Goal: Task Accomplishment & Management: Manage account settings

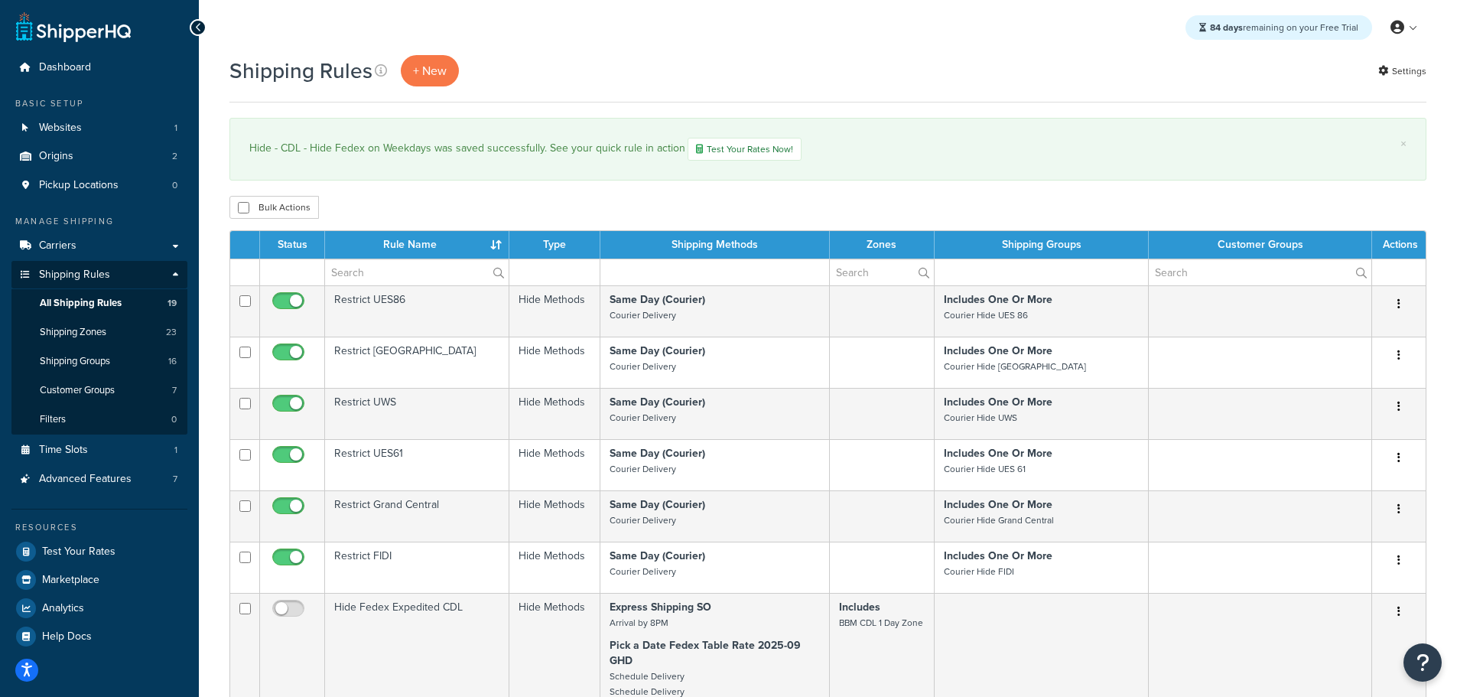
select select "25"
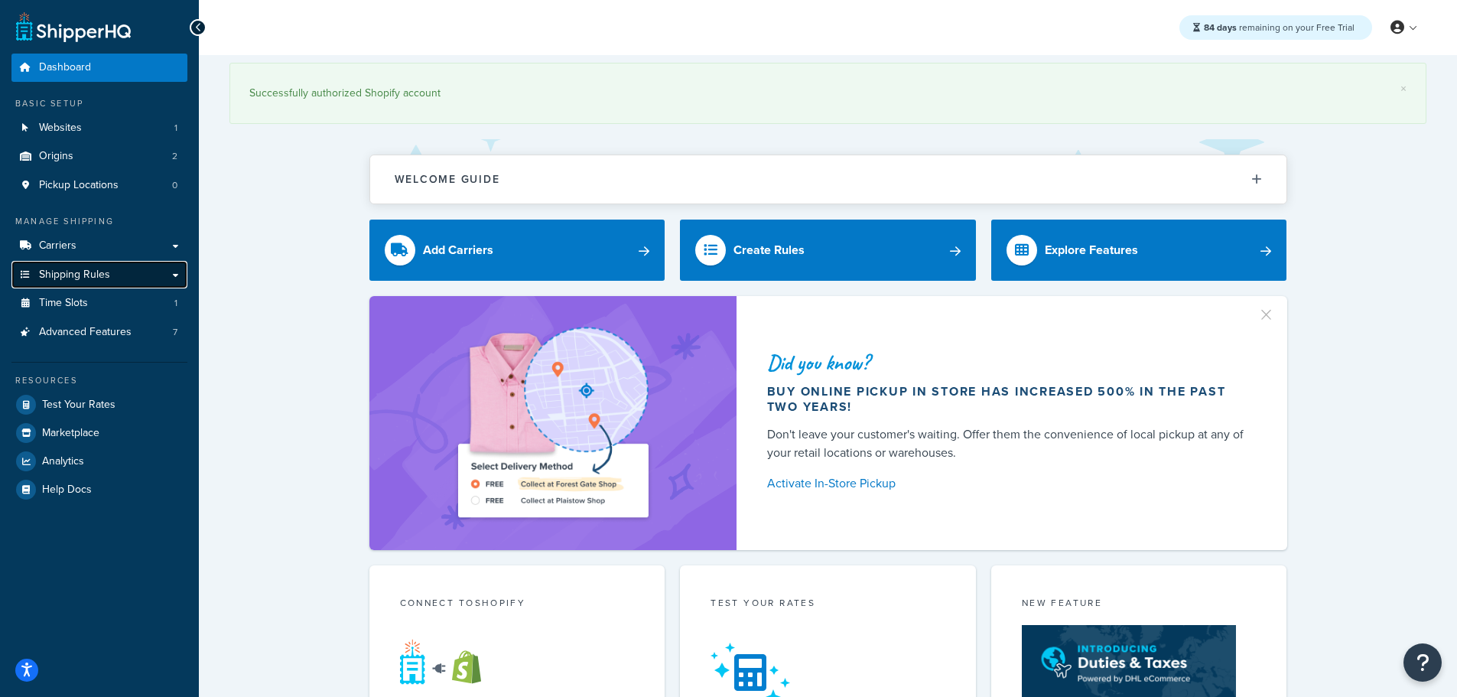
click at [86, 281] on span "Shipping Rules" at bounding box center [74, 274] width 71 height 13
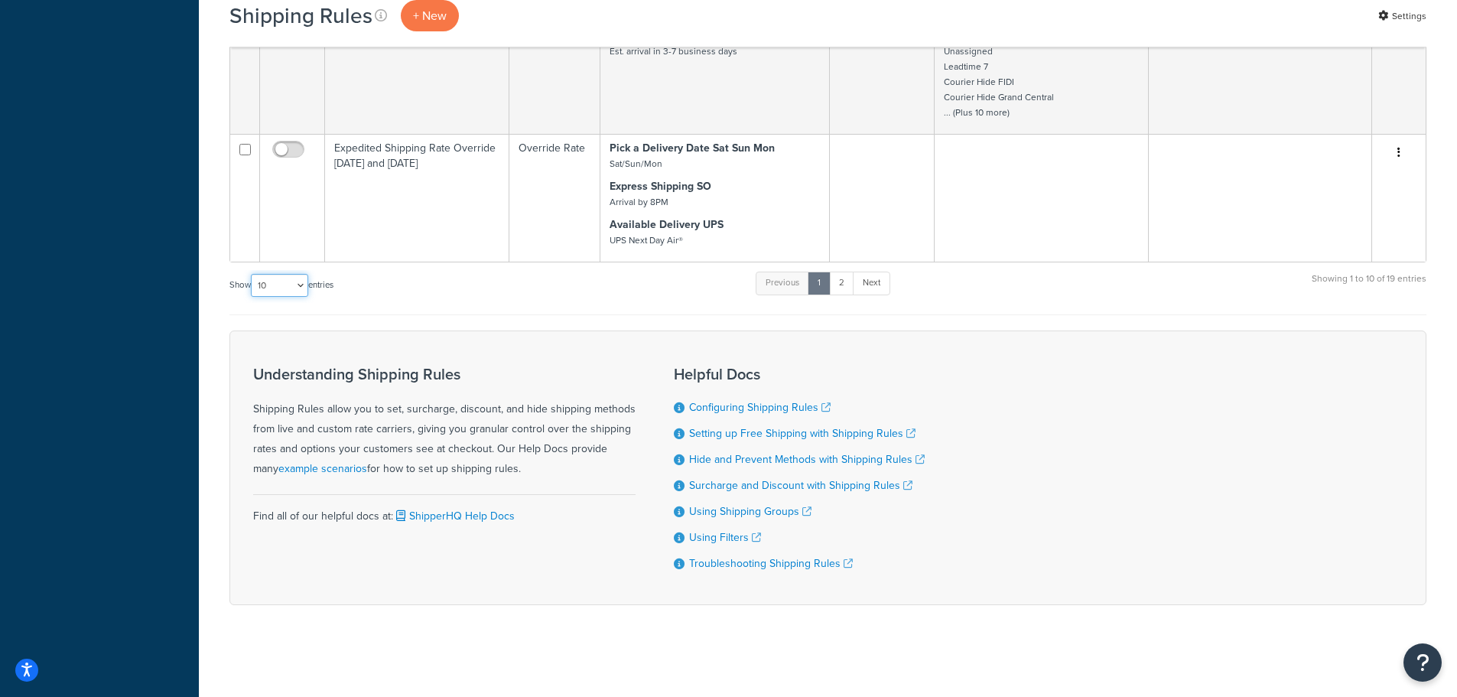
click at [299, 294] on select "10 15 25 50 100 1000" at bounding box center [279, 285] width 57 height 23
select select "25"
click at [252, 274] on select "10 15 25 50 100 1000" at bounding box center [279, 285] width 57 height 23
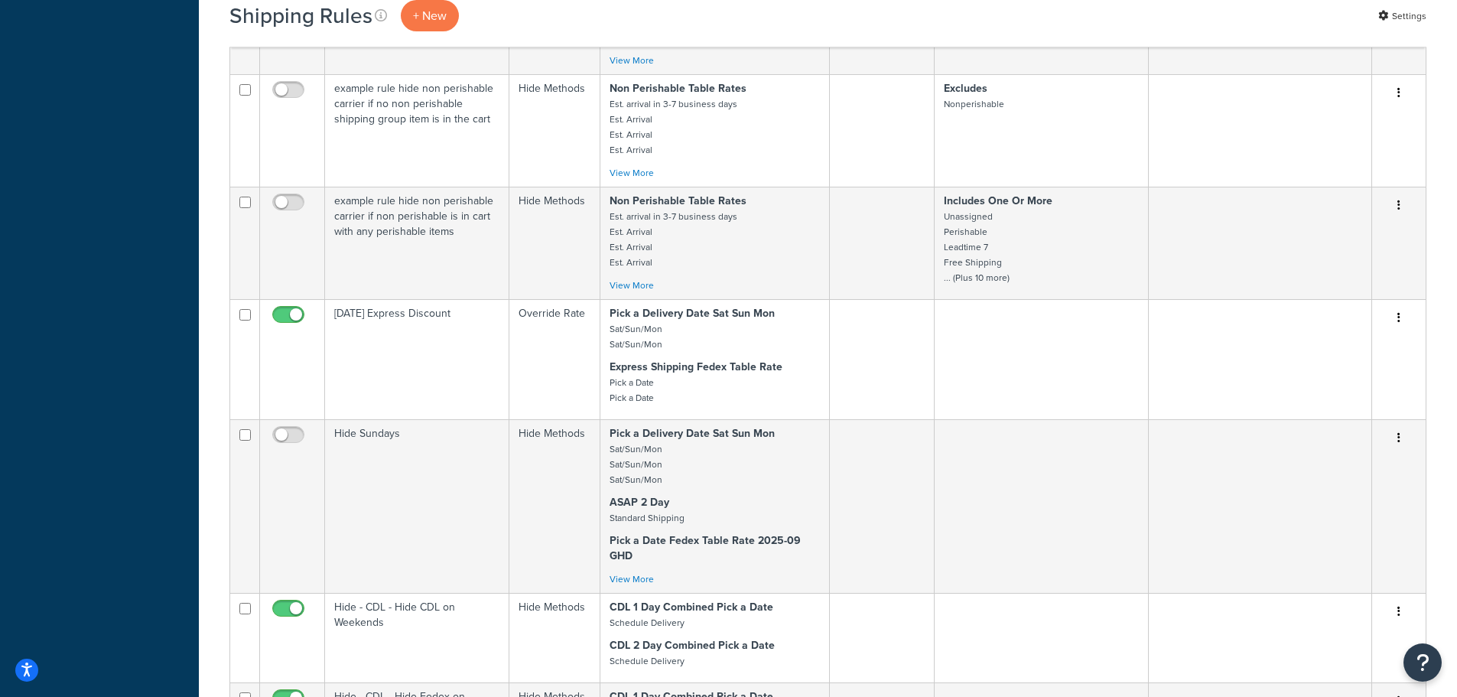
scroll to position [1707, 0]
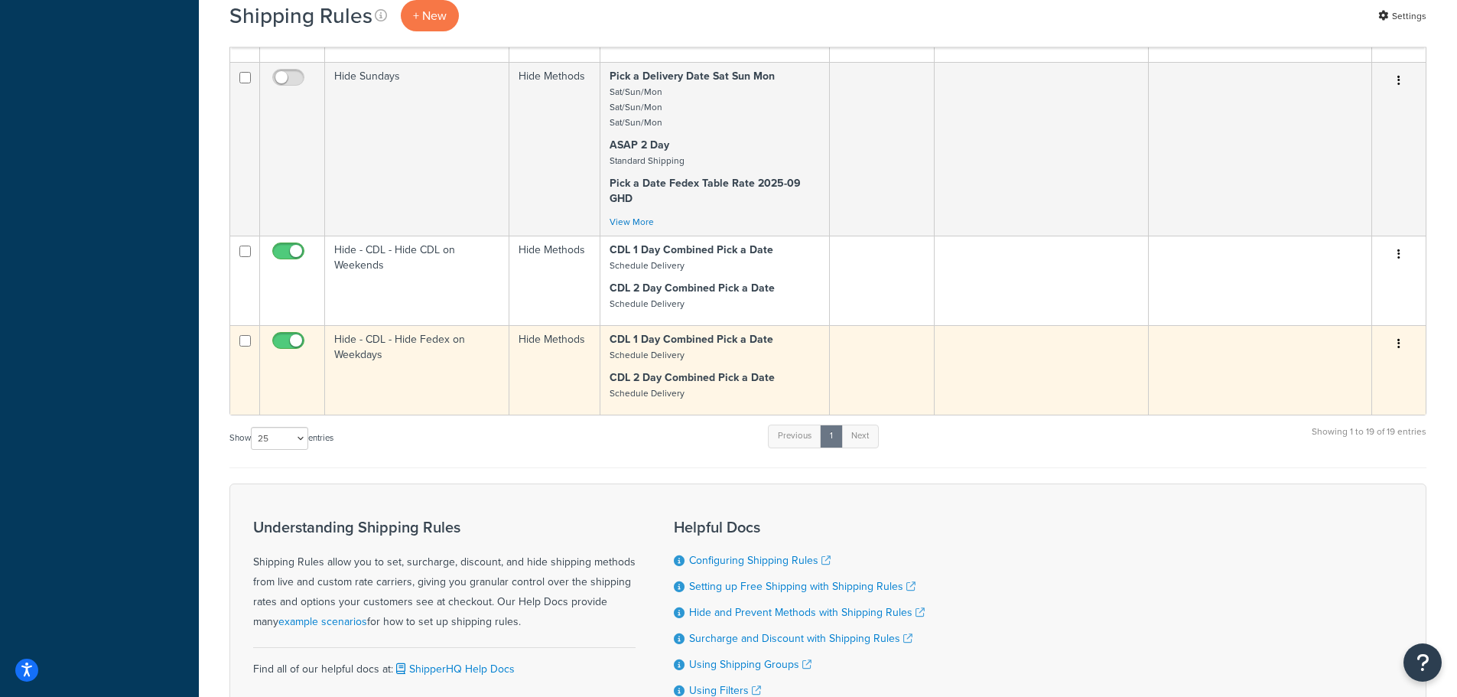
click at [379, 345] on td "Hide - CDL - Hide Fedex on Weekdays" at bounding box center [417, 369] width 184 height 89
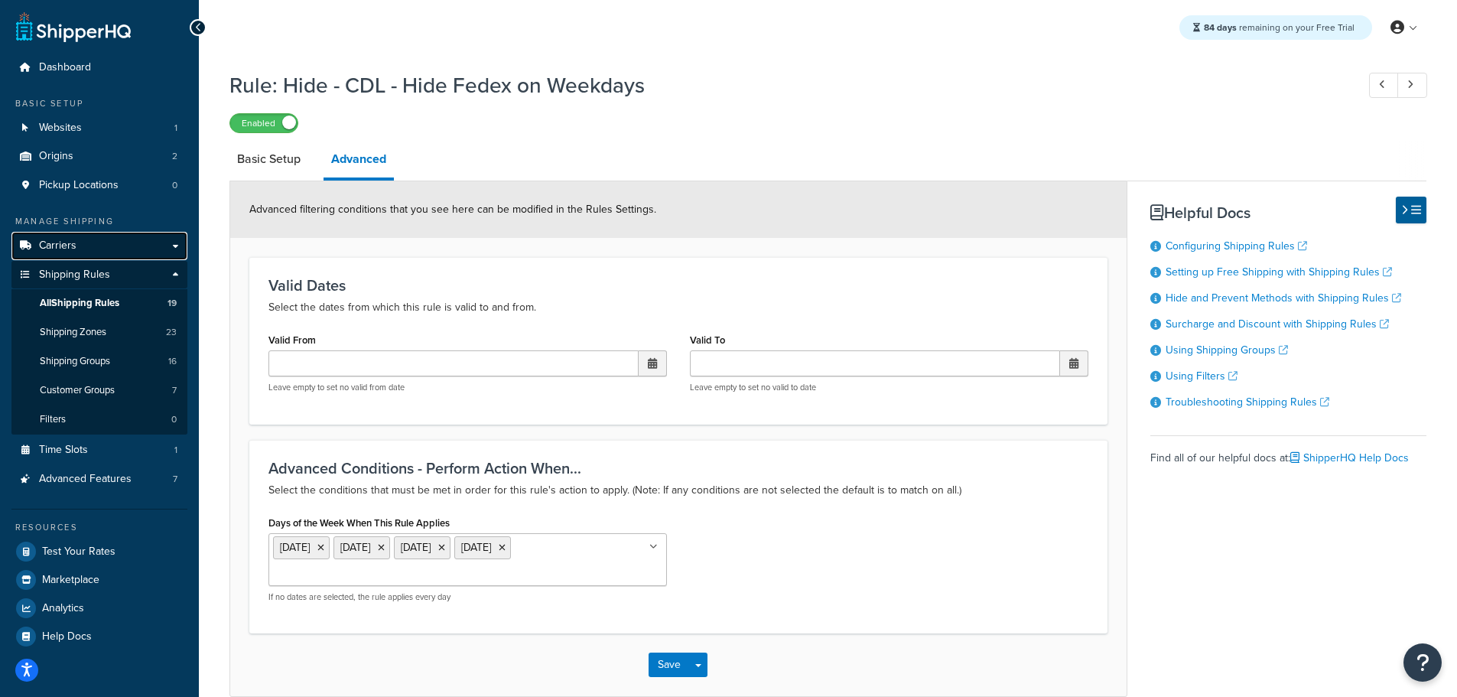
click at [71, 244] on span "Carriers" at bounding box center [57, 245] width 37 height 13
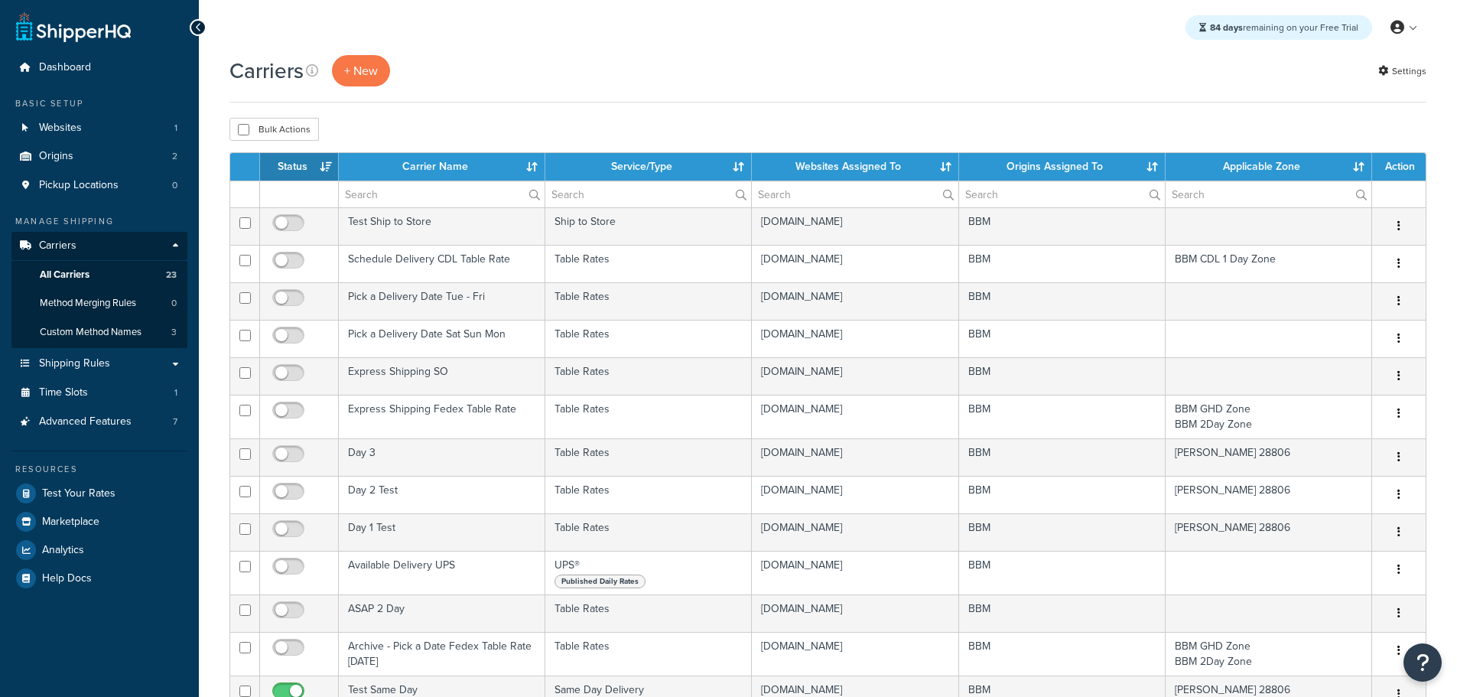
select select "15"
click at [302, 171] on th "Status" at bounding box center [299, 167] width 79 height 28
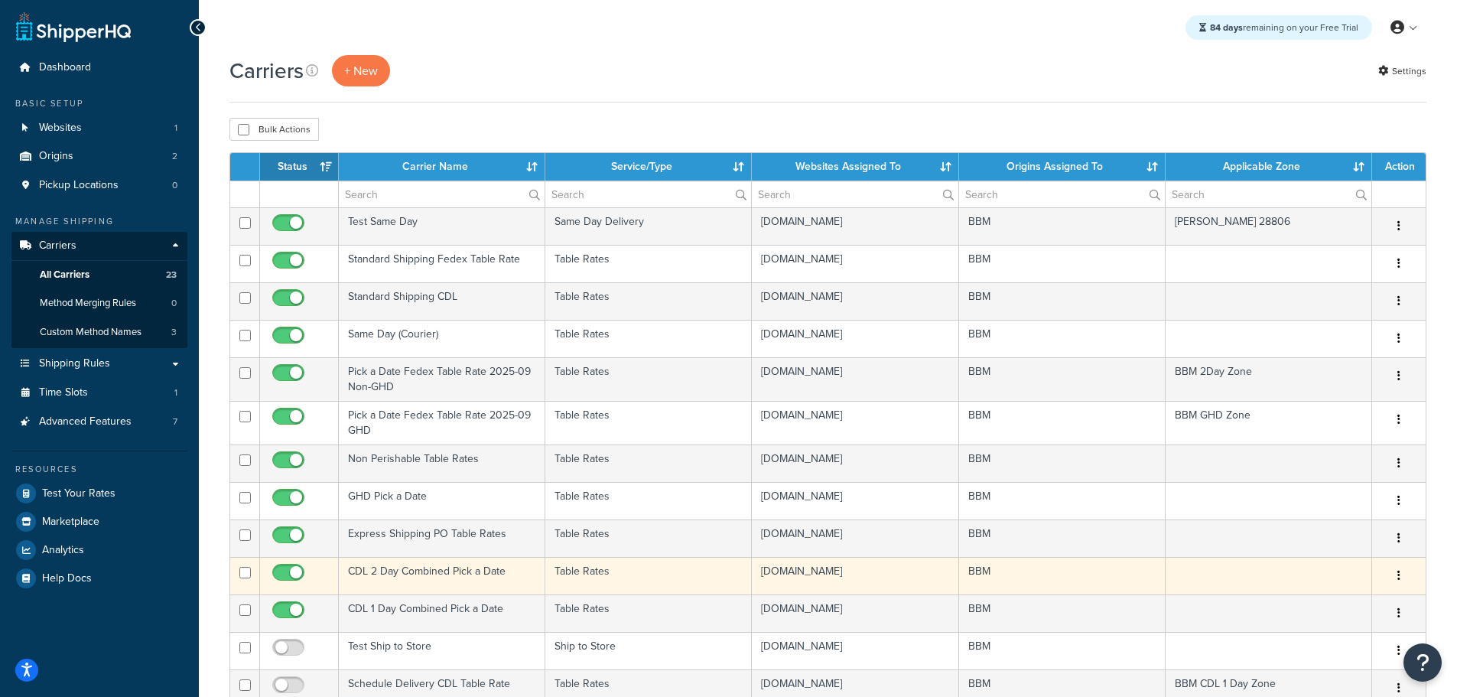
click at [416, 568] on td "CDL 2 Day Combined Pick a Date" at bounding box center [442, 575] width 207 height 37
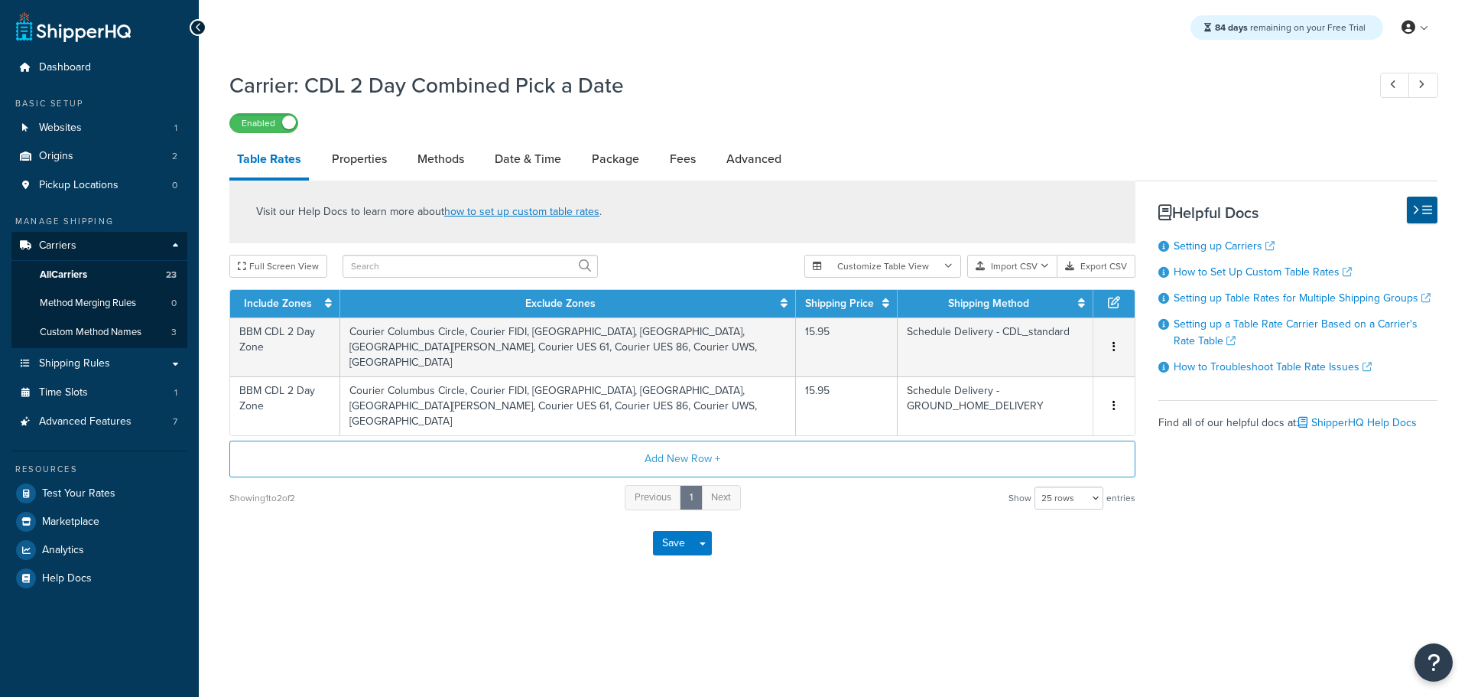
select select "25"
click at [446, 157] on link "Methods" at bounding box center [441, 159] width 62 height 37
select select "25"
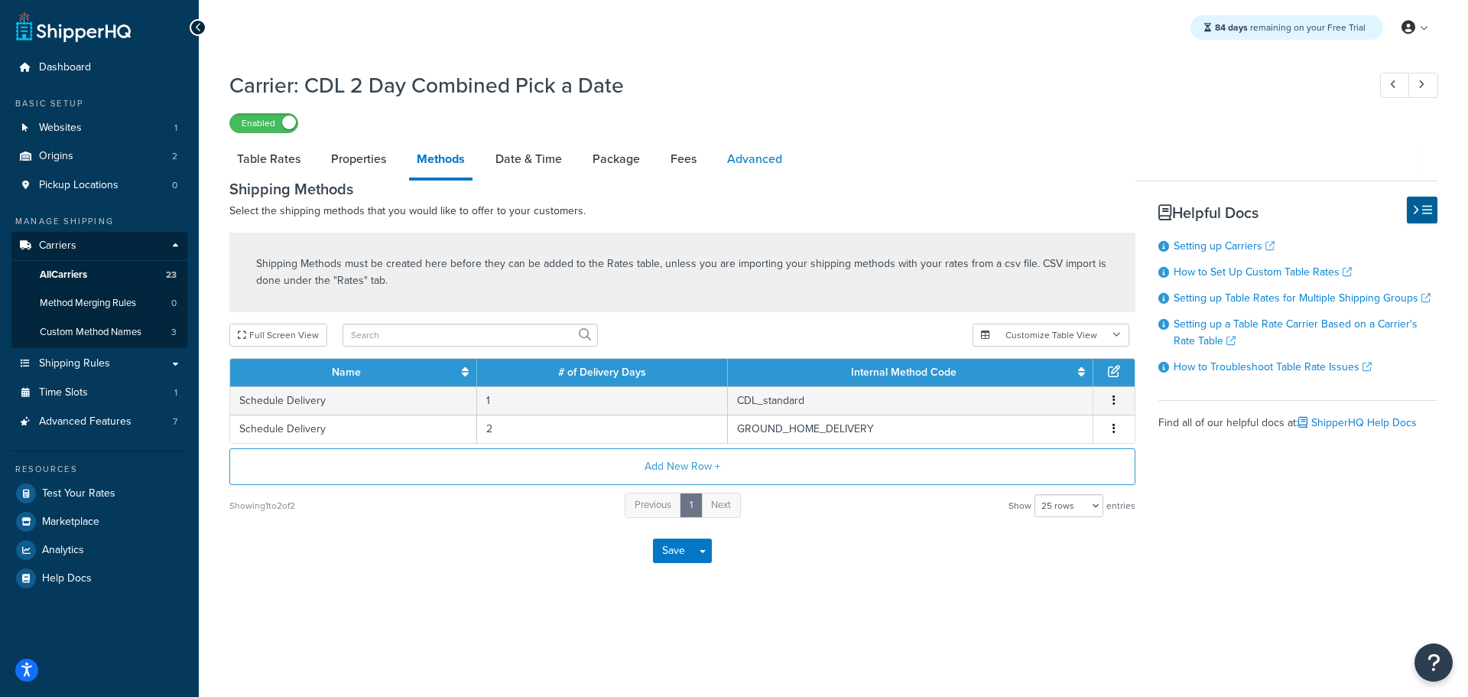
click at [773, 156] on link "Advanced" at bounding box center [755, 159] width 70 height 37
select select "false"
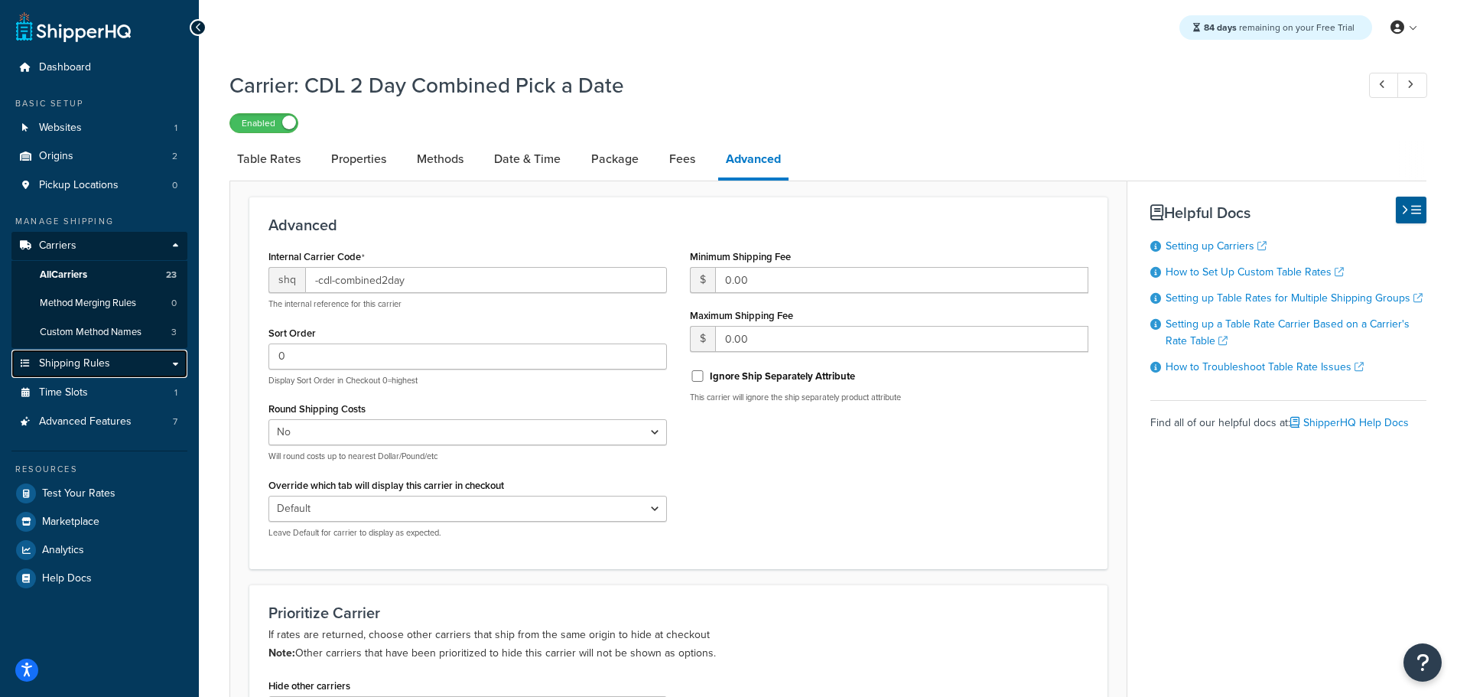
click at [91, 362] on span "Shipping Rules" at bounding box center [74, 363] width 71 height 13
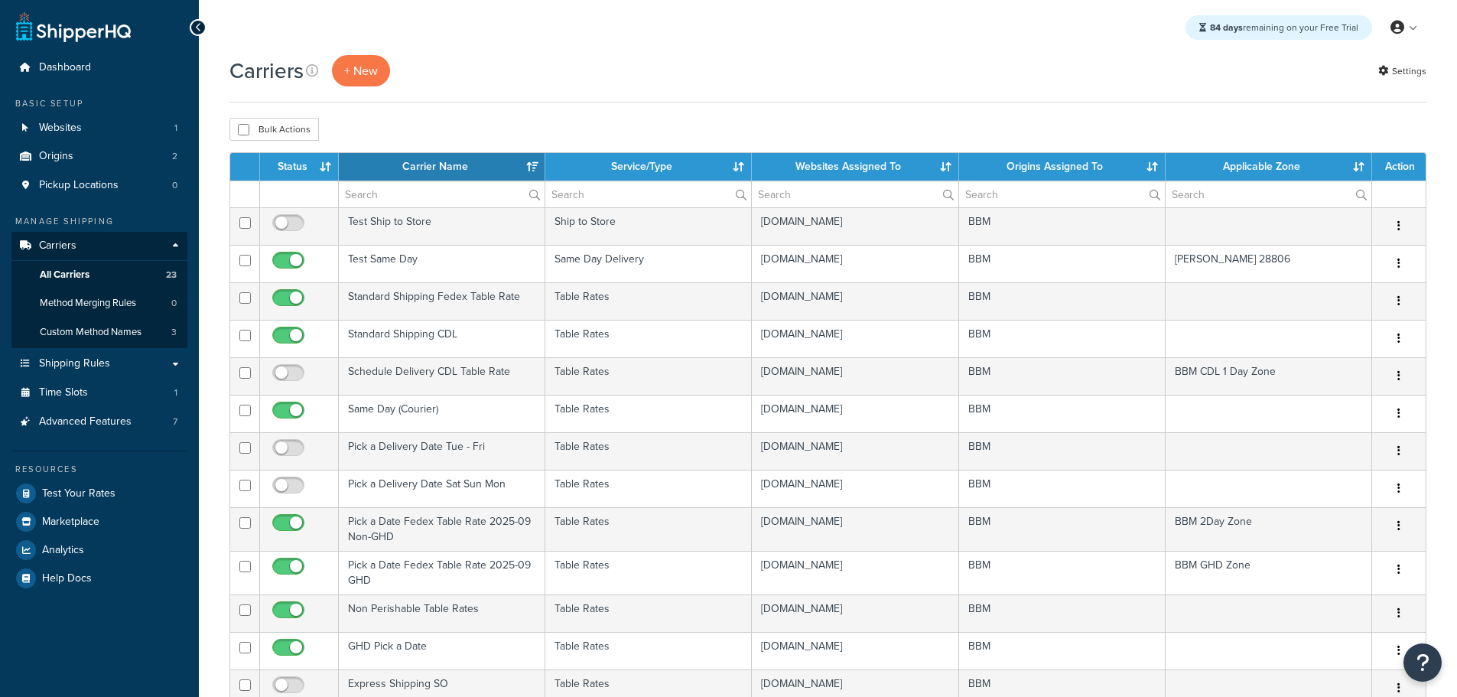
select select "15"
click at [288, 172] on th "Status" at bounding box center [299, 167] width 79 height 28
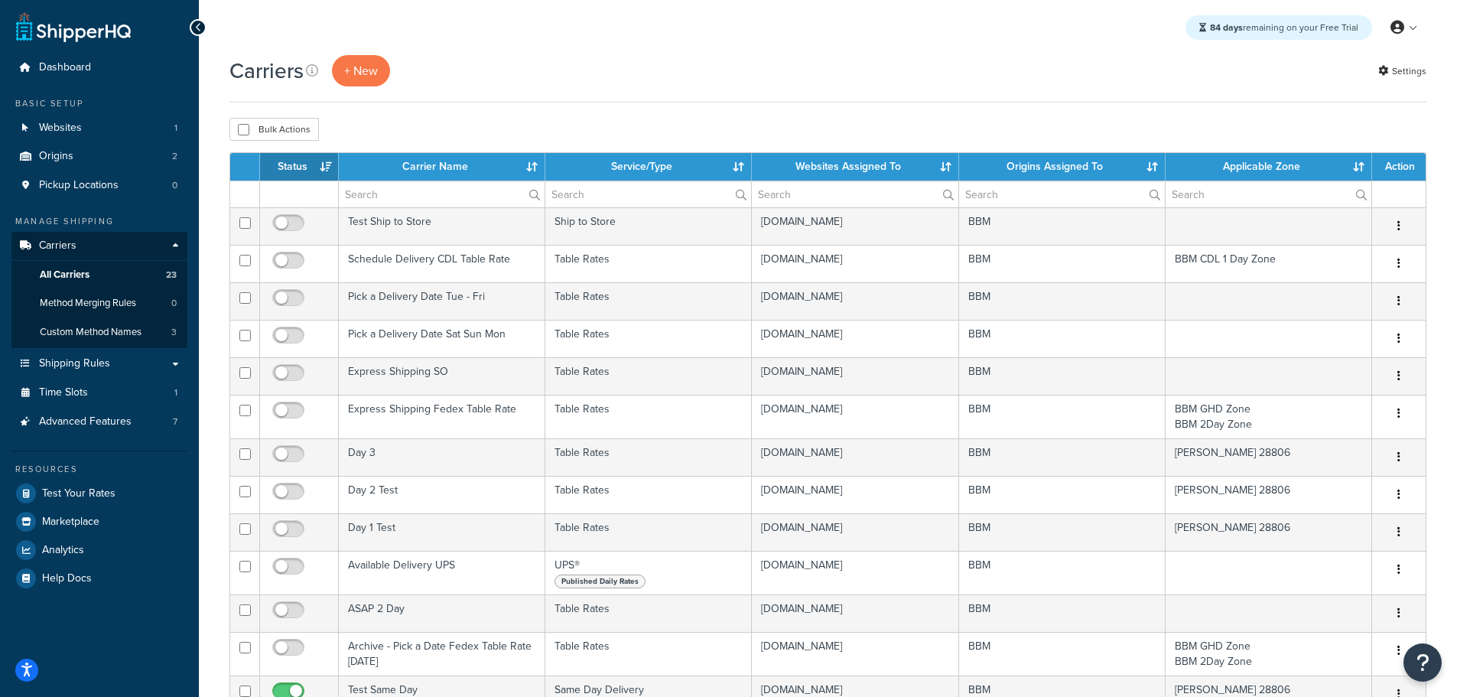
click at [288, 172] on th "Status" at bounding box center [299, 167] width 79 height 28
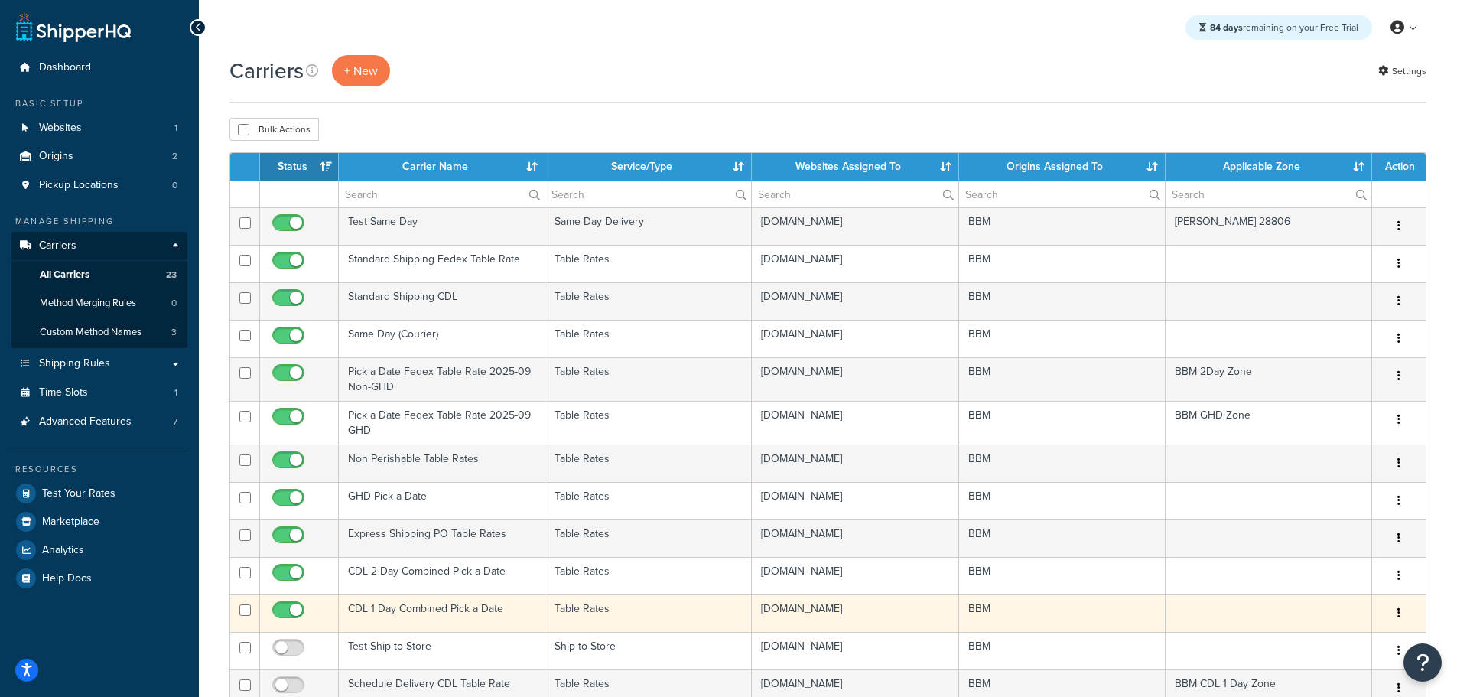
click at [411, 607] on td "CDL 1 Day Combined Pick a Date" at bounding box center [442, 612] width 207 height 37
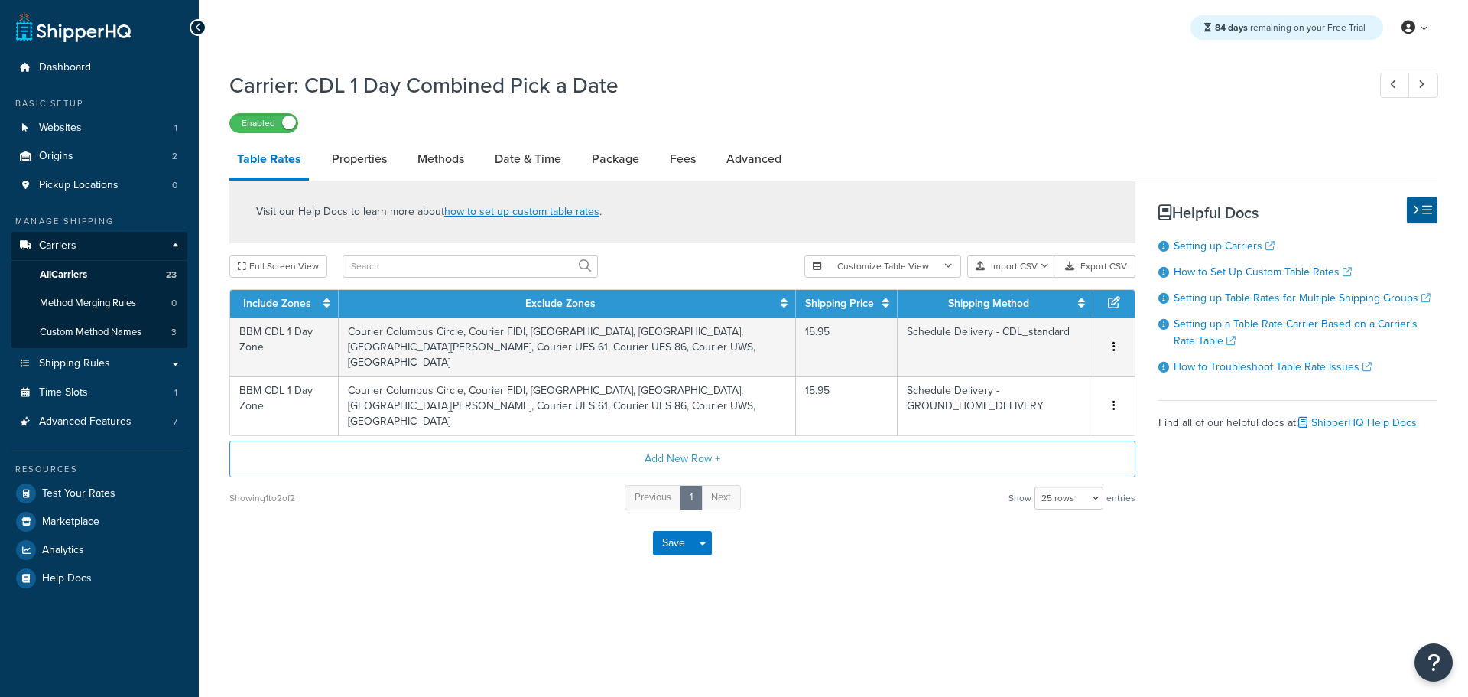
select select "25"
click at [445, 158] on link "Methods" at bounding box center [441, 159] width 62 height 37
select select "25"
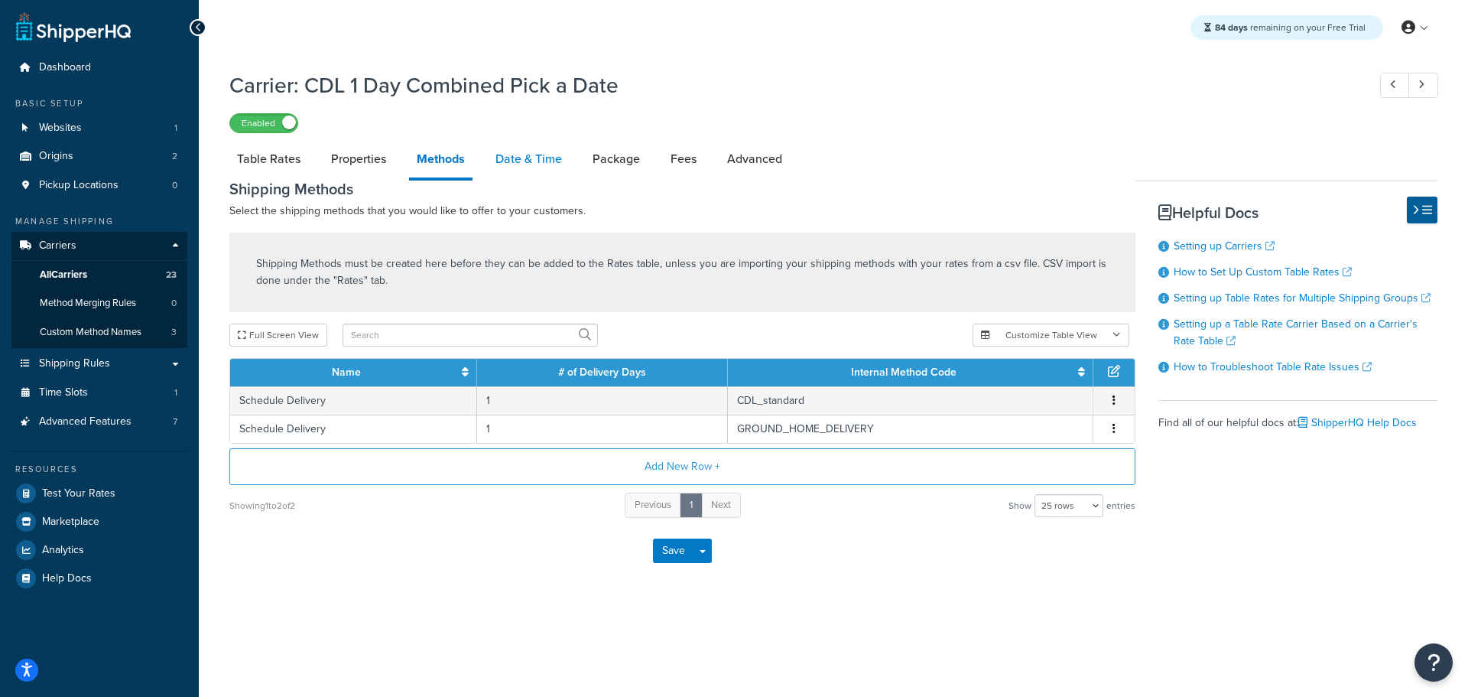
click at [515, 154] on link "Date & Time" at bounding box center [529, 159] width 82 height 37
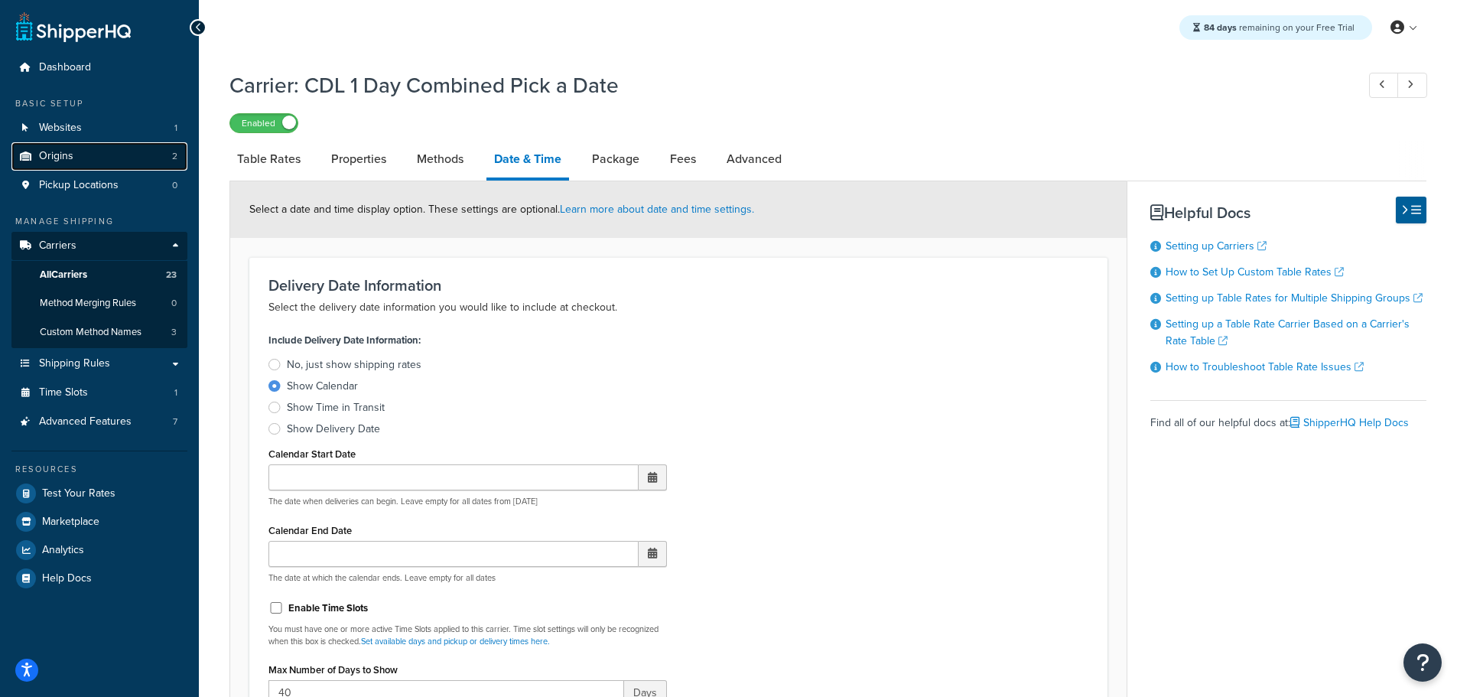
click at [76, 161] on link "Origins 2" at bounding box center [99, 156] width 176 height 28
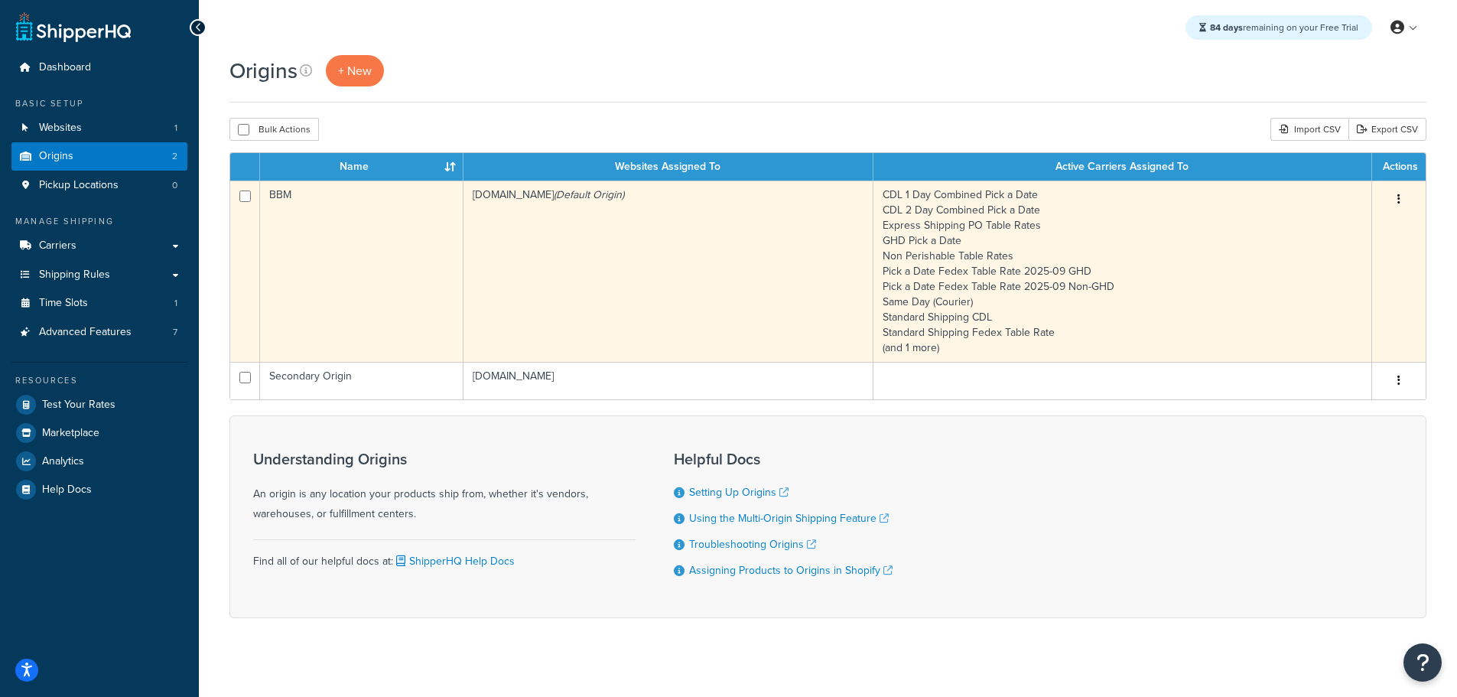
click at [343, 240] on td "BBM" at bounding box center [361, 270] width 203 height 181
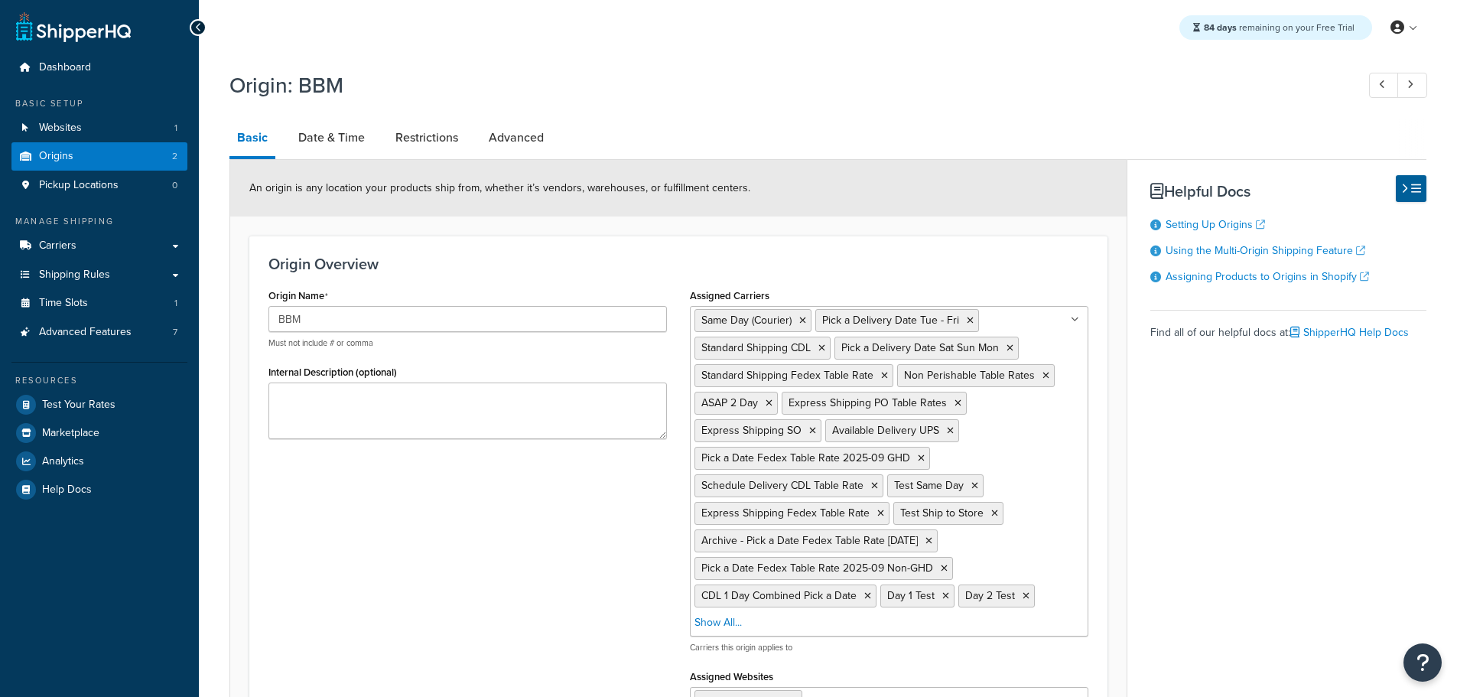
select select "30"
click at [339, 150] on link "Date & Time" at bounding box center [332, 137] width 82 height 37
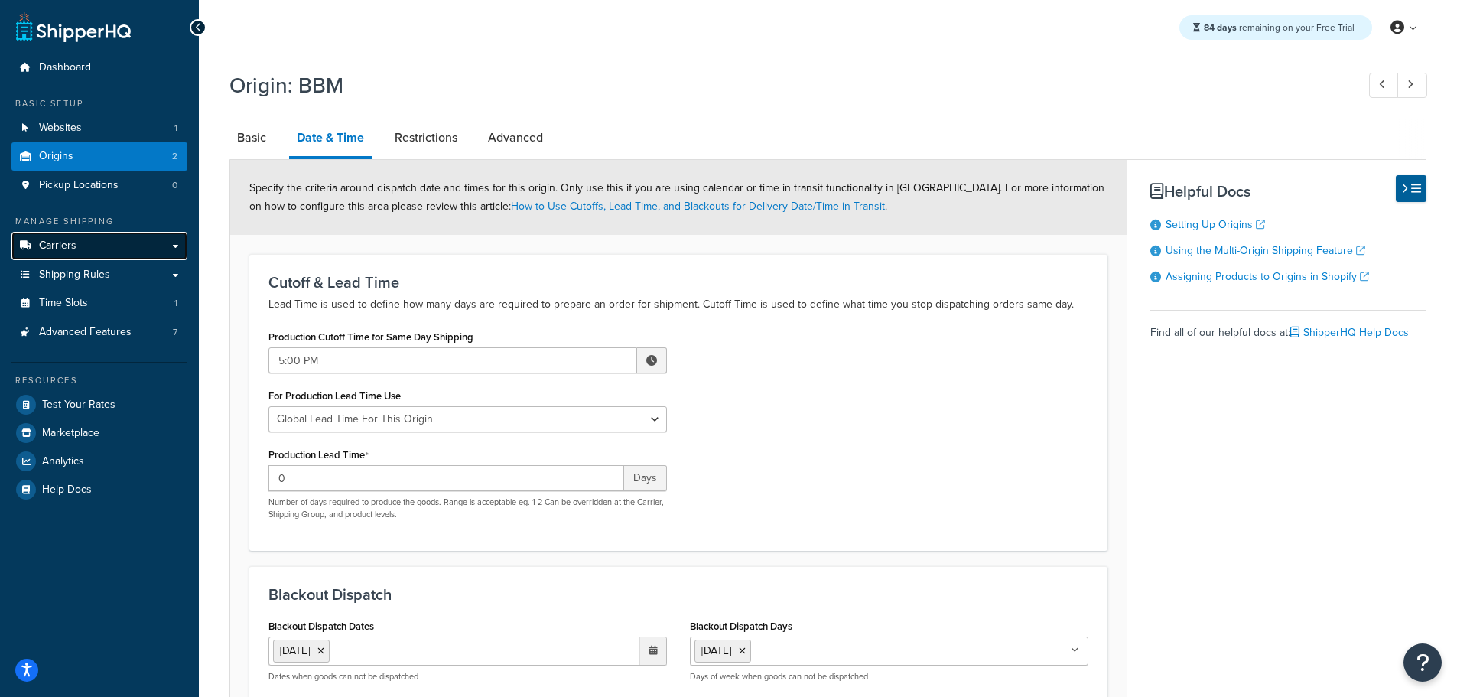
click at [51, 236] on link "Carriers" at bounding box center [99, 246] width 176 height 28
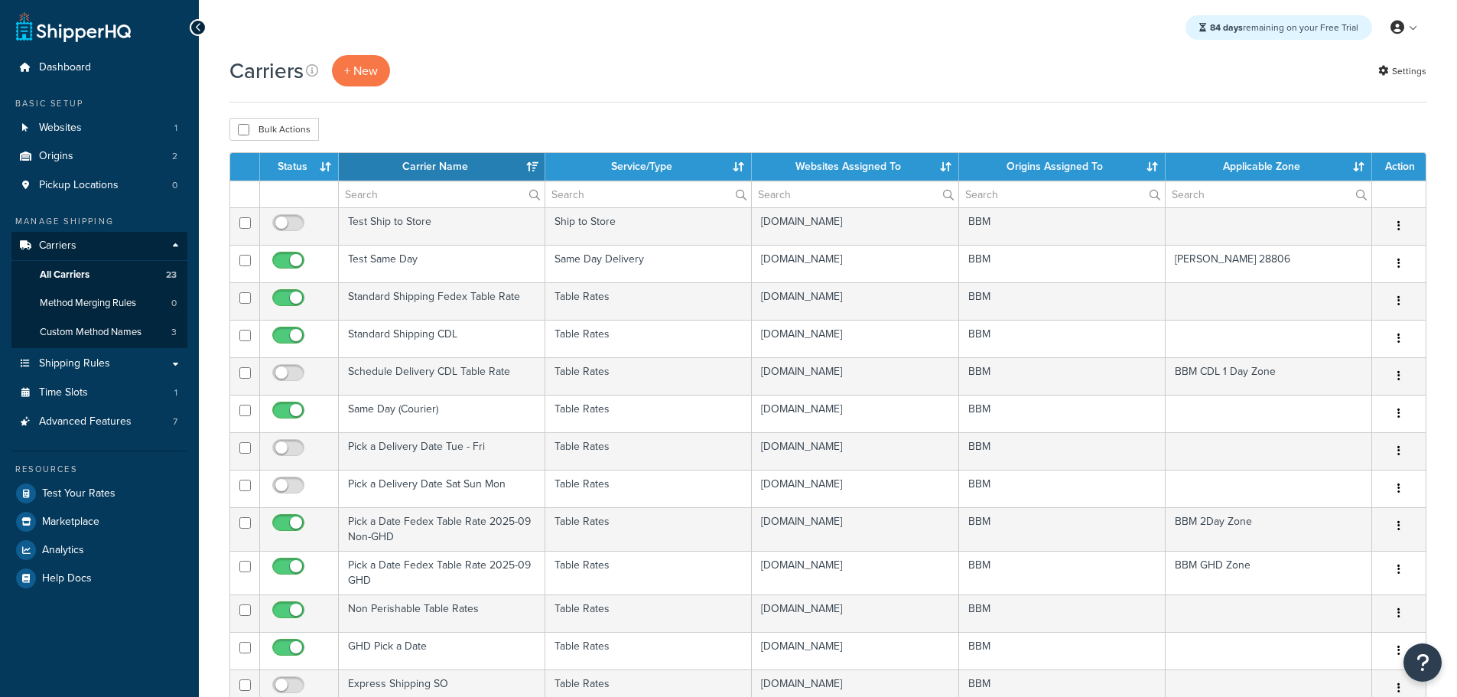
select select "15"
click at [299, 172] on th "Status" at bounding box center [299, 167] width 79 height 28
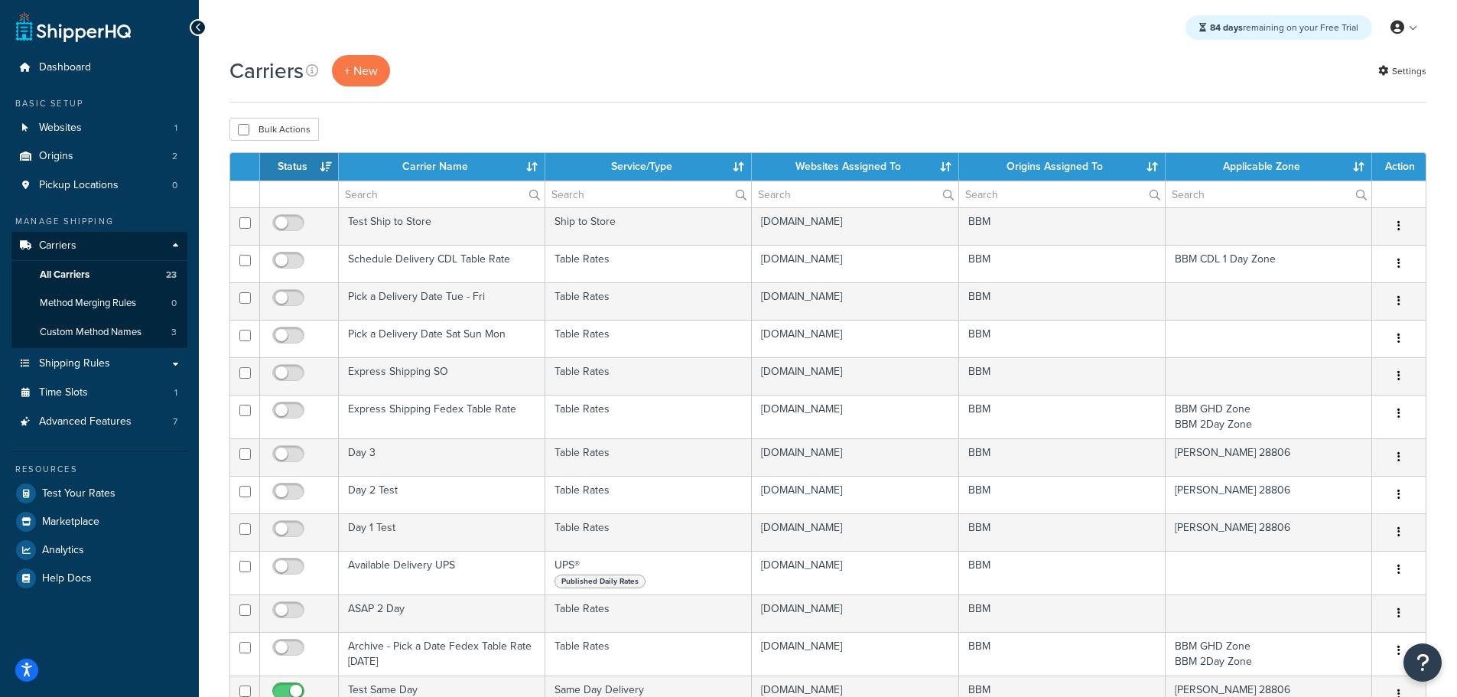
click at [299, 171] on th "Status" at bounding box center [299, 167] width 79 height 28
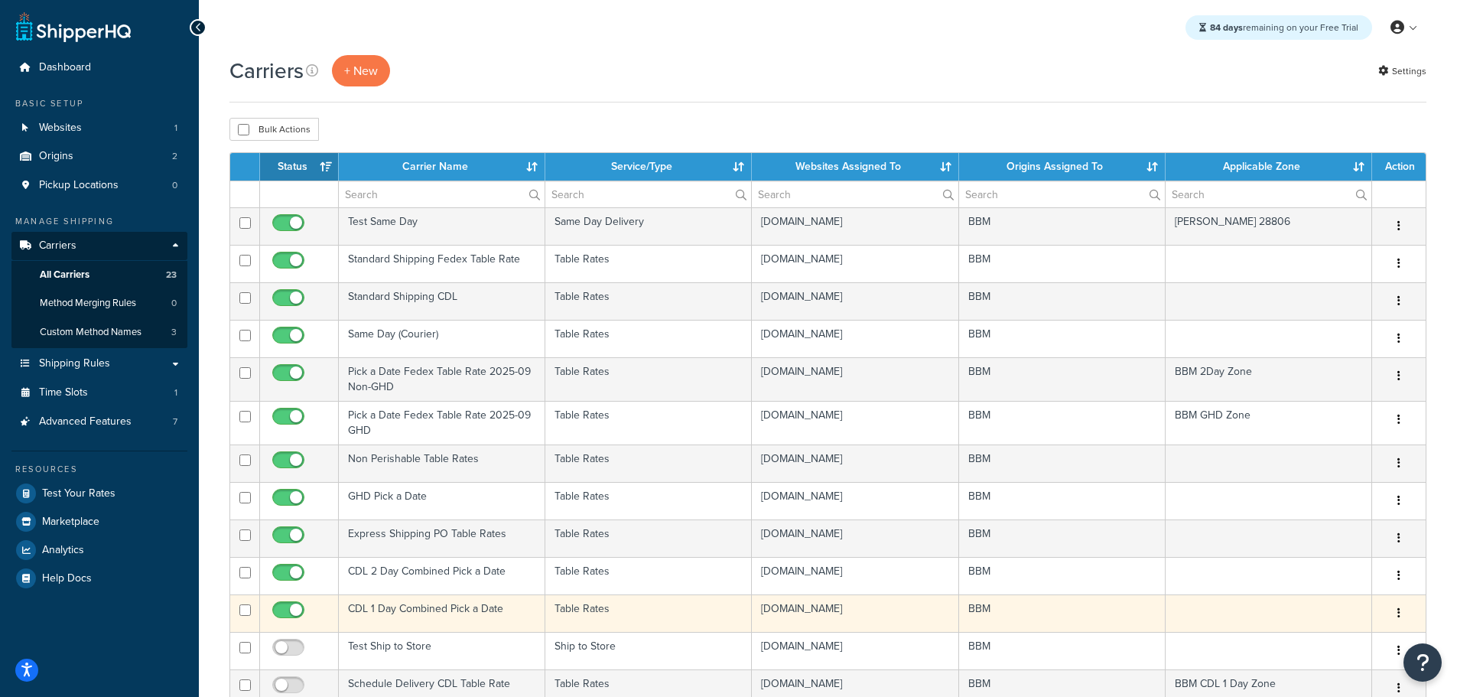
click at [424, 610] on td "CDL 1 Day Combined Pick a Date" at bounding box center [442, 612] width 207 height 37
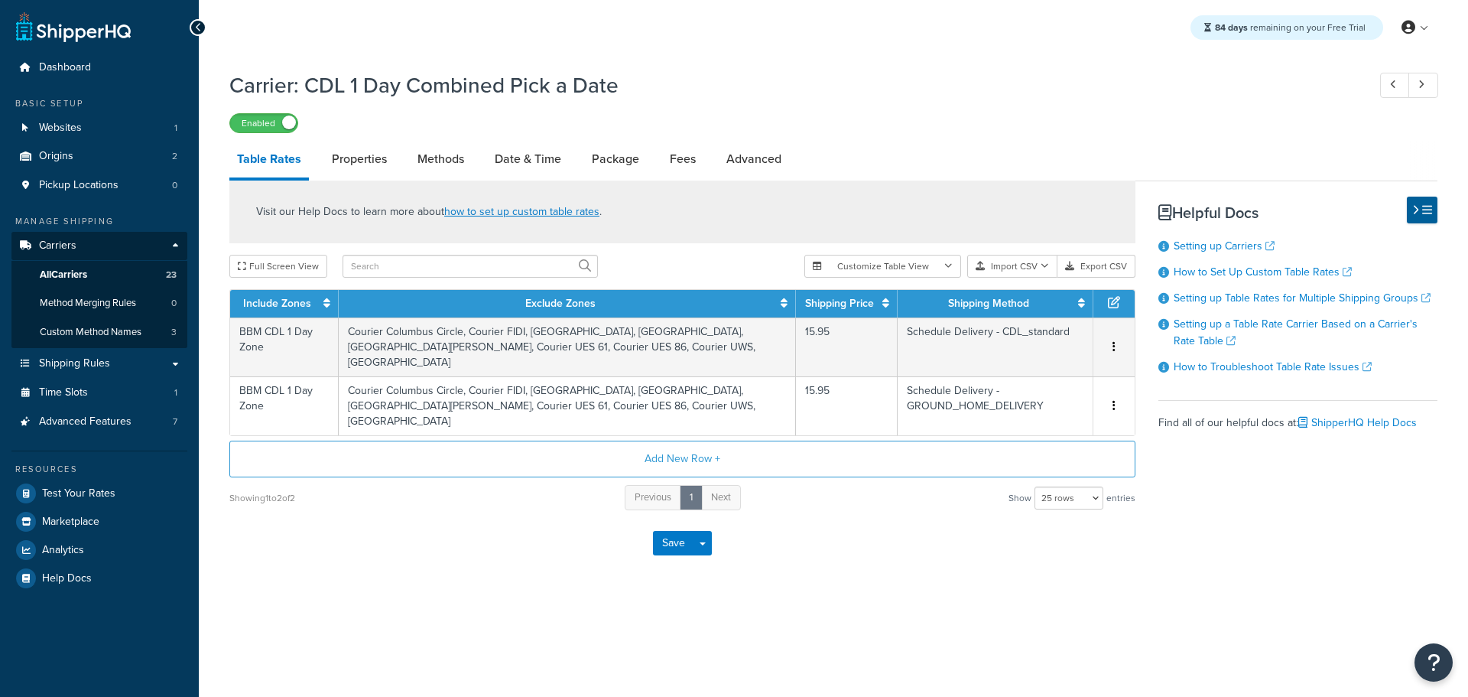
select select "25"
click at [452, 159] on link "Methods" at bounding box center [441, 159] width 62 height 37
select select "25"
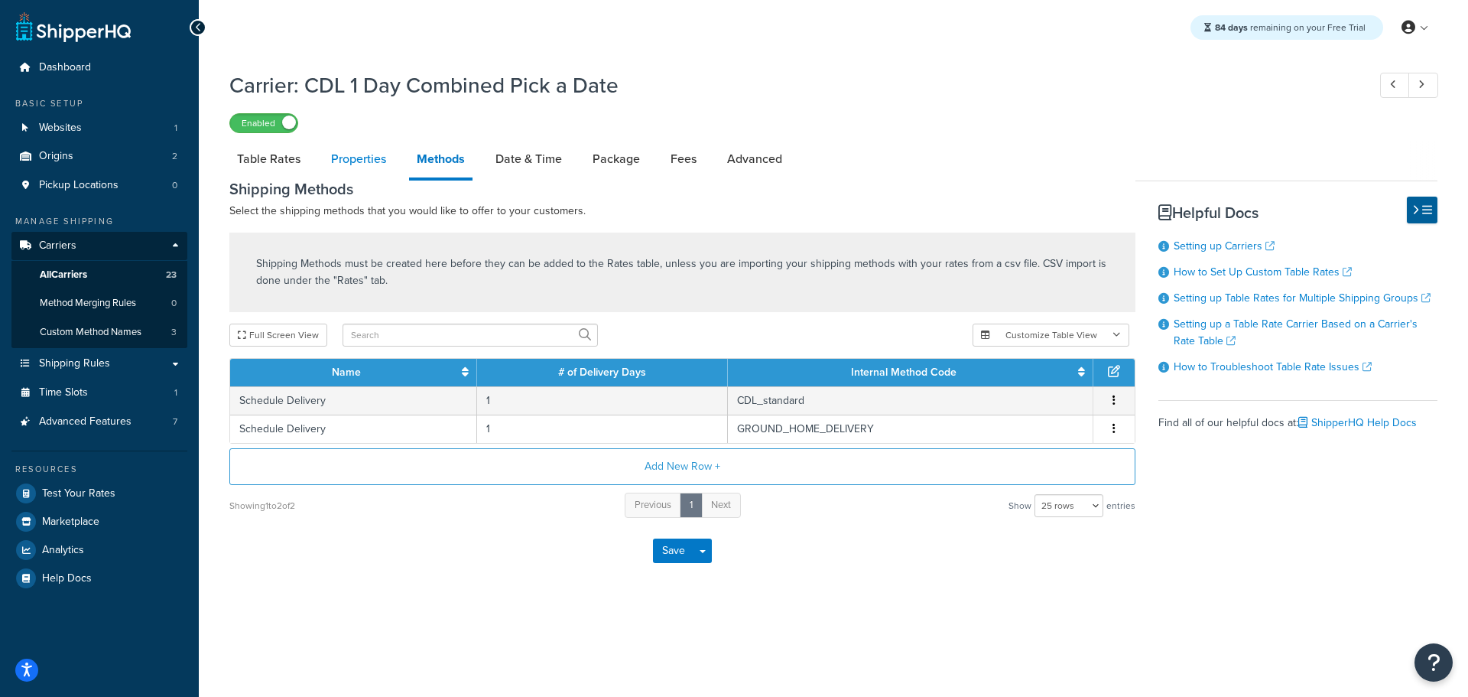
click at [369, 156] on link "Properties" at bounding box center [359, 159] width 70 height 37
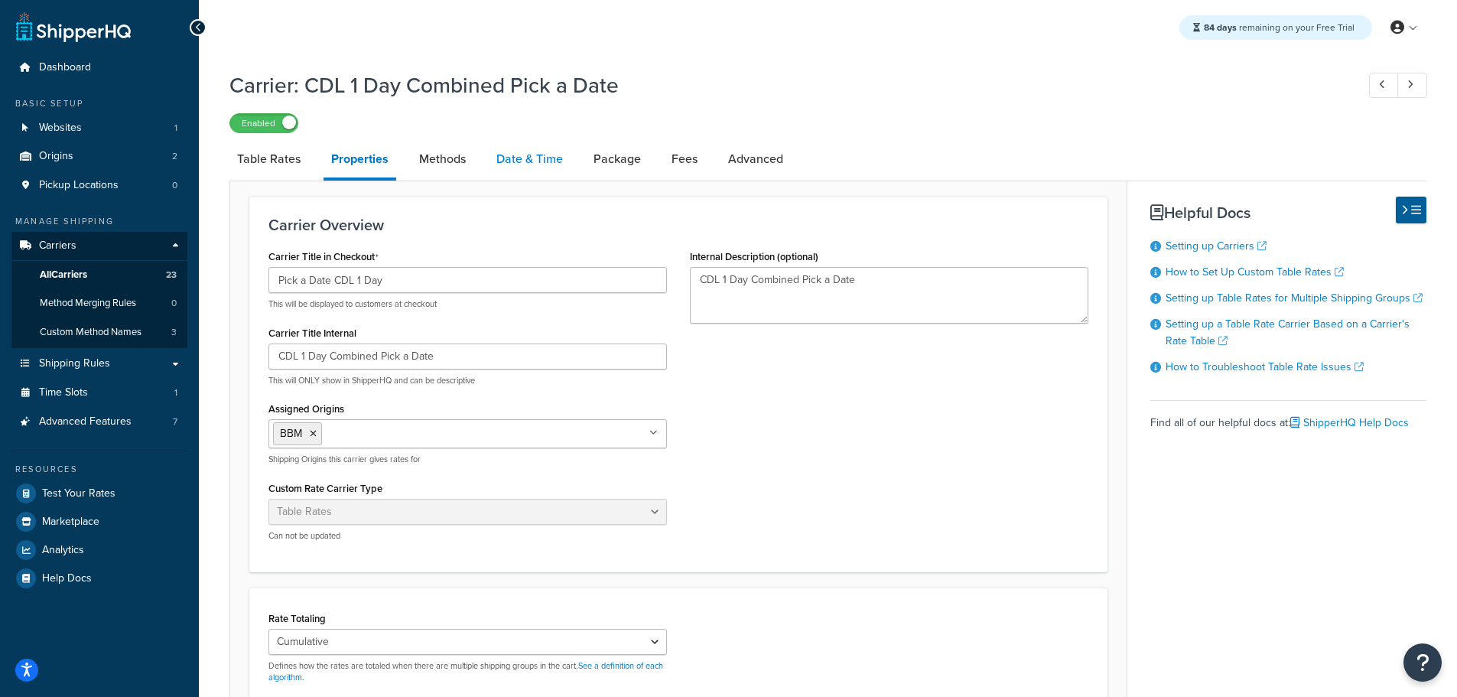
click at [518, 159] on link "Date & Time" at bounding box center [530, 159] width 82 height 37
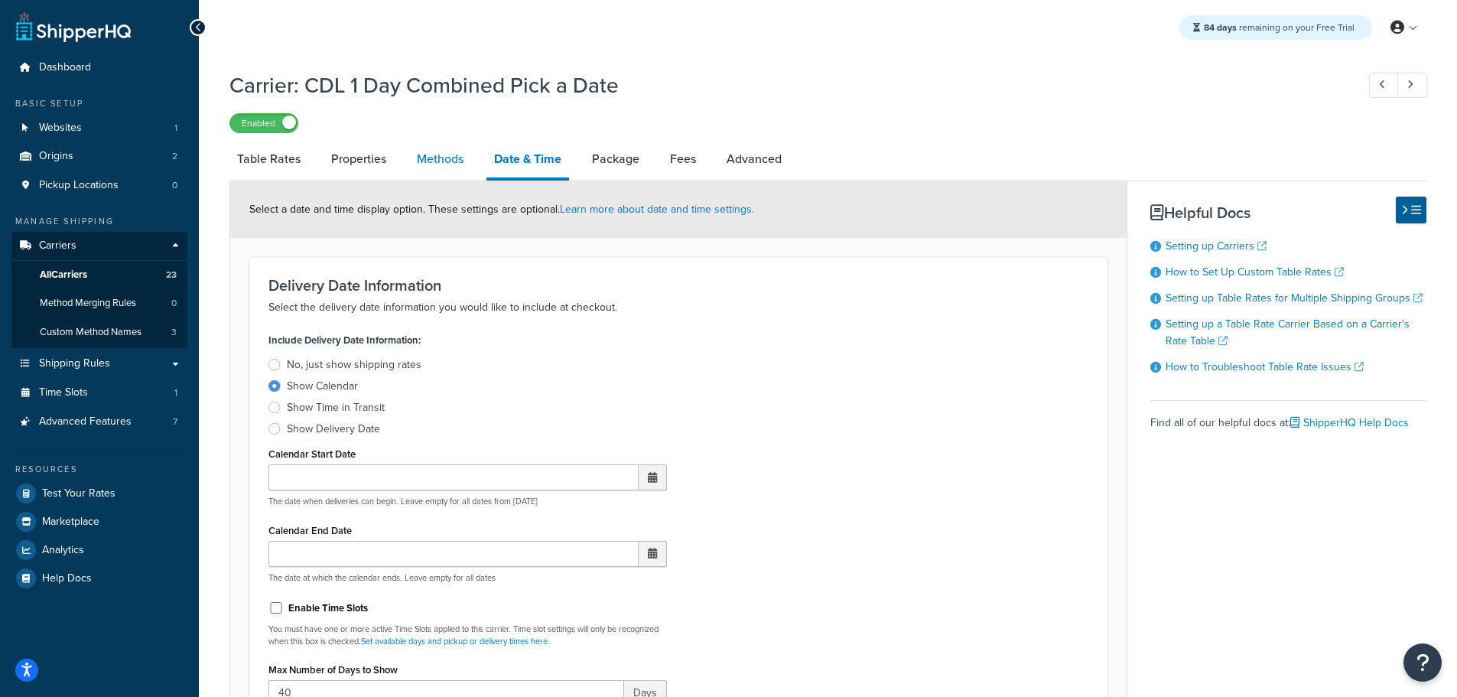
click at [454, 154] on link "Methods" at bounding box center [440, 159] width 62 height 37
select select "25"
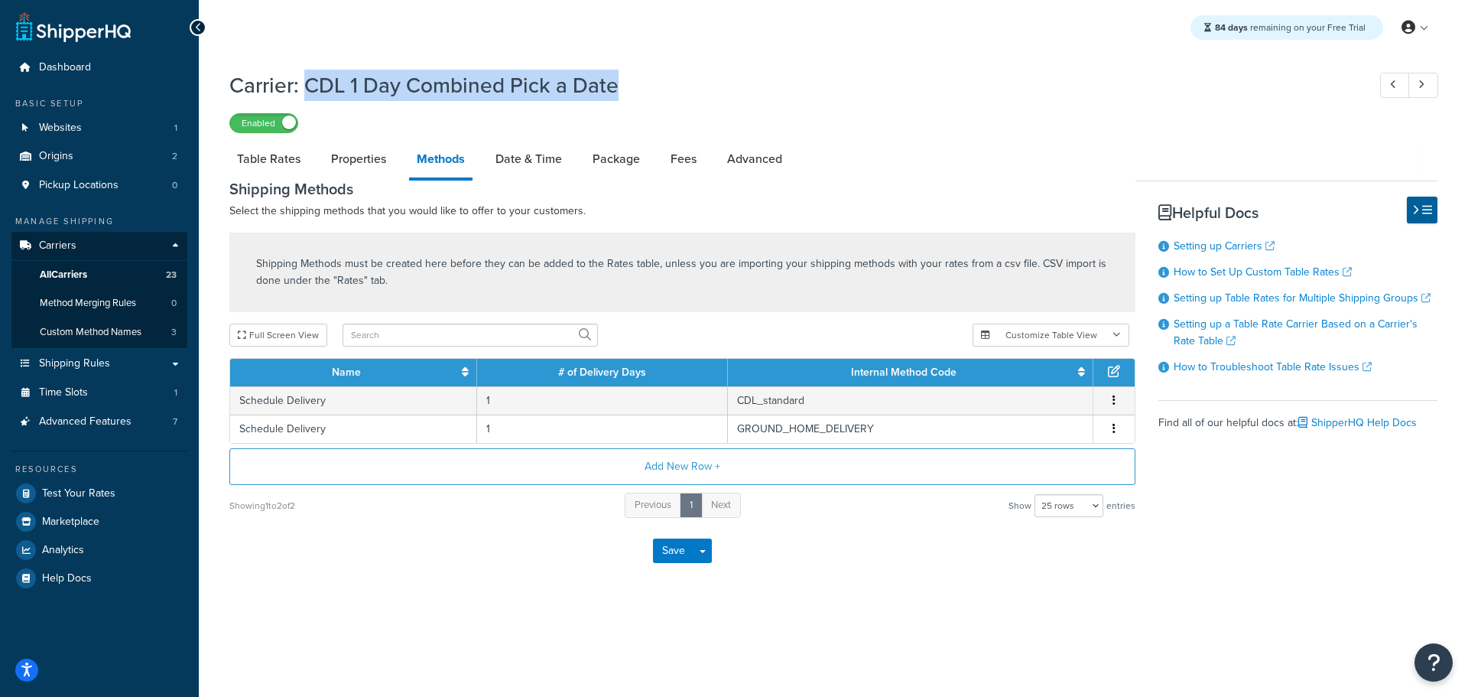
drag, startPoint x: 535, startPoint y: 89, endPoint x: 311, endPoint y: 87, distance: 223.3
click at [311, 87] on h1 "Carrier: CDL 1 Day Combined Pick a Date" at bounding box center [790, 85] width 1123 height 30
copy h1 "CDL 1 Day Combined Pick a Date"
click at [70, 489] on span "Test Your Rates" at bounding box center [78, 493] width 73 height 13
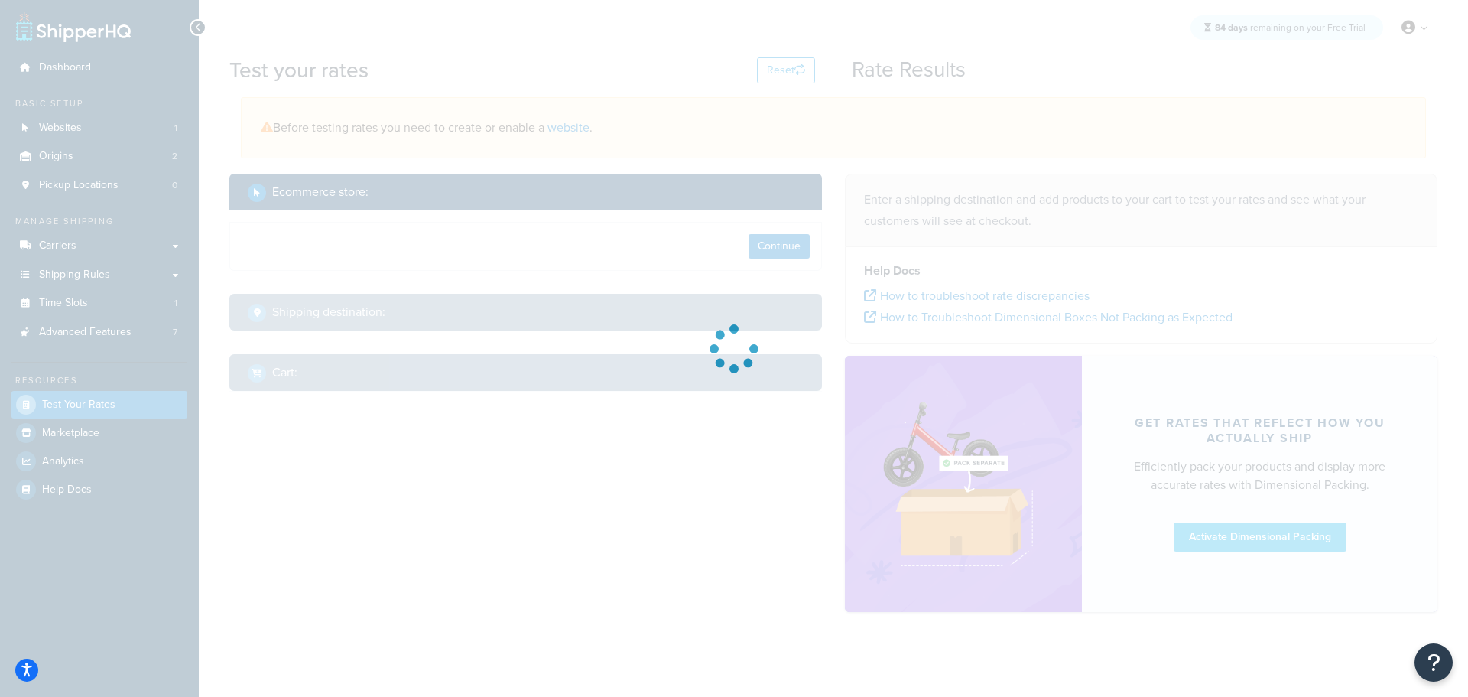
select select "TX"
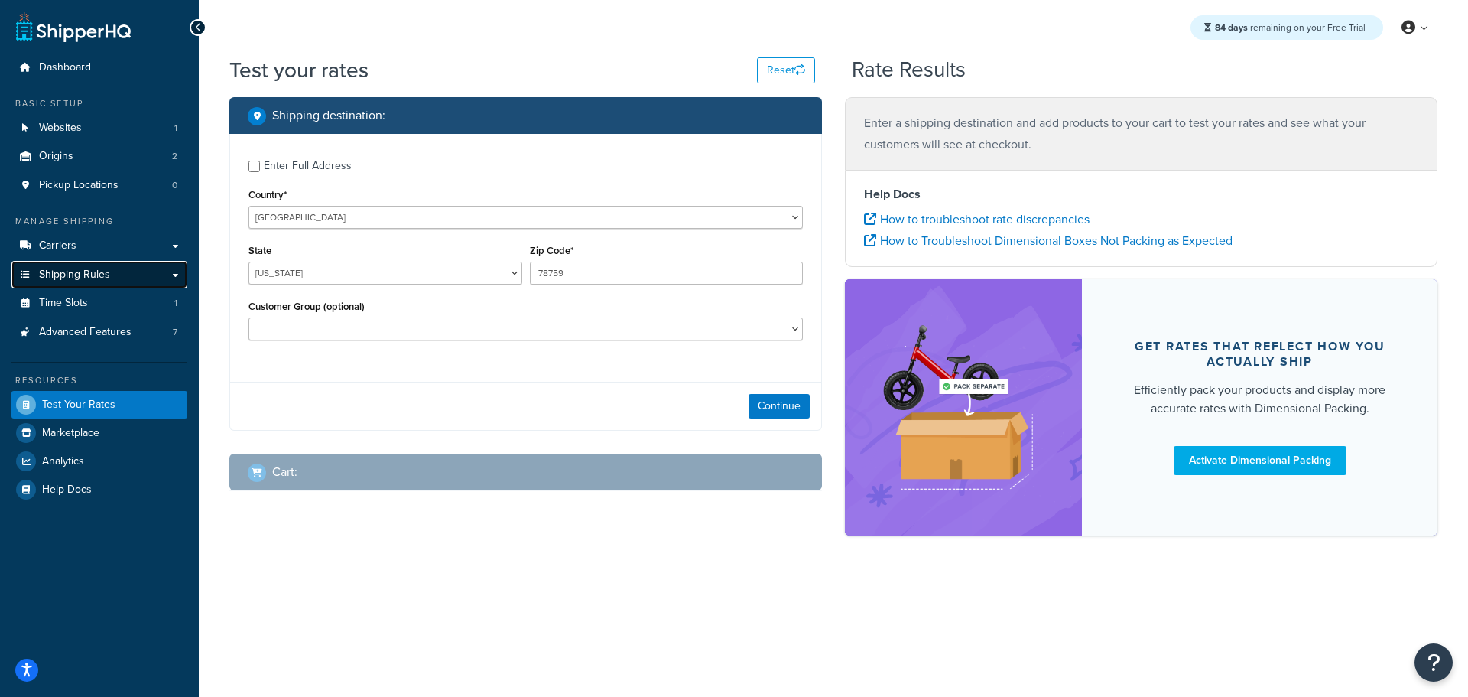
click at [98, 278] on span "Shipping Rules" at bounding box center [74, 274] width 71 height 13
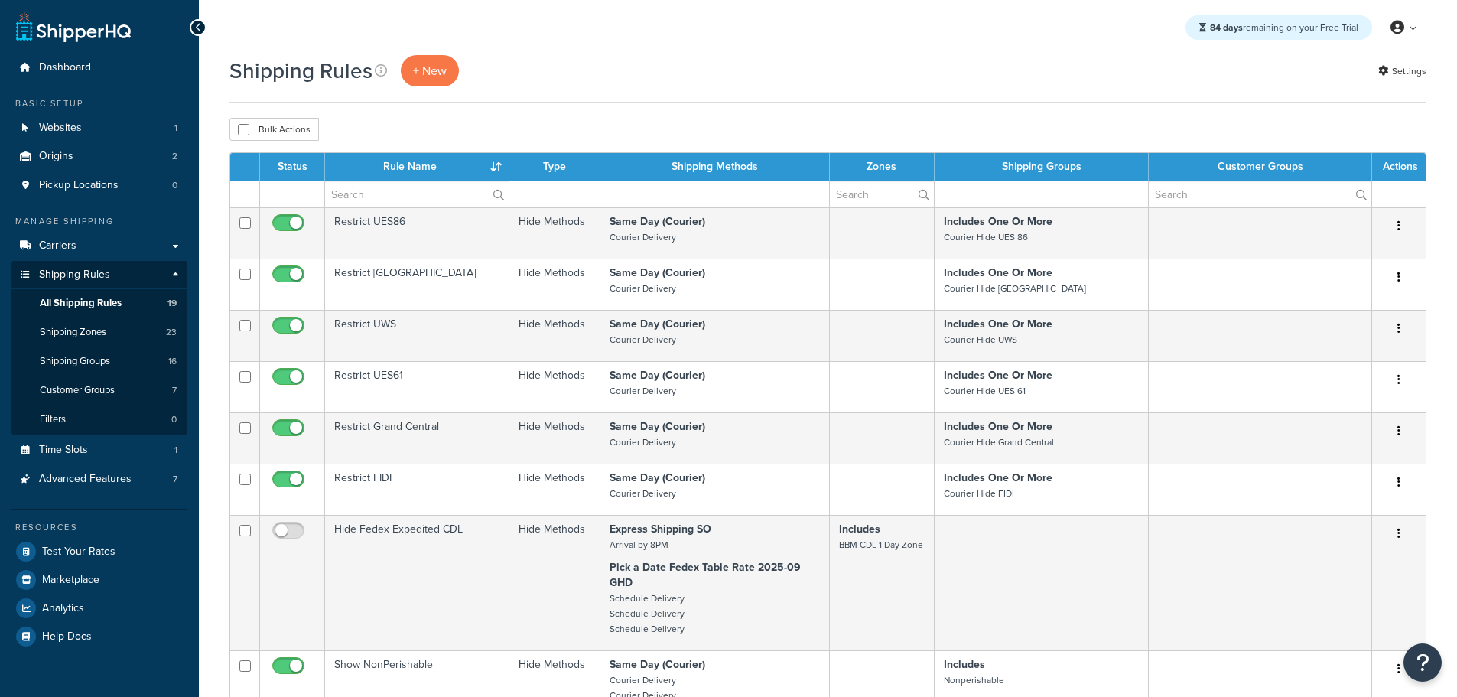
select select "25"
click at [83, 545] on span "Test Your Rates" at bounding box center [78, 551] width 73 height 13
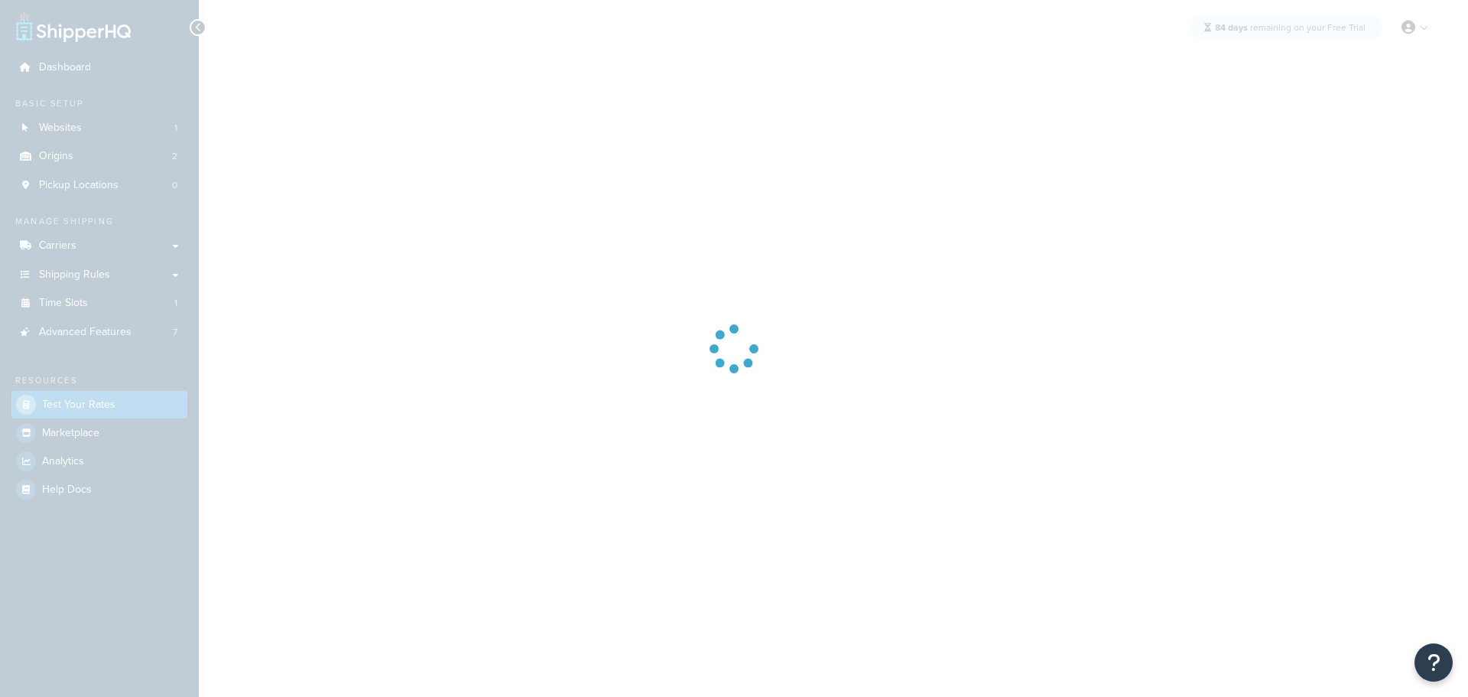
select select "[GEOGRAPHIC_DATA]"
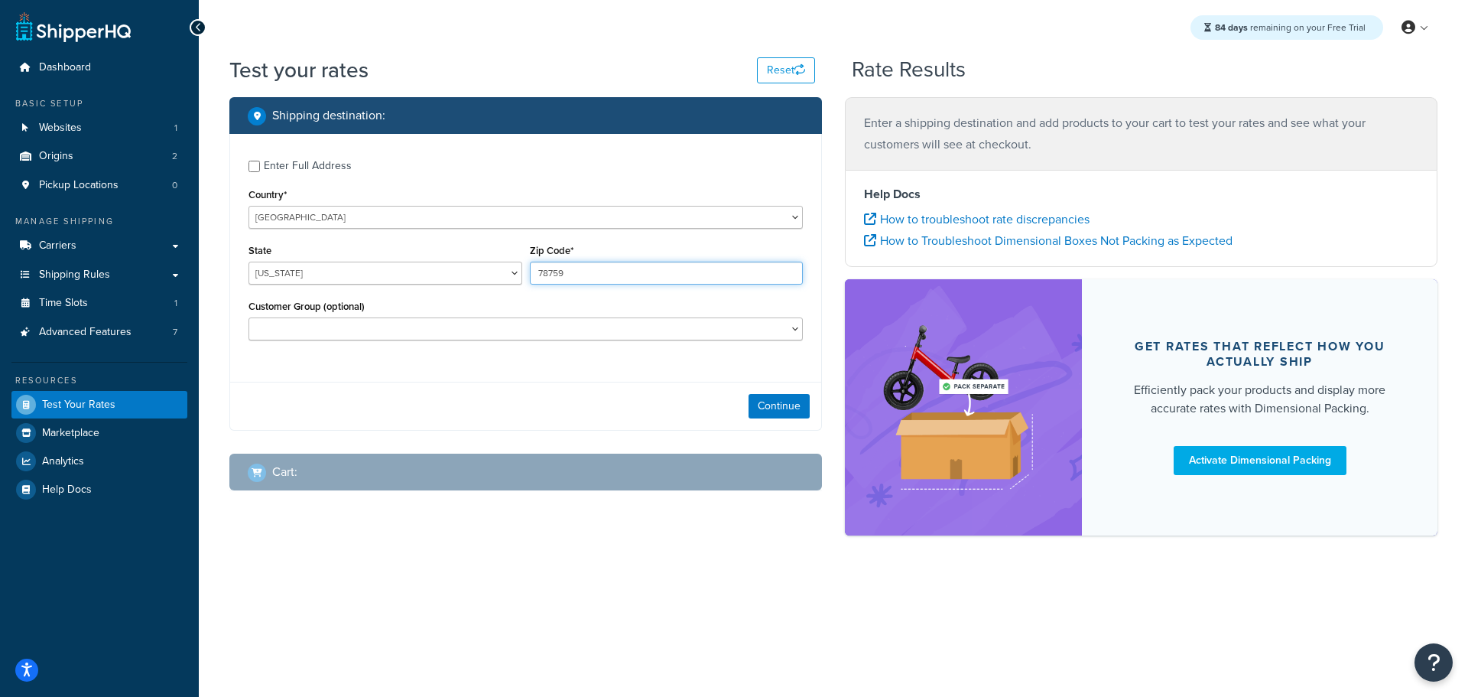
drag, startPoint x: 595, startPoint y: 272, endPoint x: 437, endPoint y: 265, distance: 157.7
click at [437, 265] on div "State [US_STATE] [US_STATE] [US_STATE] [US_STATE] [US_STATE] Armed Forces Ameri…" at bounding box center [526, 268] width 562 height 56
type input "19137"
click at [776, 407] on button "Continue" at bounding box center [779, 406] width 61 height 24
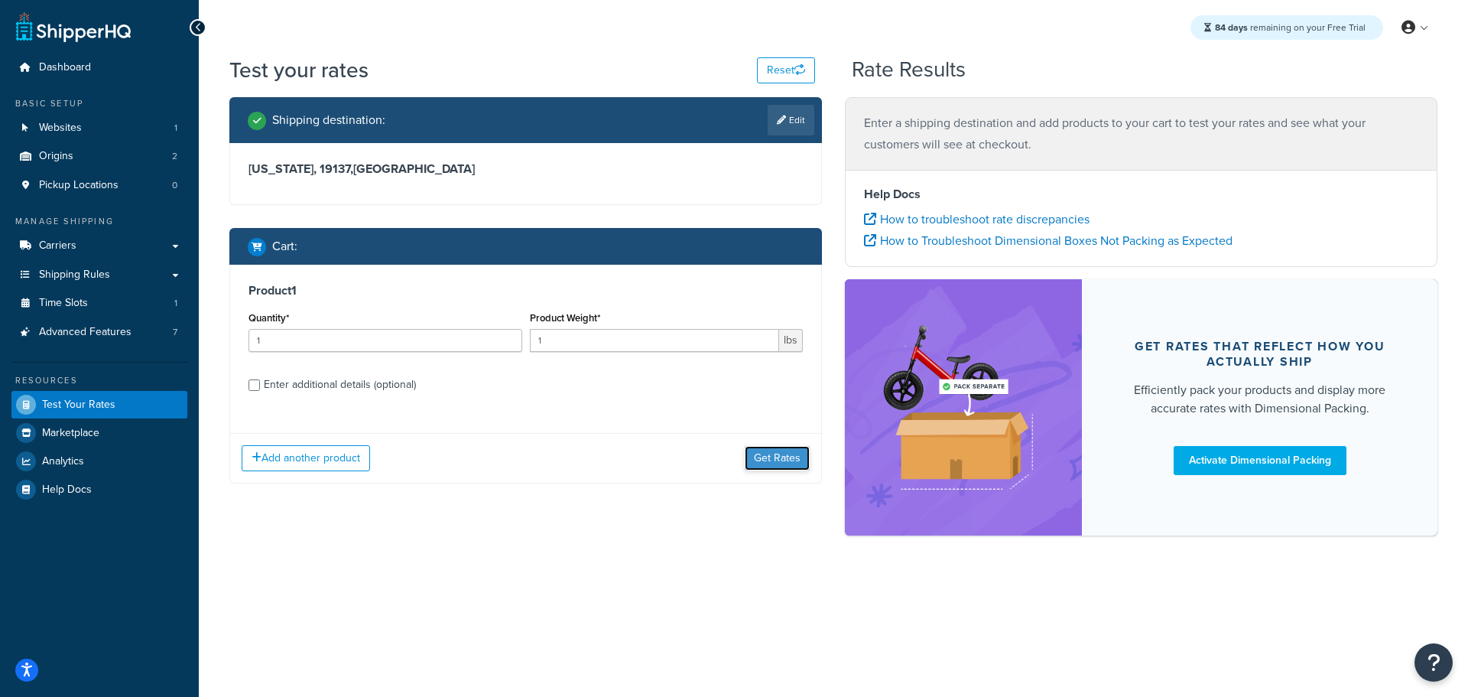
click at [782, 460] on button "Get Rates" at bounding box center [777, 458] width 65 height 24
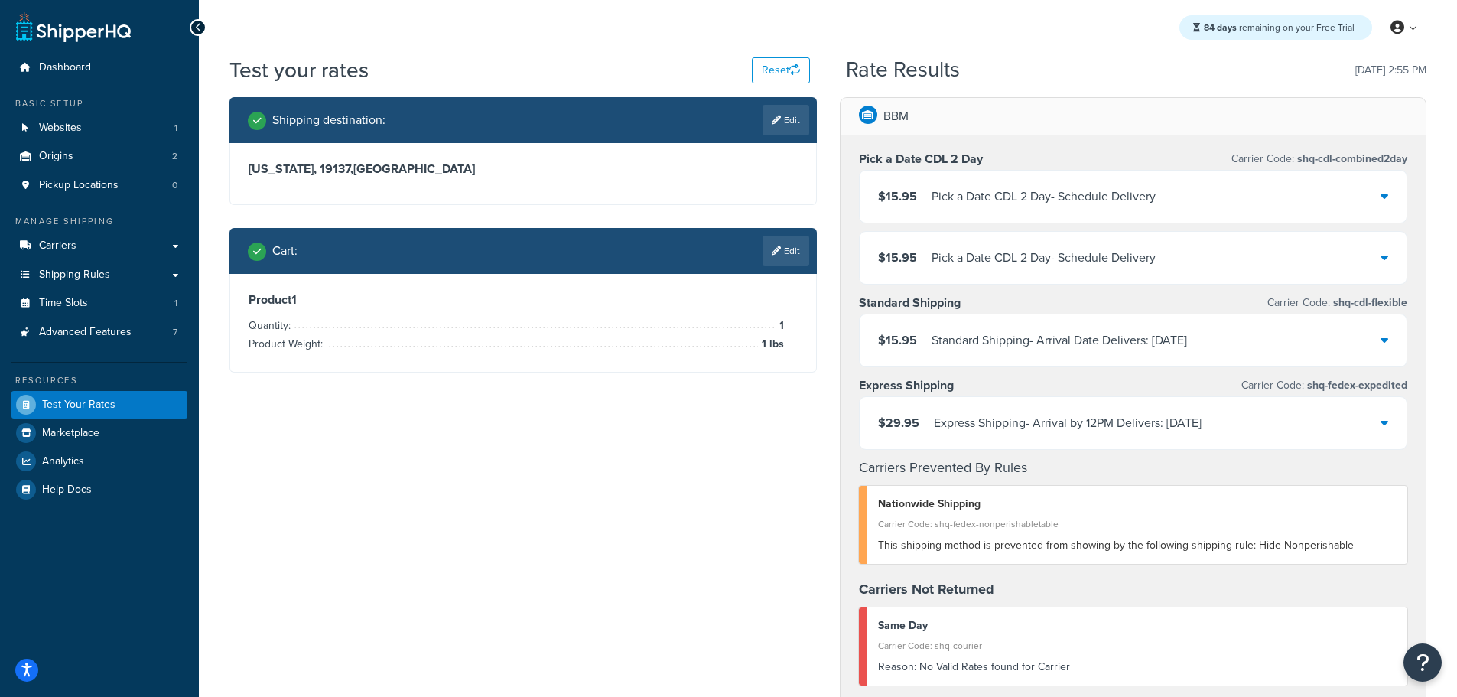
click at [1388, 259] on div "$15.95 Pick a Date CDL 2 Day - Schedule Delivery" at bounding box center [1134, 258] width 548 height 52
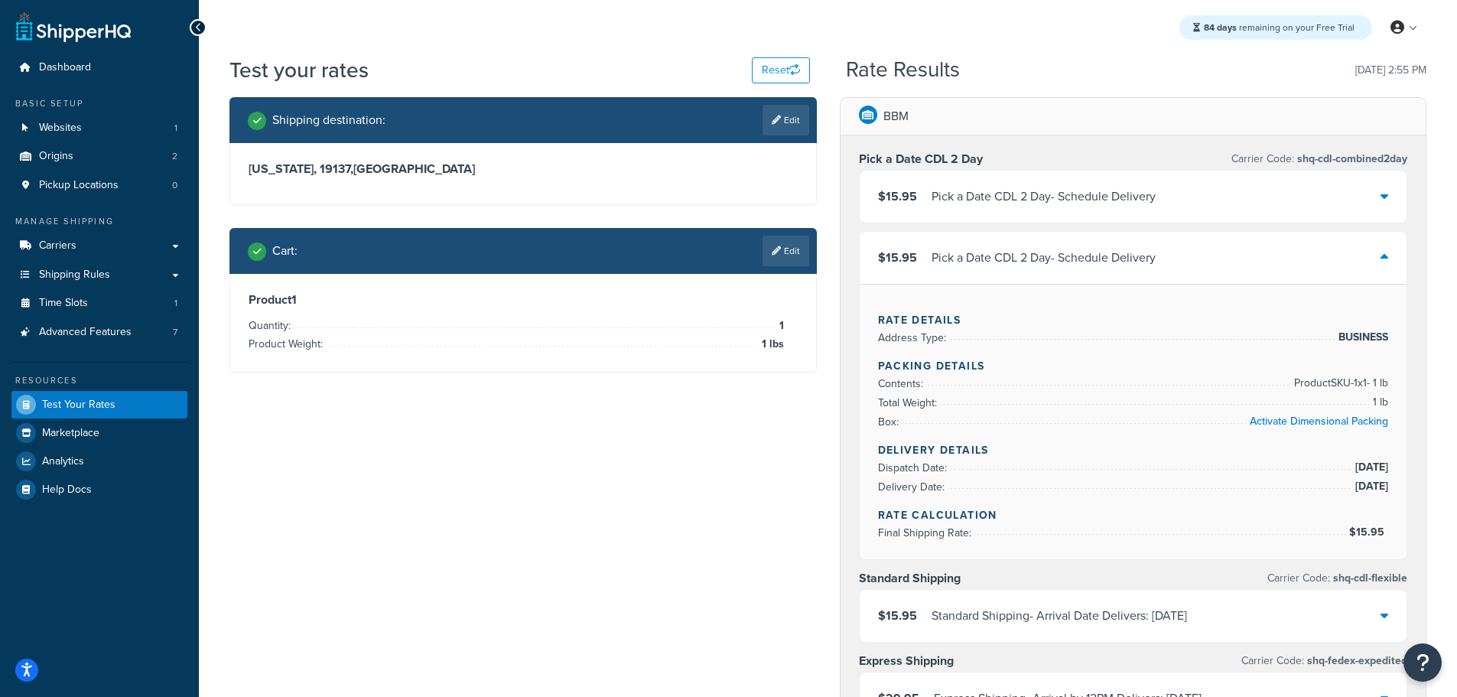
click at [1380, 195] on div "$15.95 Pick a Date CDL 2 Day - Schedule Delivery" at bounding box center [1134, 197] width 548 height 52
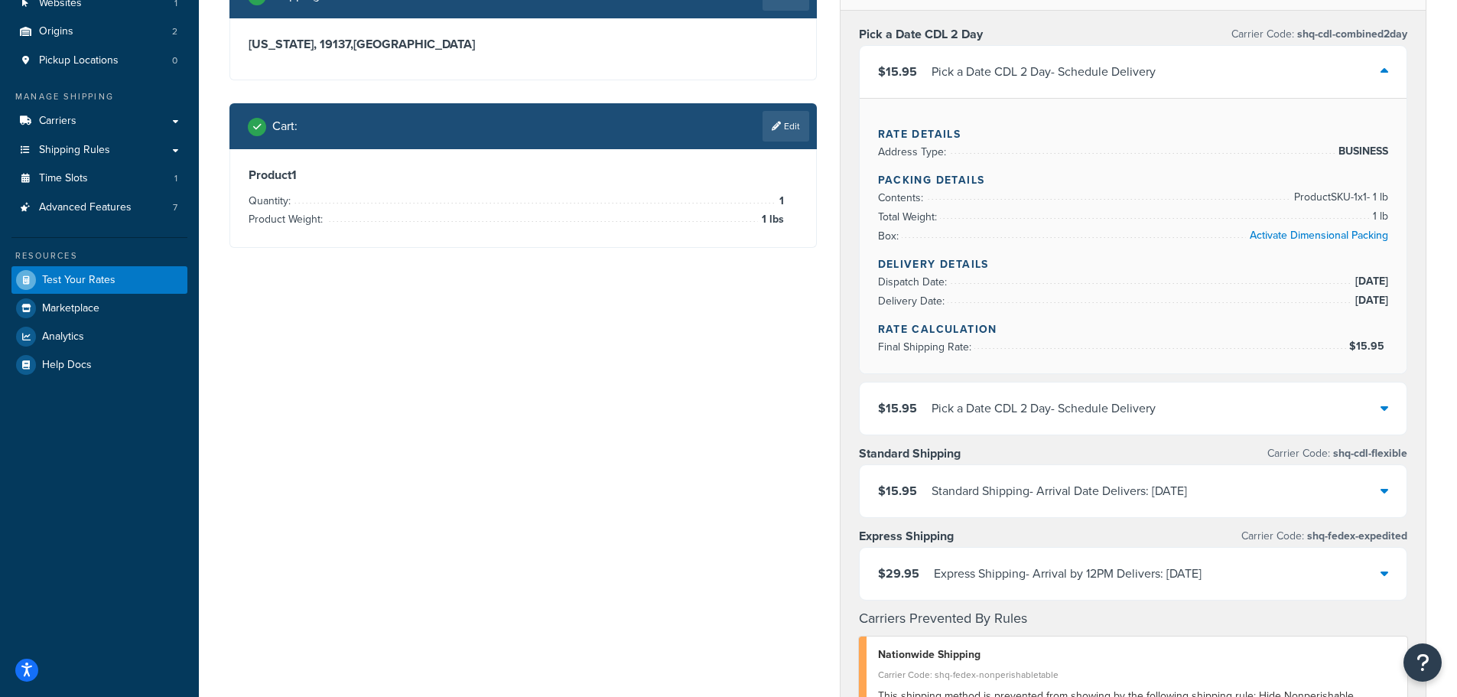
scroll to position [153, 0]
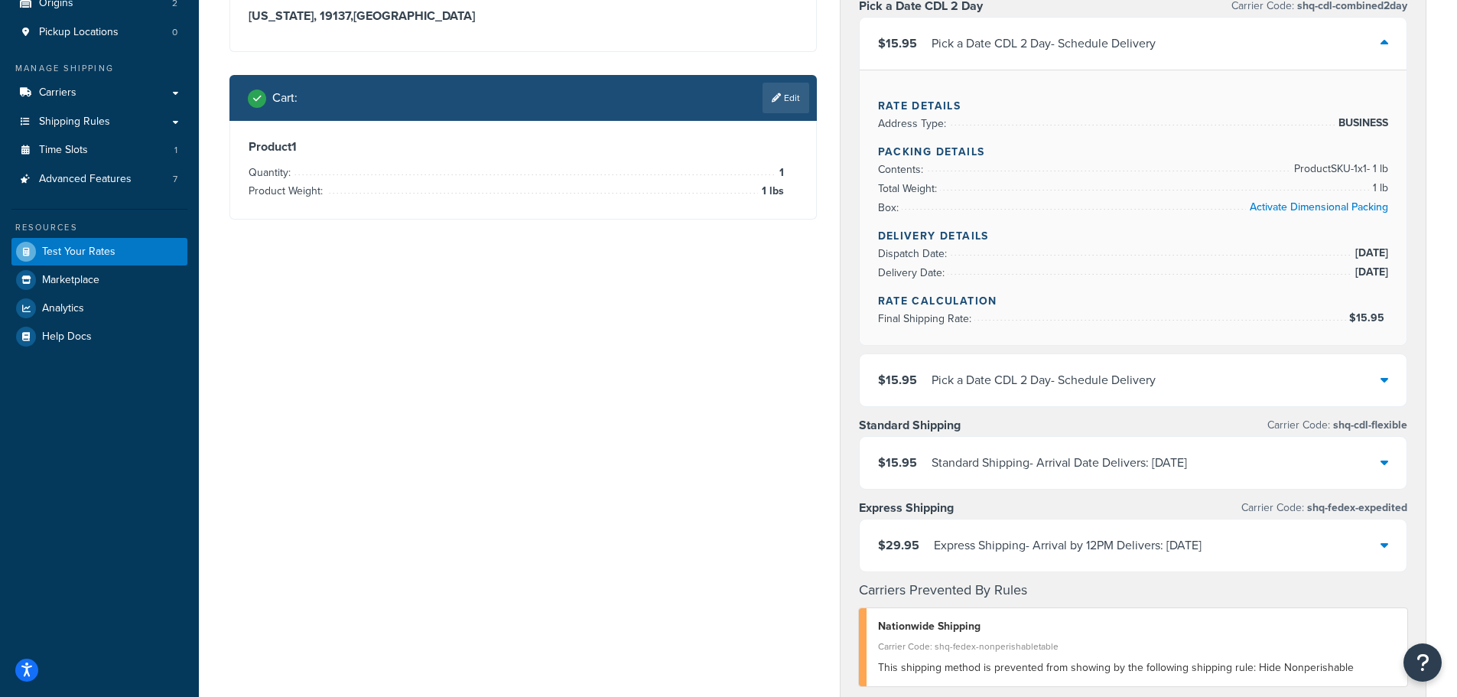
click at [1372, 381] on div "$15.95 Pick a Date CDL 2 Day - Schedule Delivery" at bounding box center [1134, 380] width 548 height 52
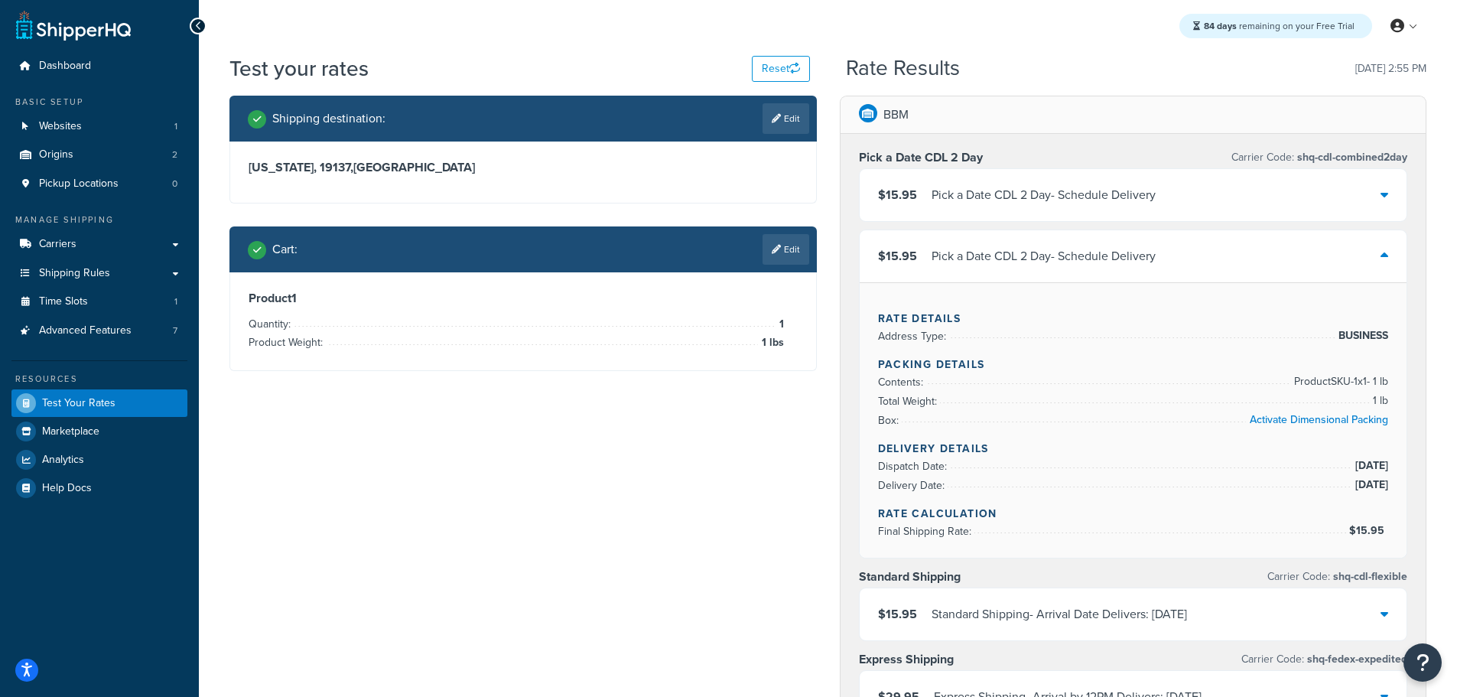
scroll to position [0, 0]
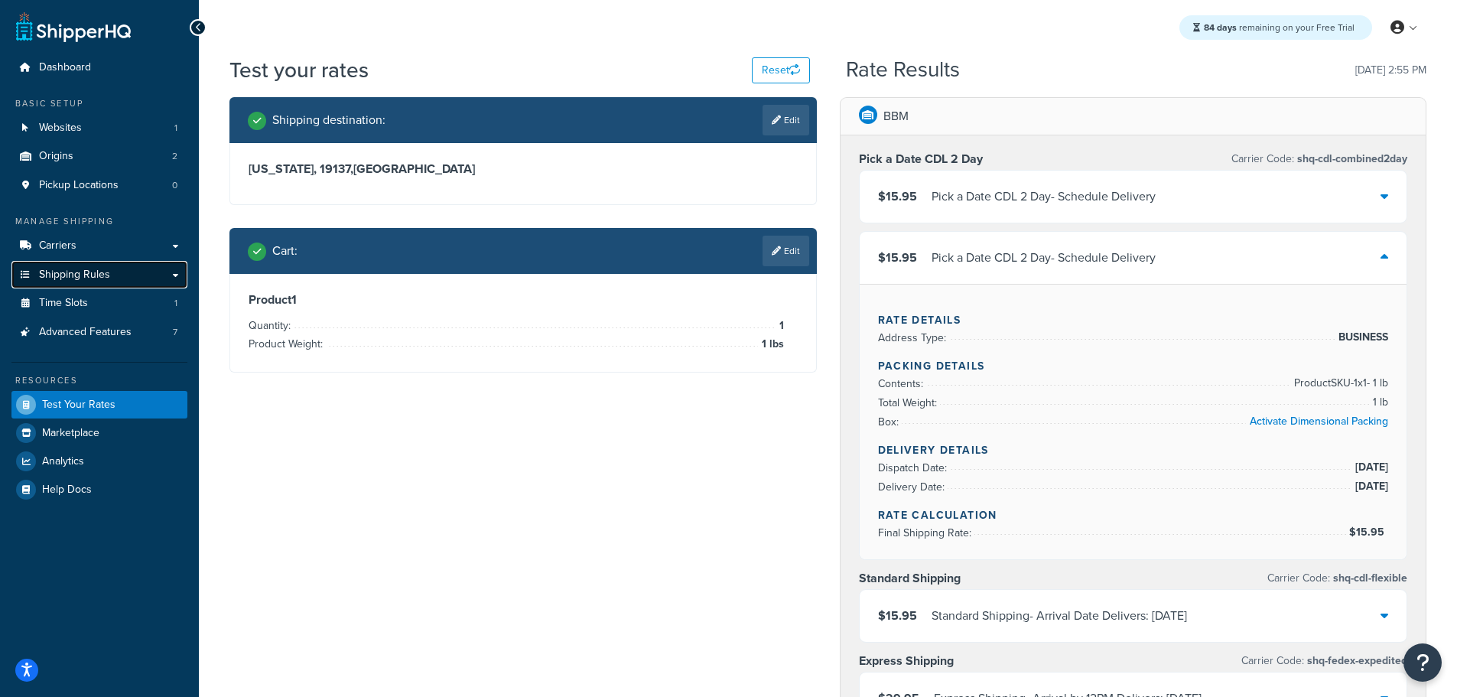
click at [73, 277] on span "Shipping Rules" at bounding box center [74, 274] width 71 height 13
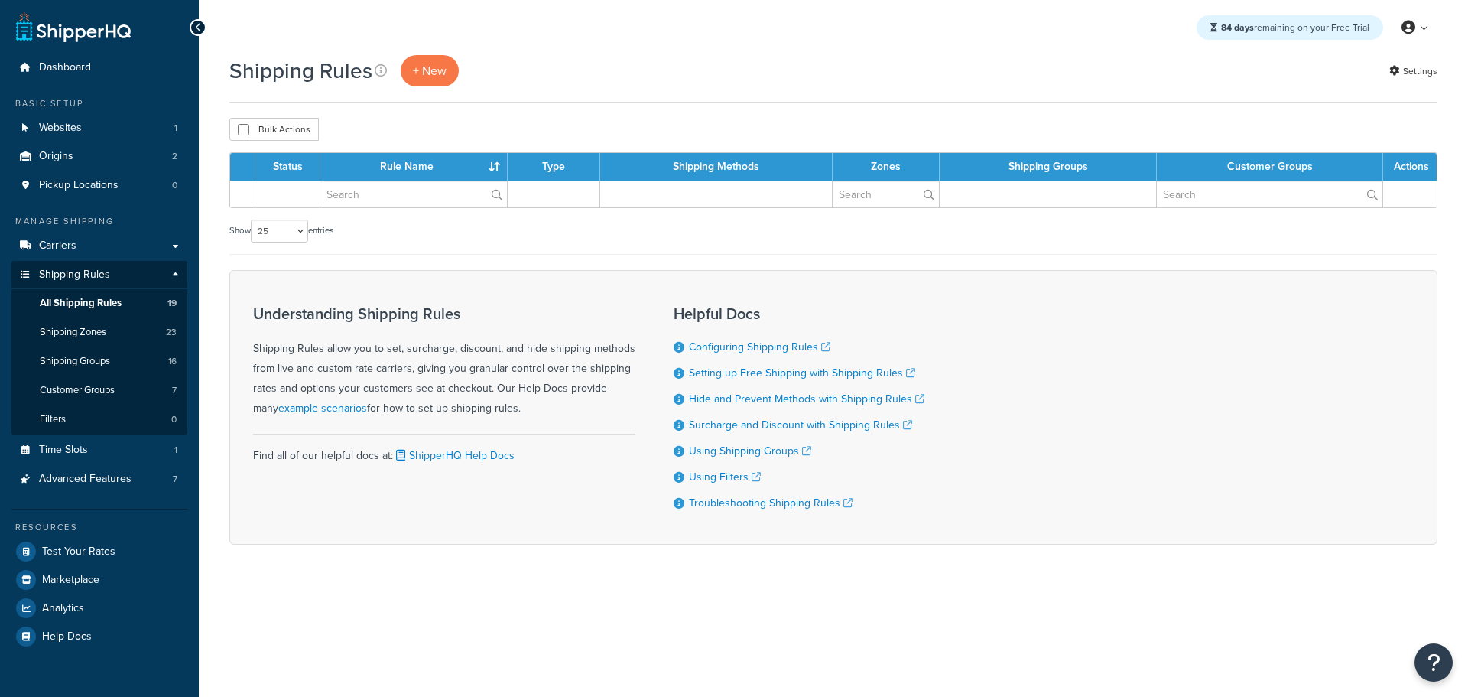
select select "25"
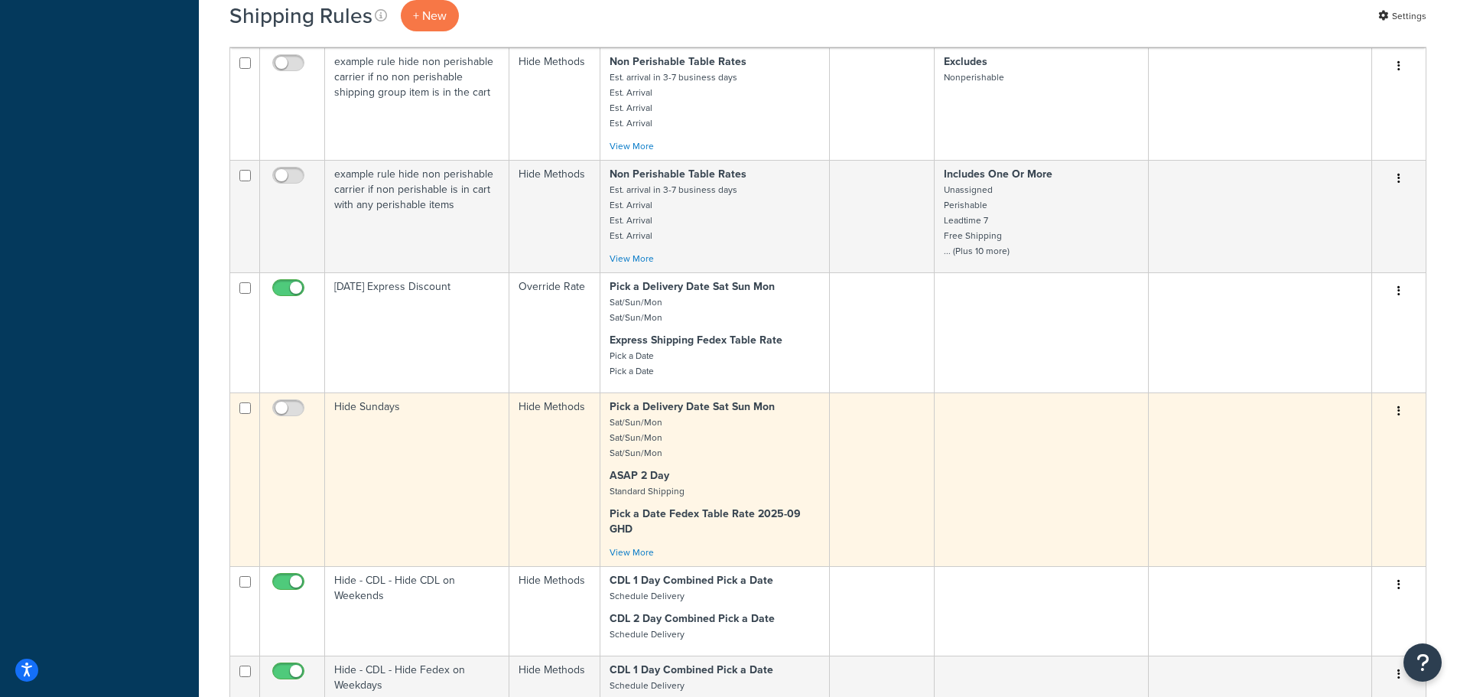
scroll to position [1453, 0]
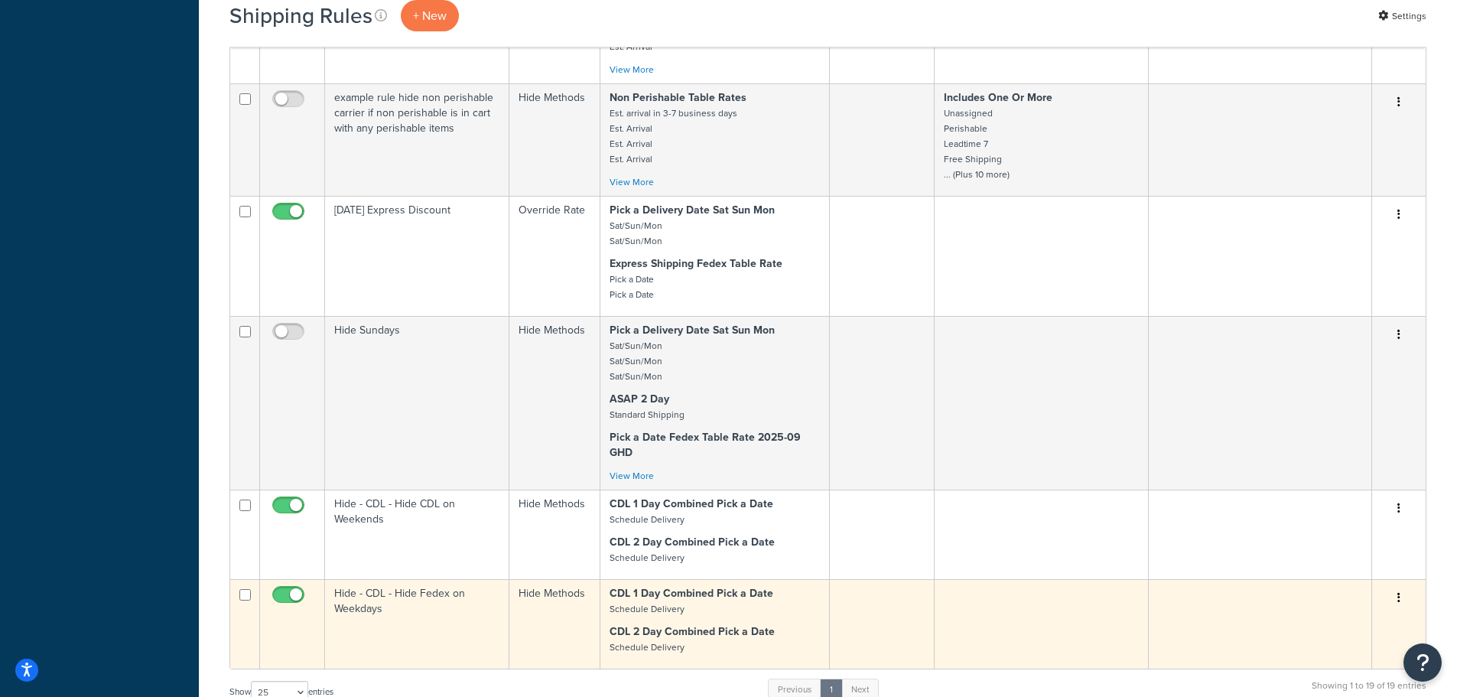
click at [363, 601] on td "Hide - CDL - Hide Fedex on Weekdays" at bounding box center [417, 623] width 184 height 89
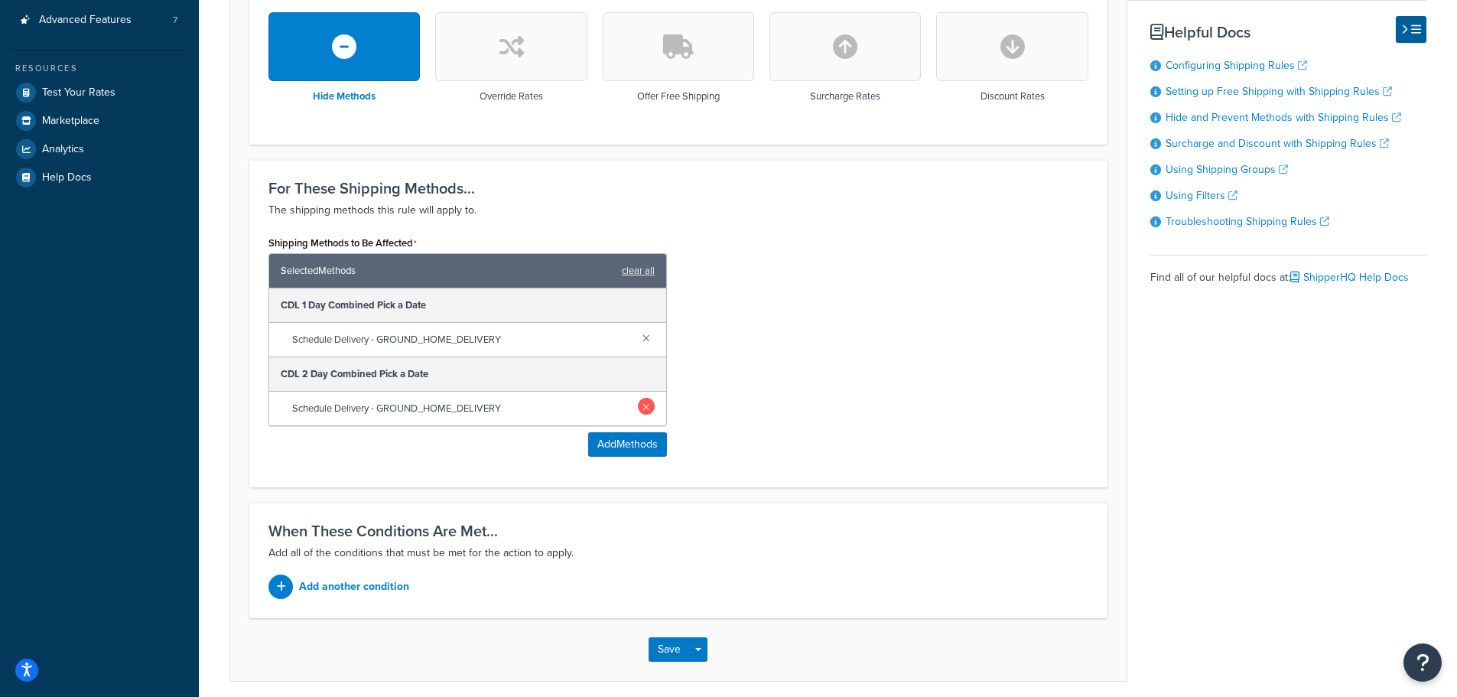
click at [647, 408] on link at bounding box center [646, 406] width 17 height 17
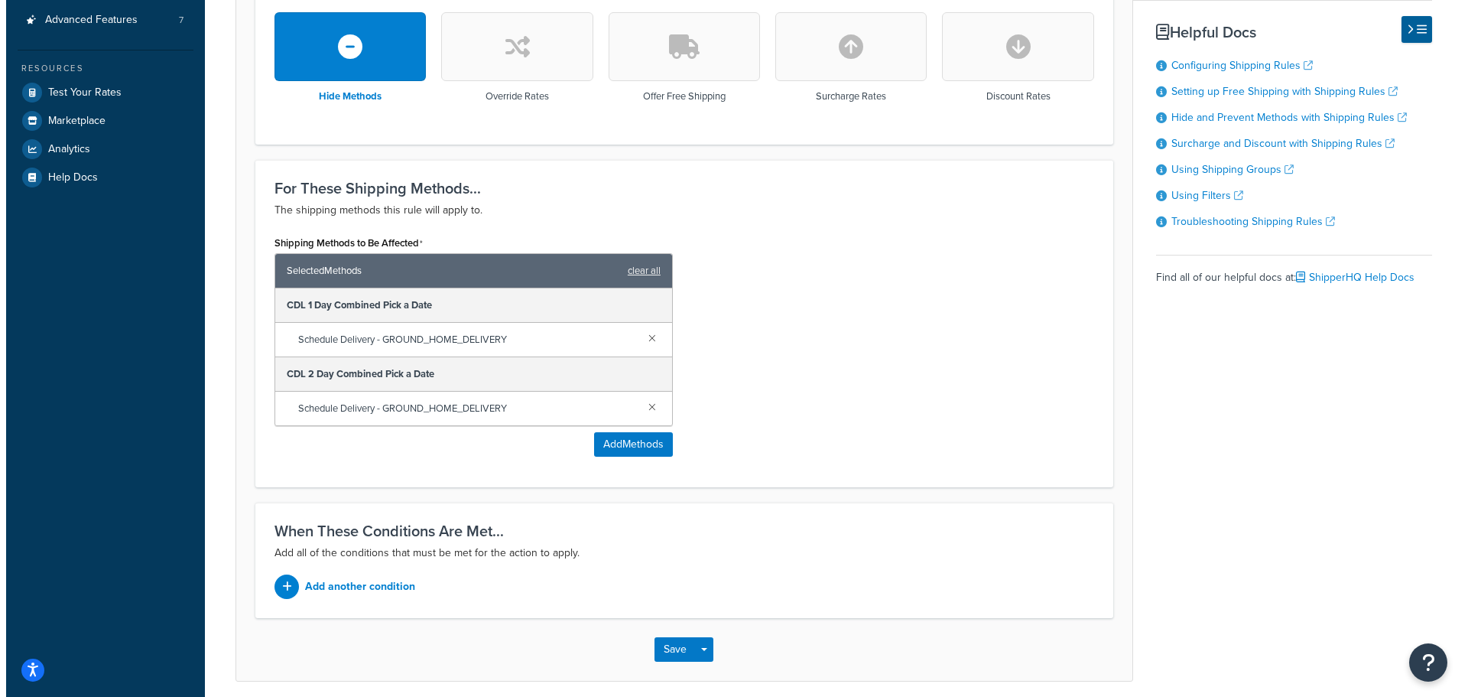
scroll to position [451, 0]
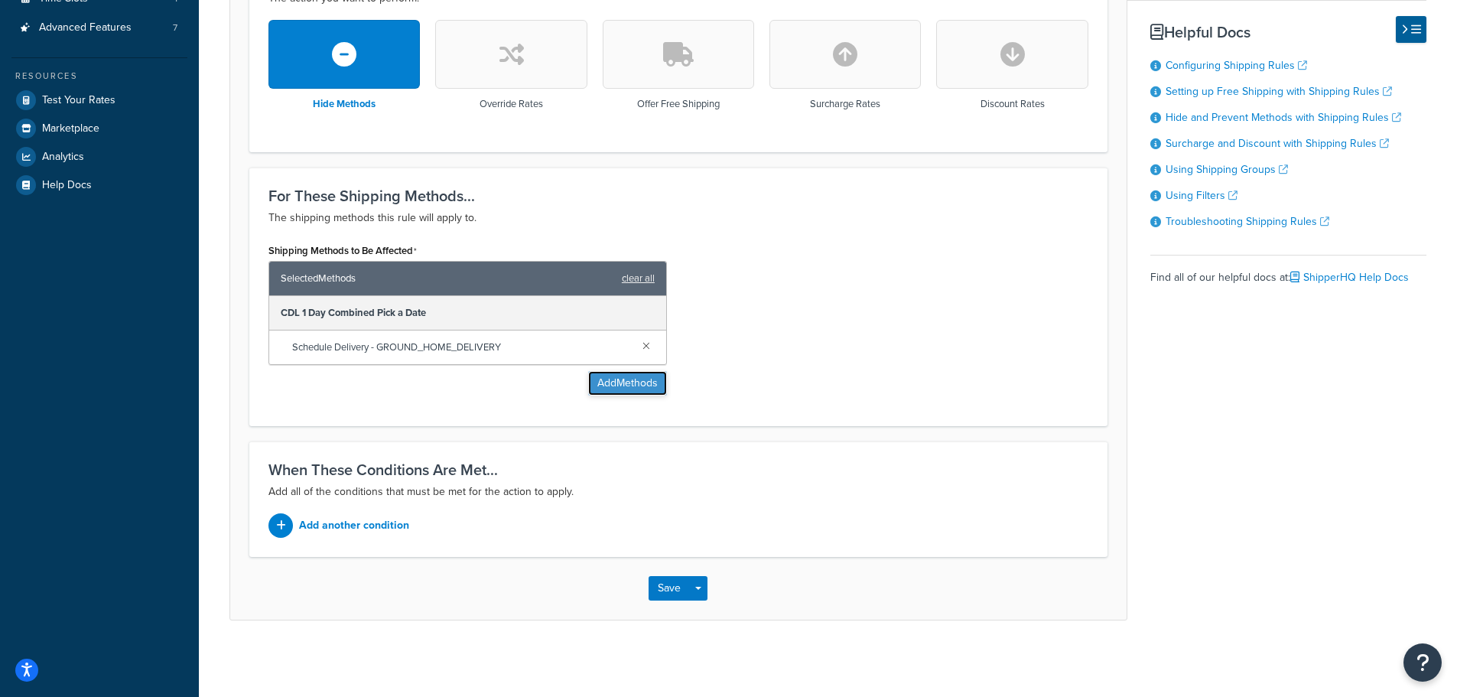
click at [639, 386] on button "Add Methods" at bounding box center [627, 383] width 79 height 24
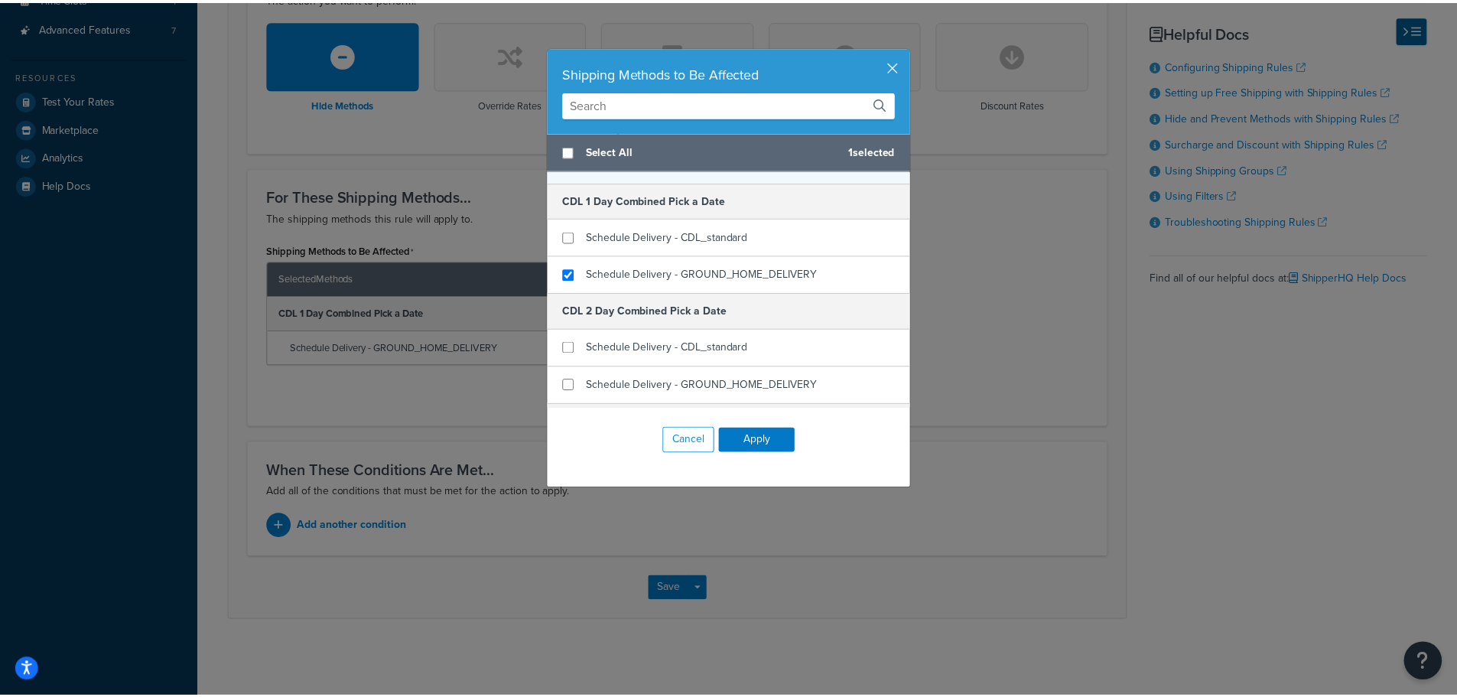
scroll to position [229, 0]
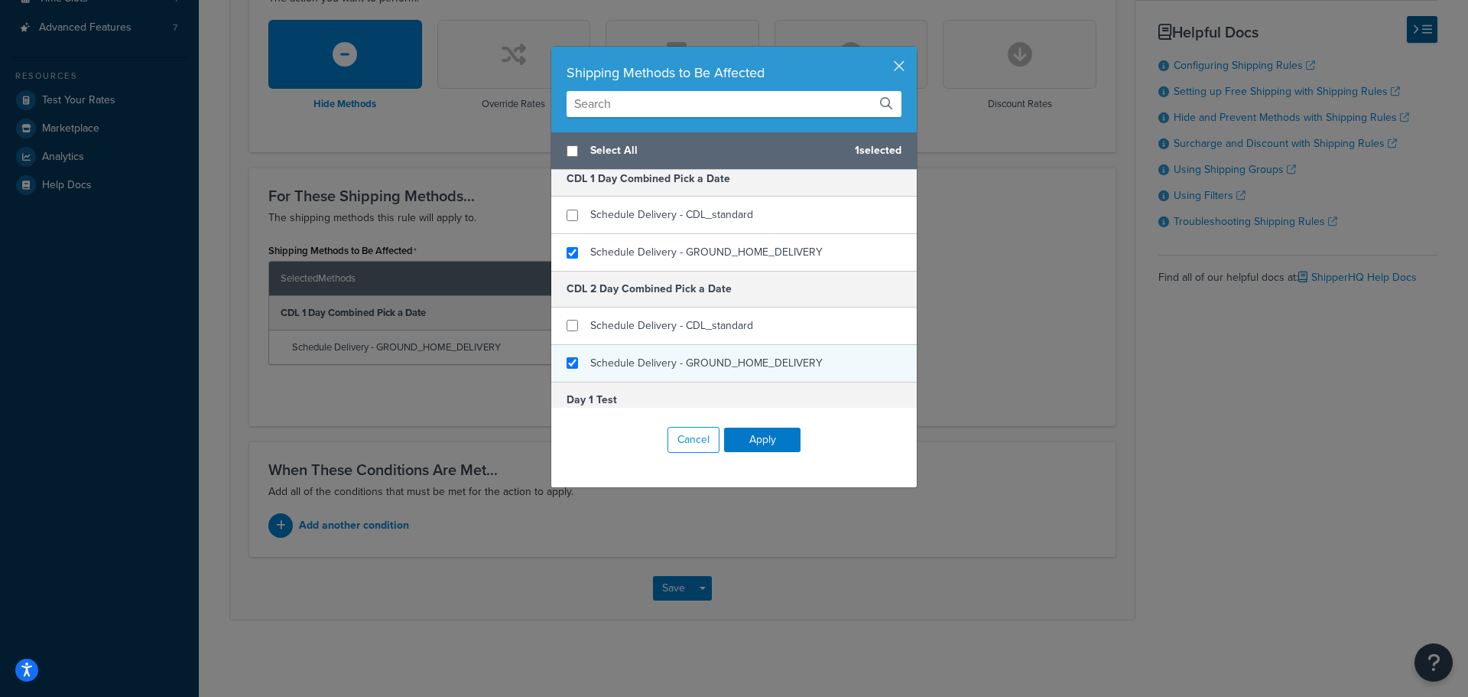
checkbox input "true"
click at [638, 355] on span "Schedule Delivery - GROUND_HOME_DELIVERY" at bounding box center [706, 363] width 233 height 16
click at [765, 447] on button "Apply" at bounding box center [762, 440] width 76 height 24
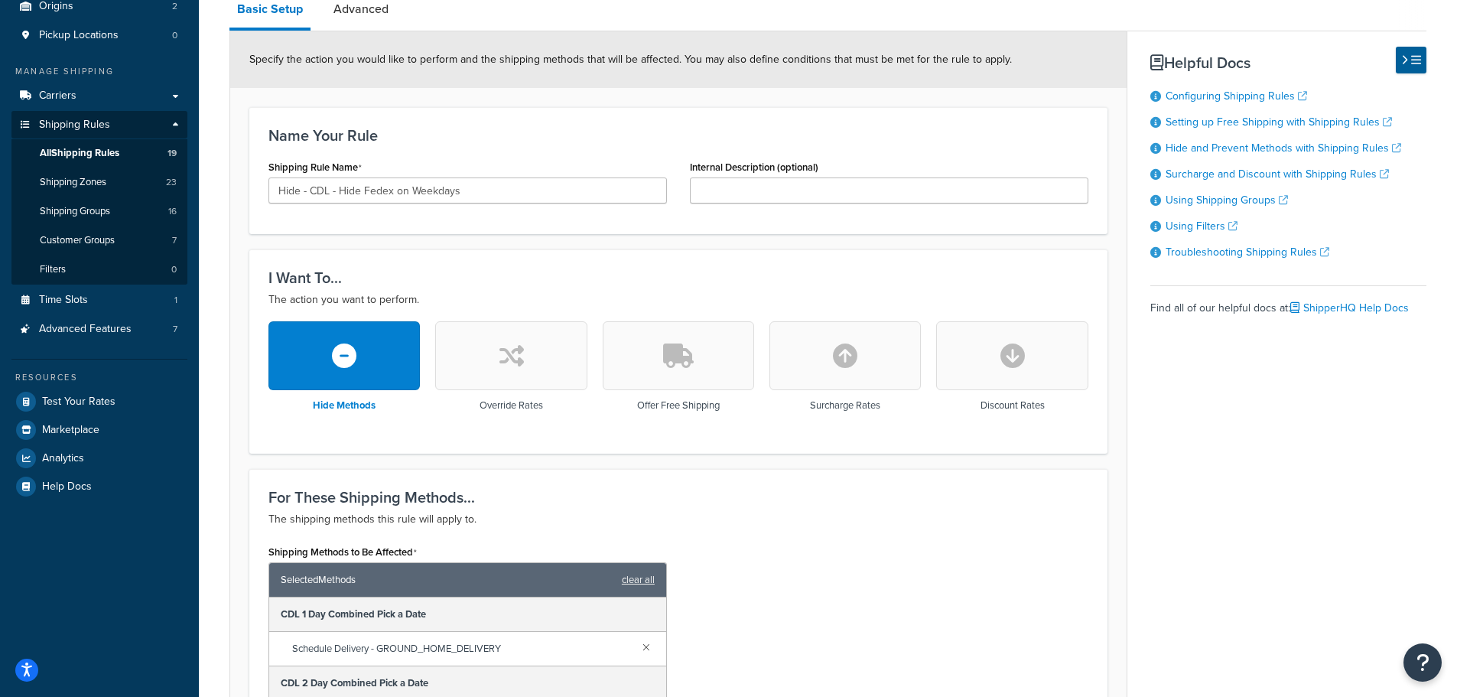
scroll to position [69, 0]
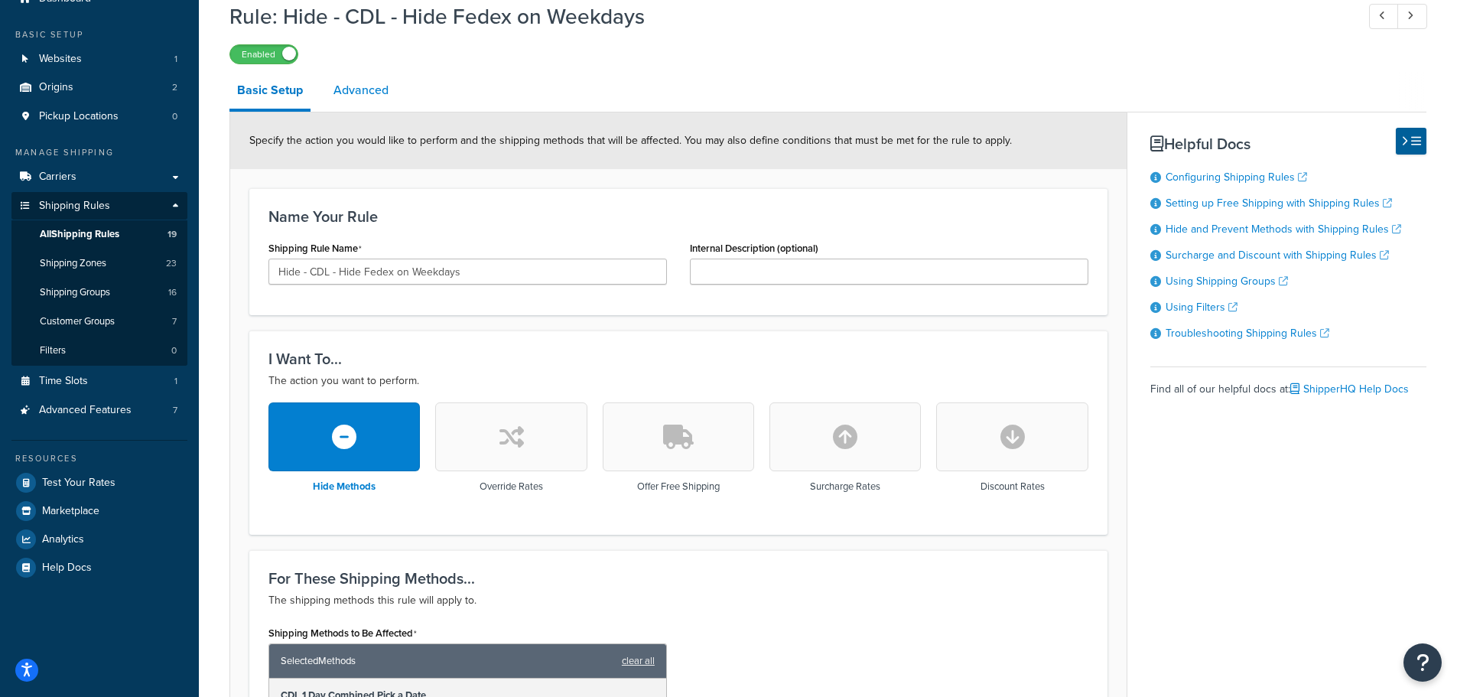
click at [374, 97] on link "Advanced" at bounding box center [361, 90] width 70 height 37
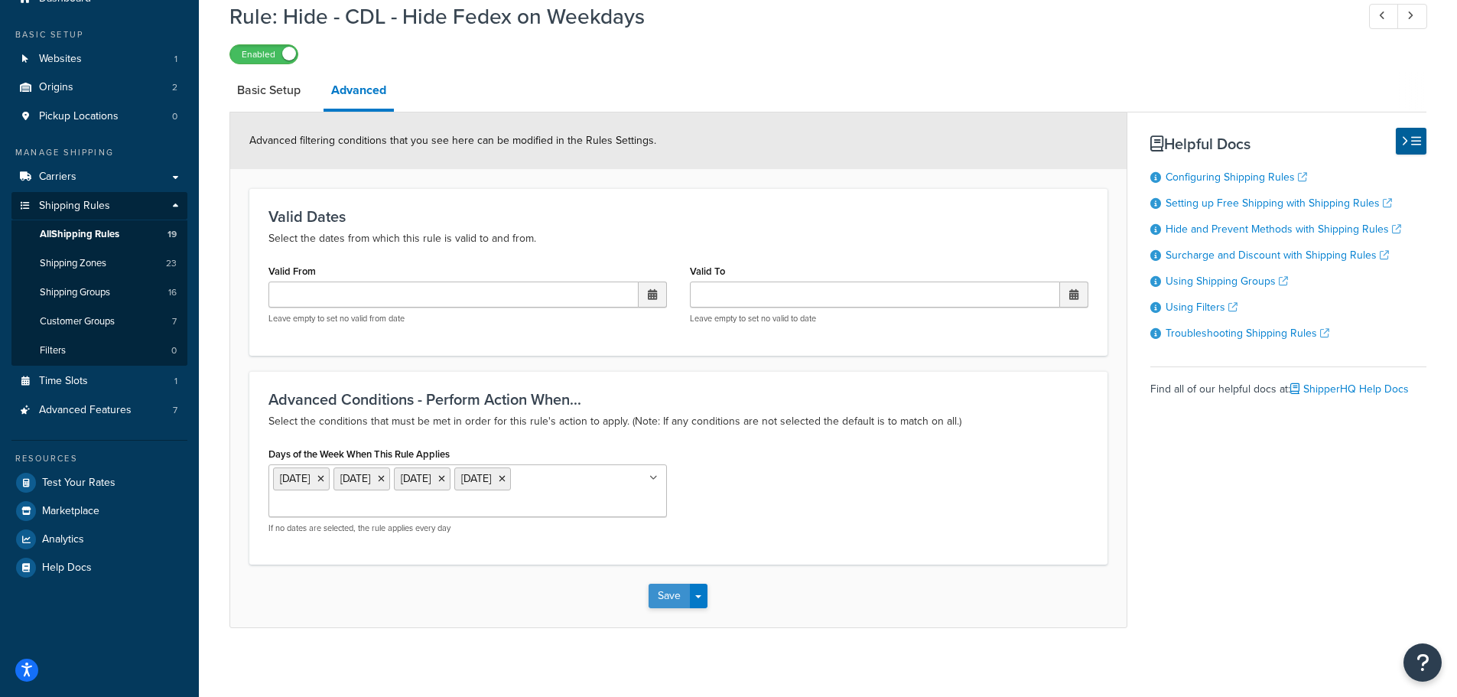
click at [672, 593] on button "Save" at bounding box center [669, 596] width 41 height 24
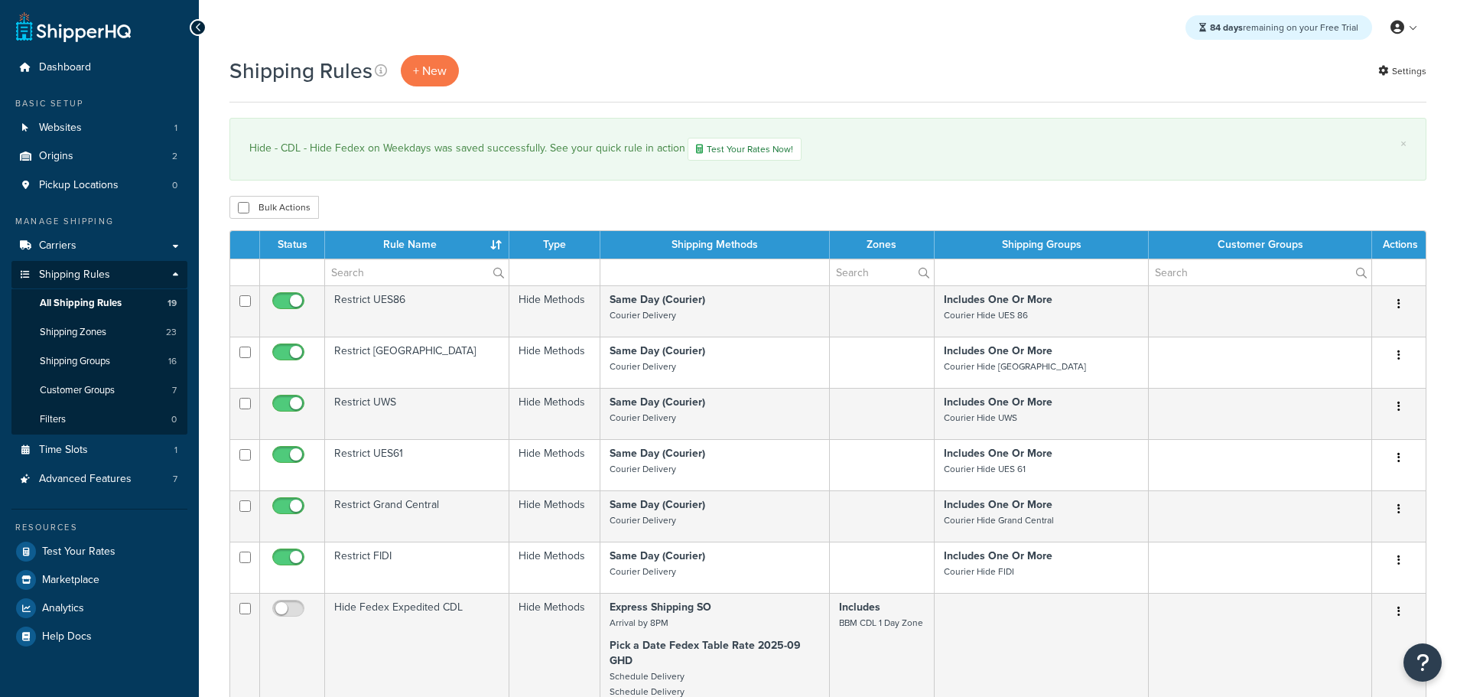
select select "25"
click at [76, 239] on link "Carriers" at bounding box center [99, 246] width 176 height 28
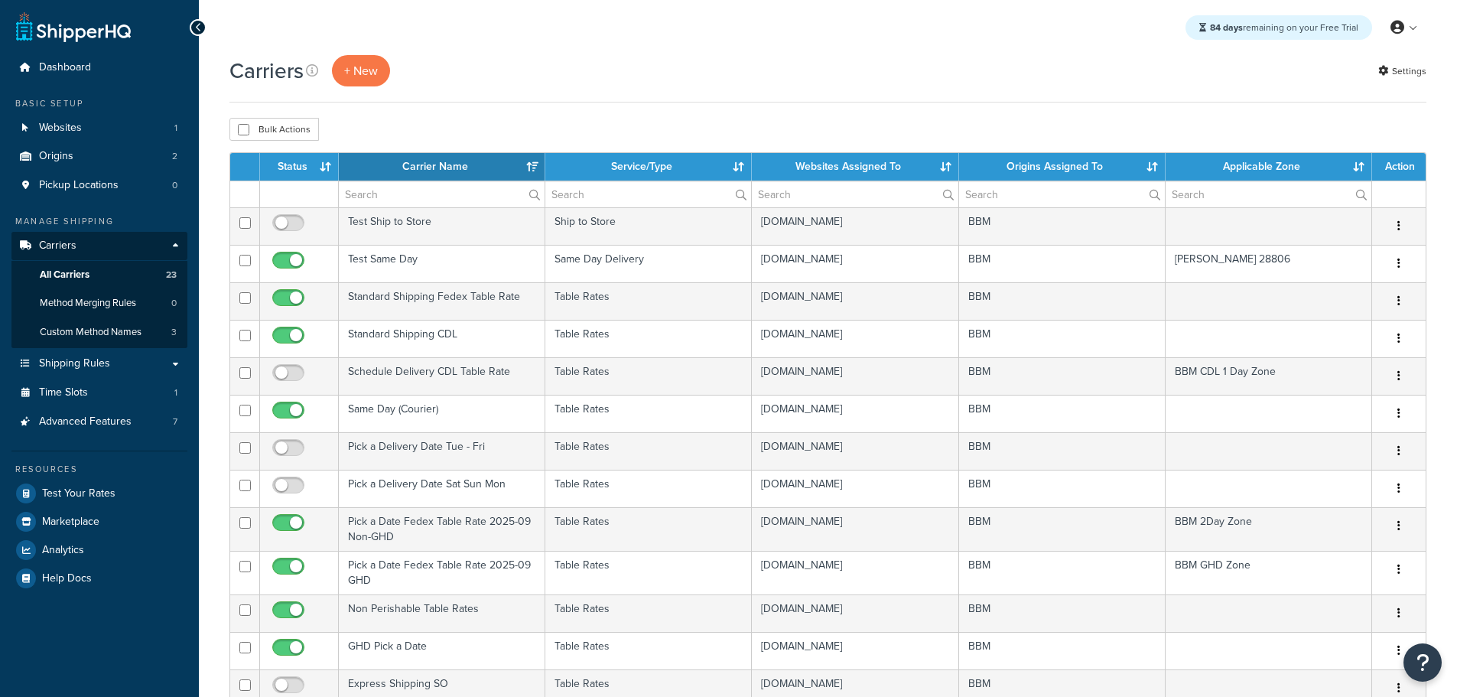
select select "15"
click at [311, 171] on th "Status" at bounding box center [299, 167] width 79 height 28
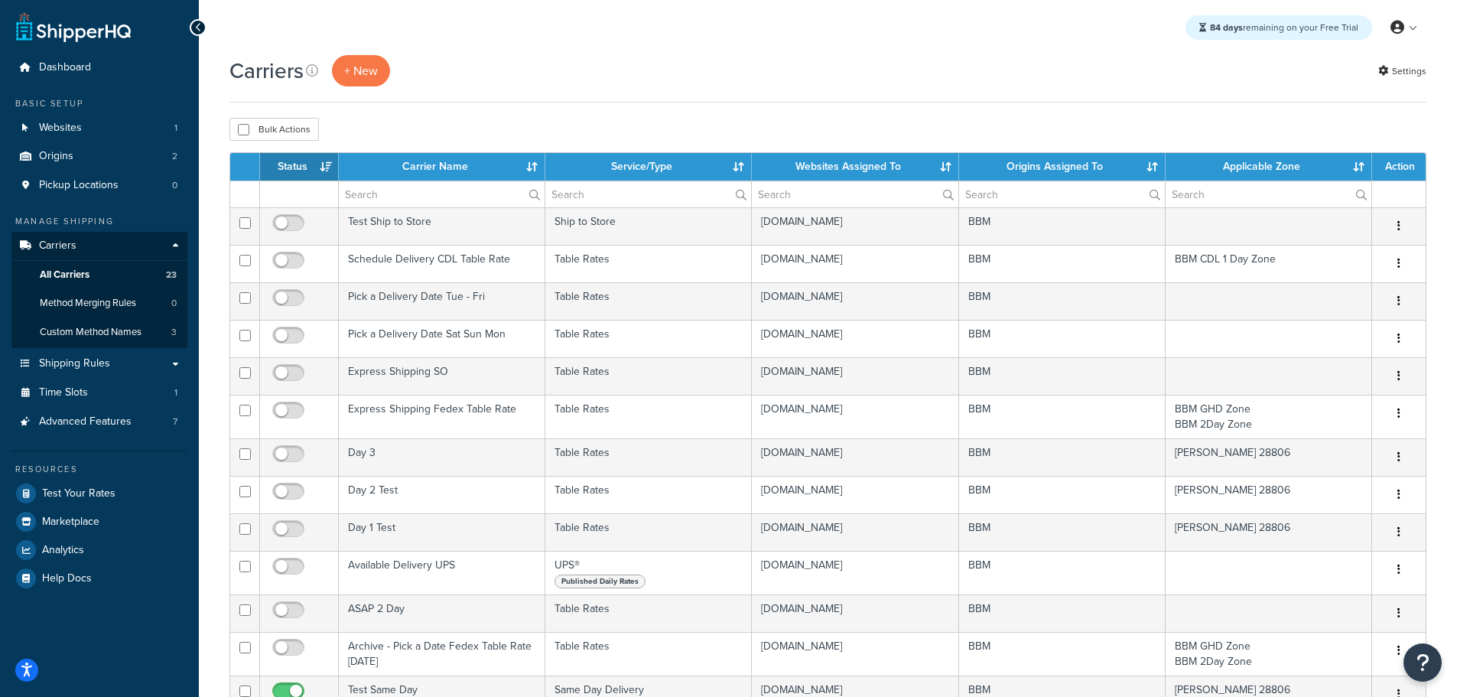
click at [306, 168] on th "Status" at bounding box center [299, 167] width 79 height 28
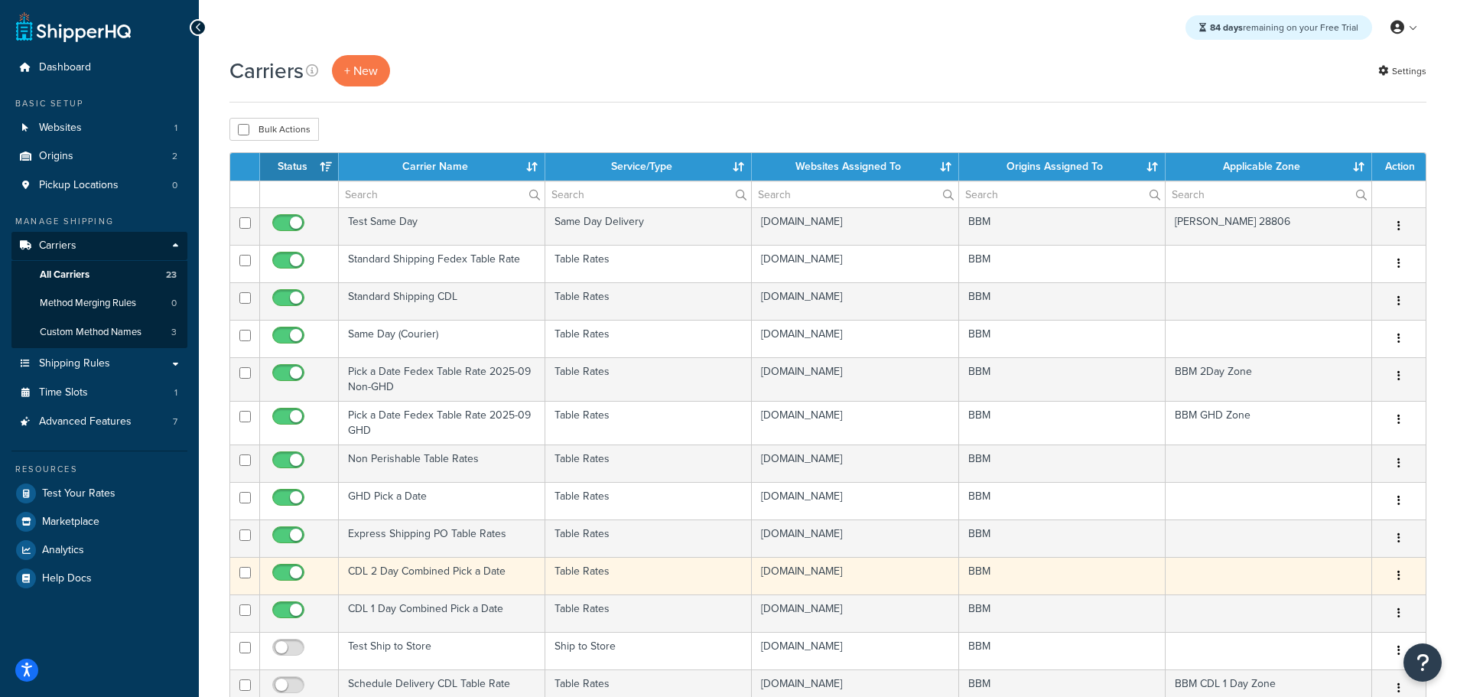
click at [411, 574] on td "CDL 2 Day Combined Pick a Date" at bounding box center [442, 575] width 207 height 37
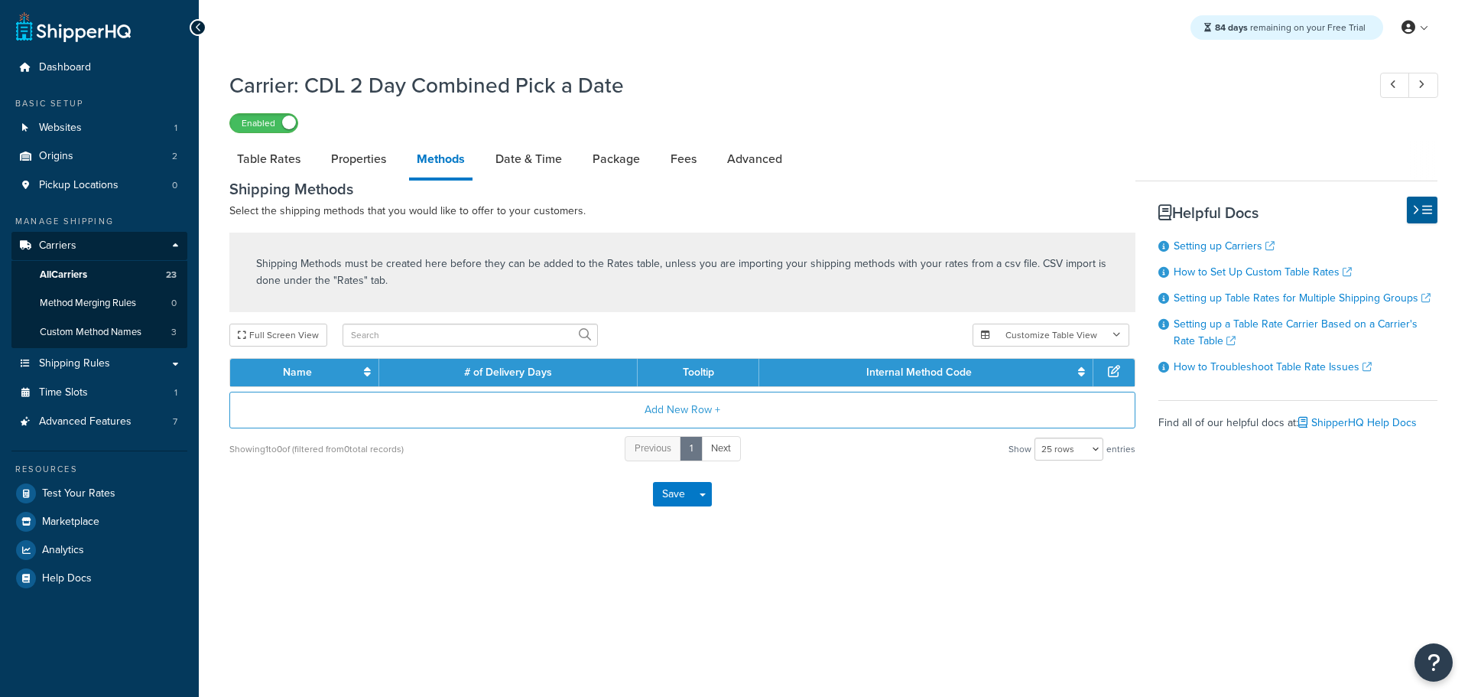
select select "25"
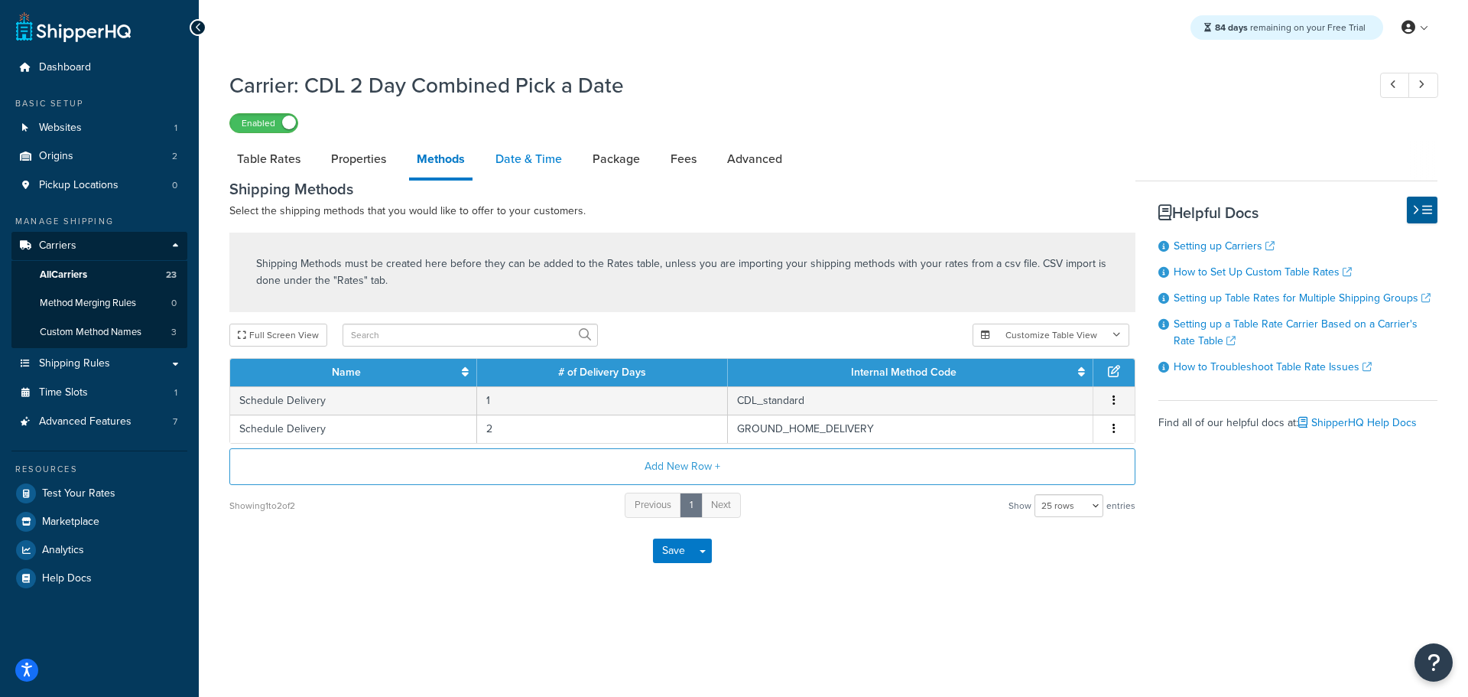
click at [522, 160] on link "Date & Time" at bounding box center [529, 159] width 82 height 37
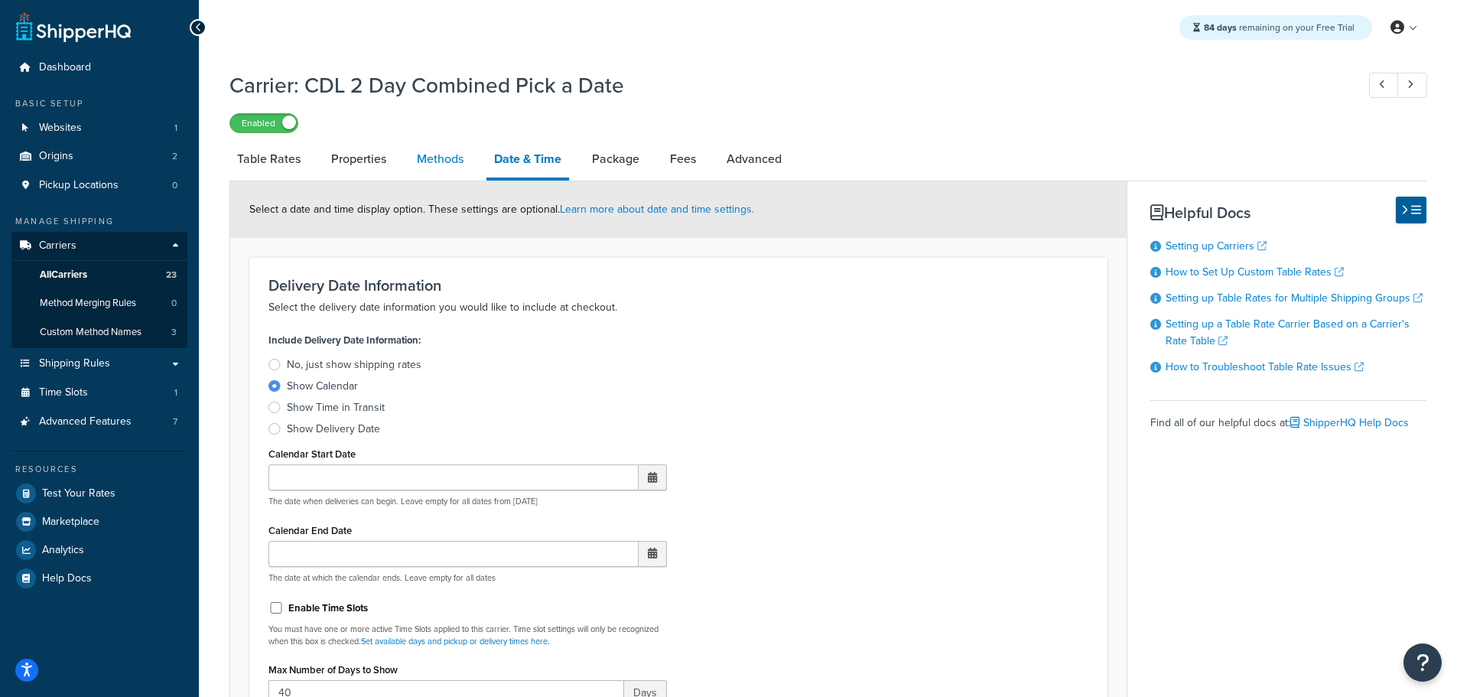
click at [435, 154] on link "Methods" at bounding box center [440, 159] width 62 height 37
select select "25"
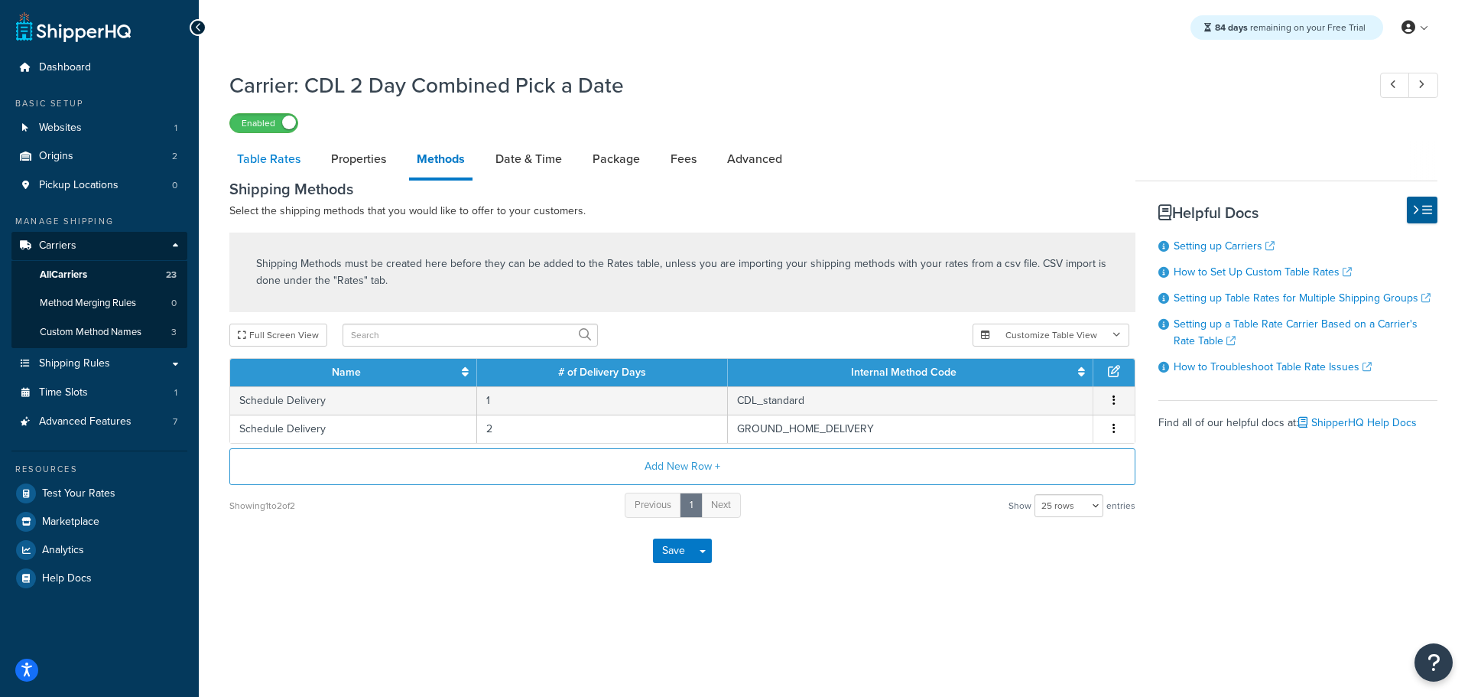
click at [272, 160] on link "Table Rates" at bounding box center [268, 159] width 79 height 37
select select "25"
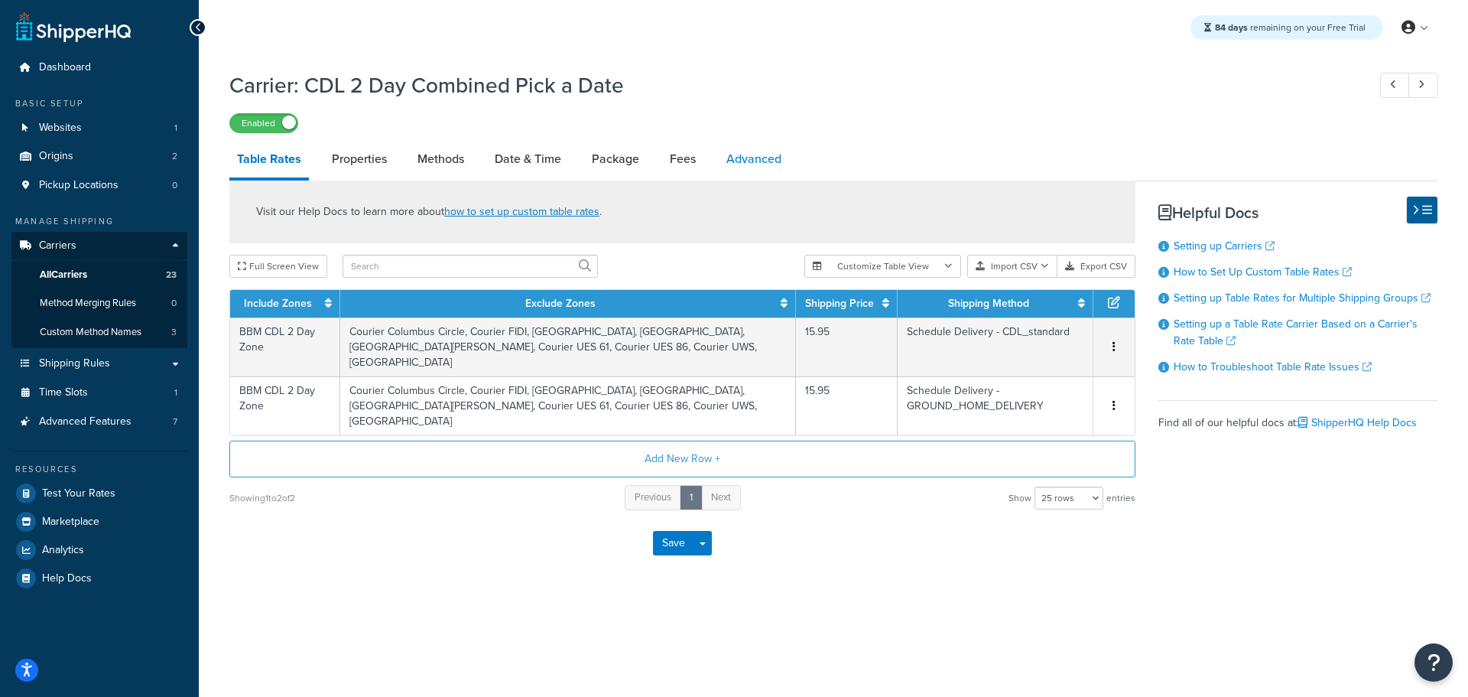
click at [759, 155] on link "Advanced" at bounding box center [754, 159] width 70 height 37
select select "false"
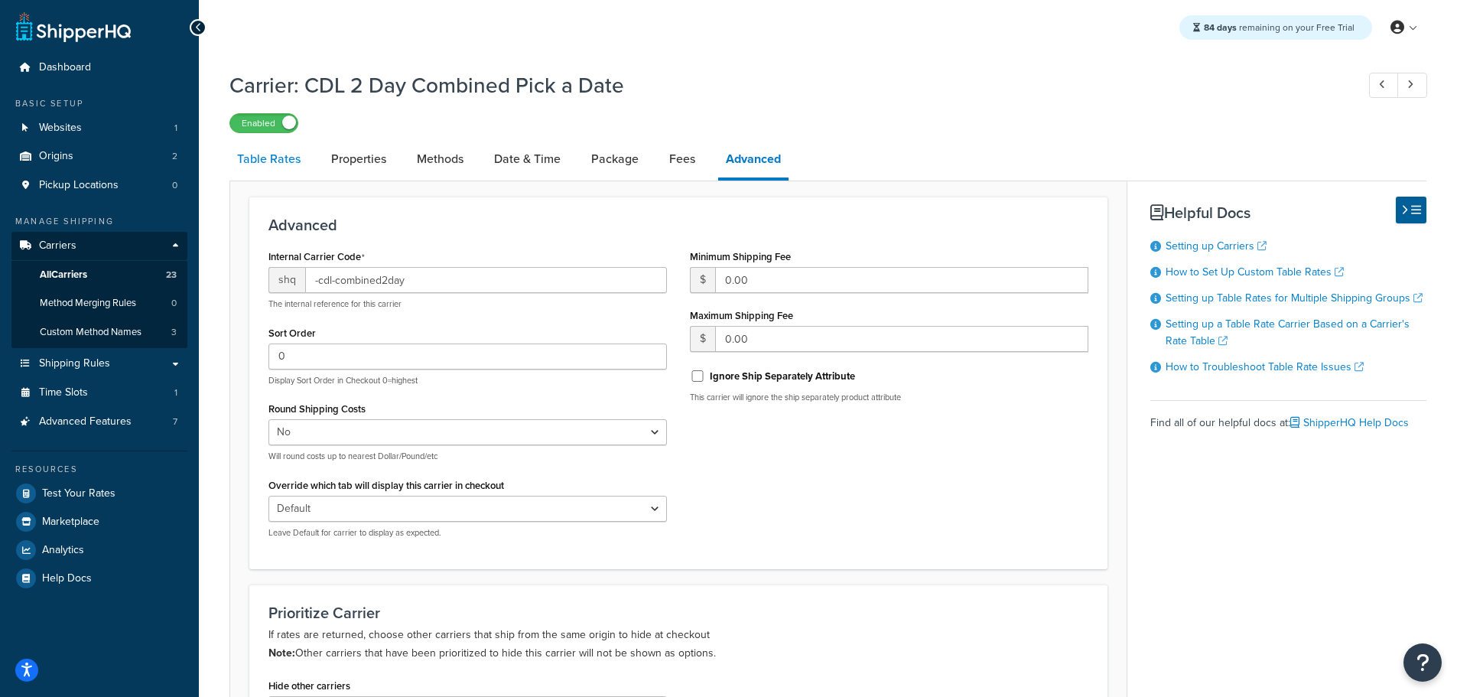
click at [307, 166] on link "Table Rates" at bounding box center [268, 159] width 79 height 37
select select "25"
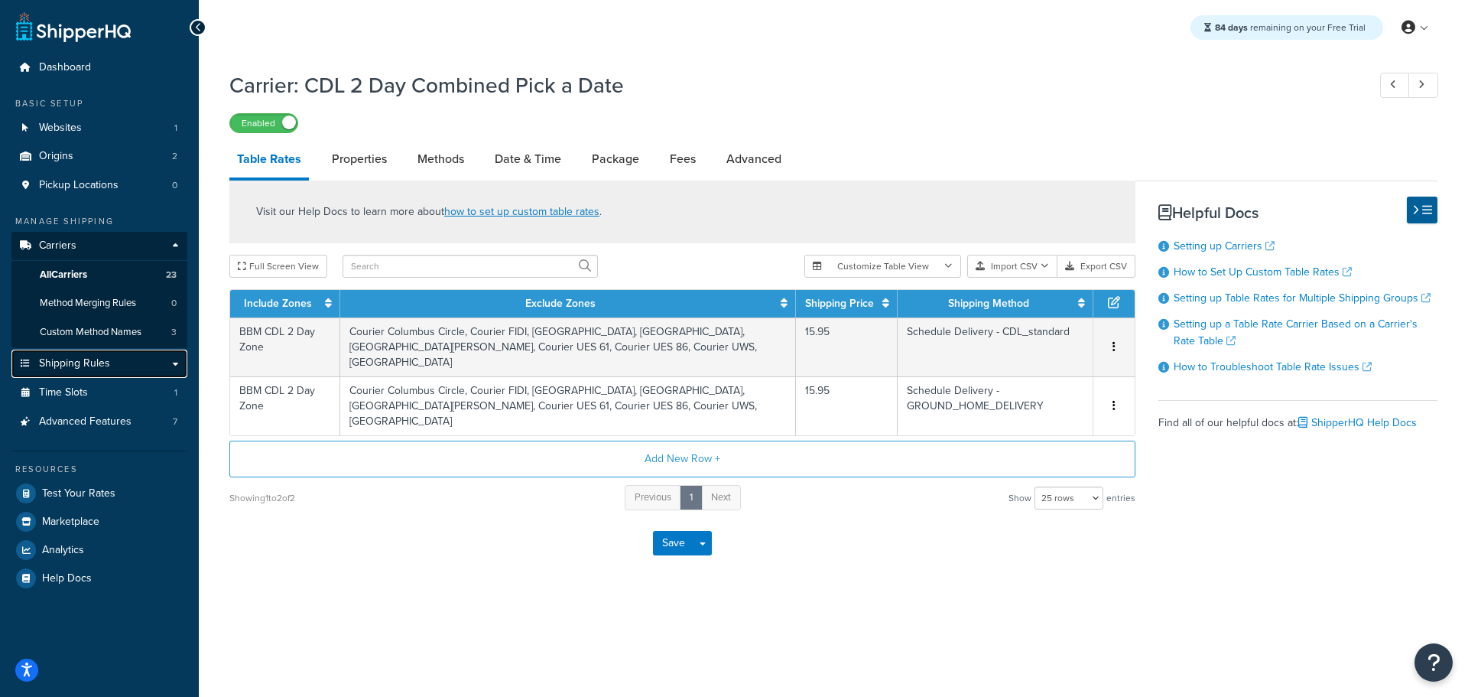
click at [92, 369] on span "Shipping Rules" at bounding box center [74, 363] width 71 height 13
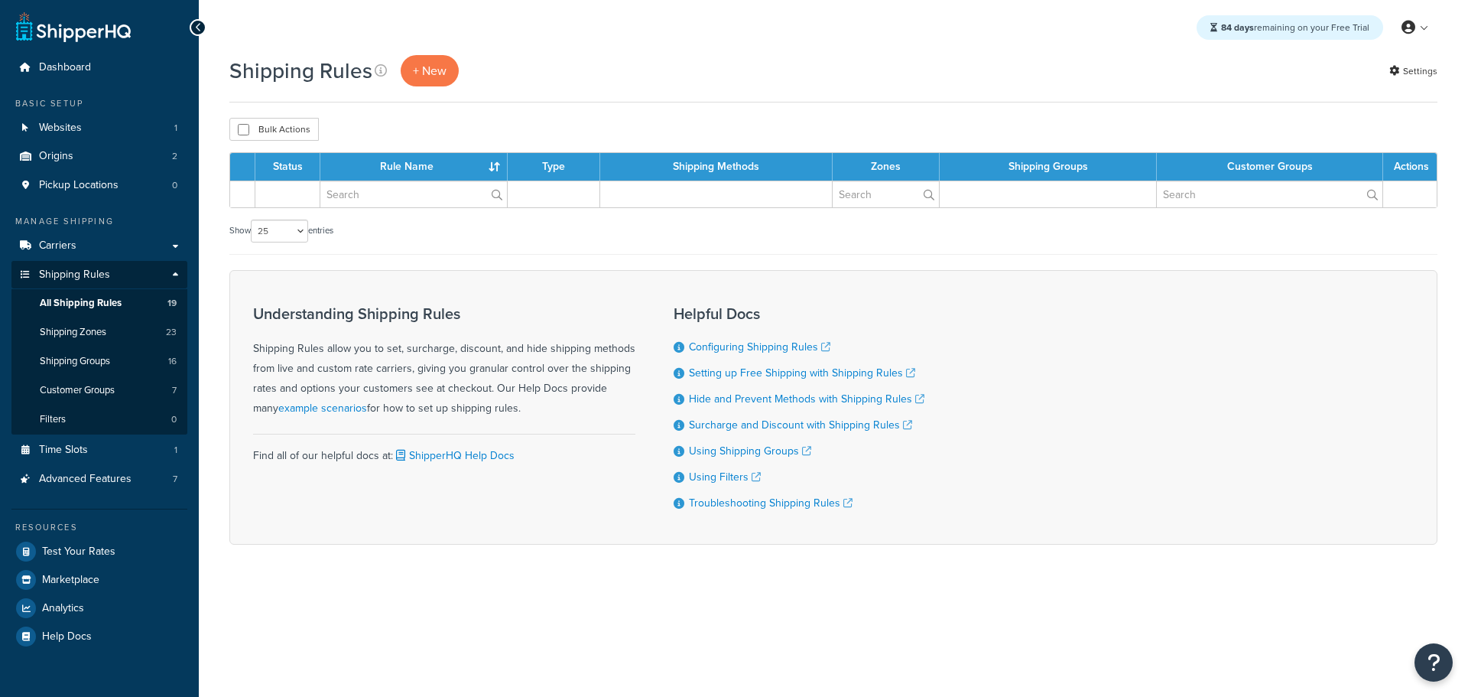
select select "25"
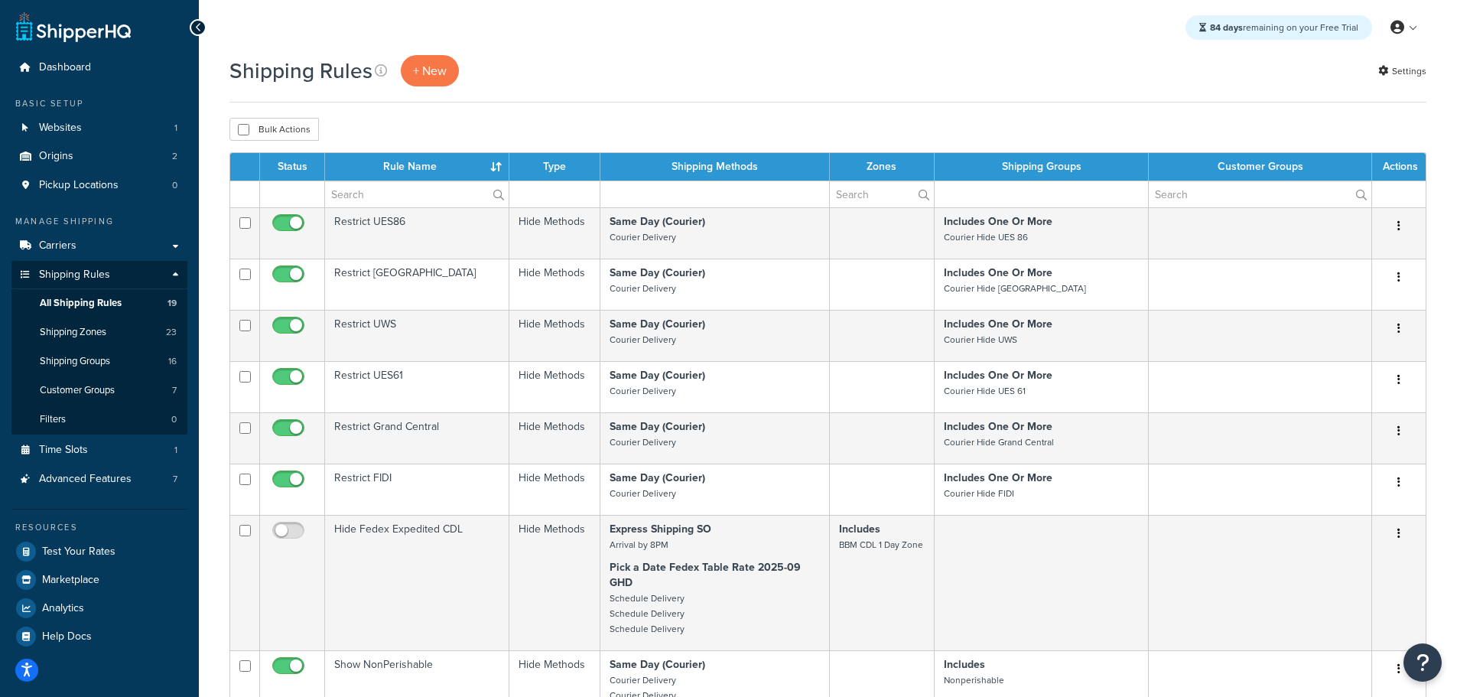
click at [290, 164] on th "Status" at bounding box center [292, 167] width 65 height 28
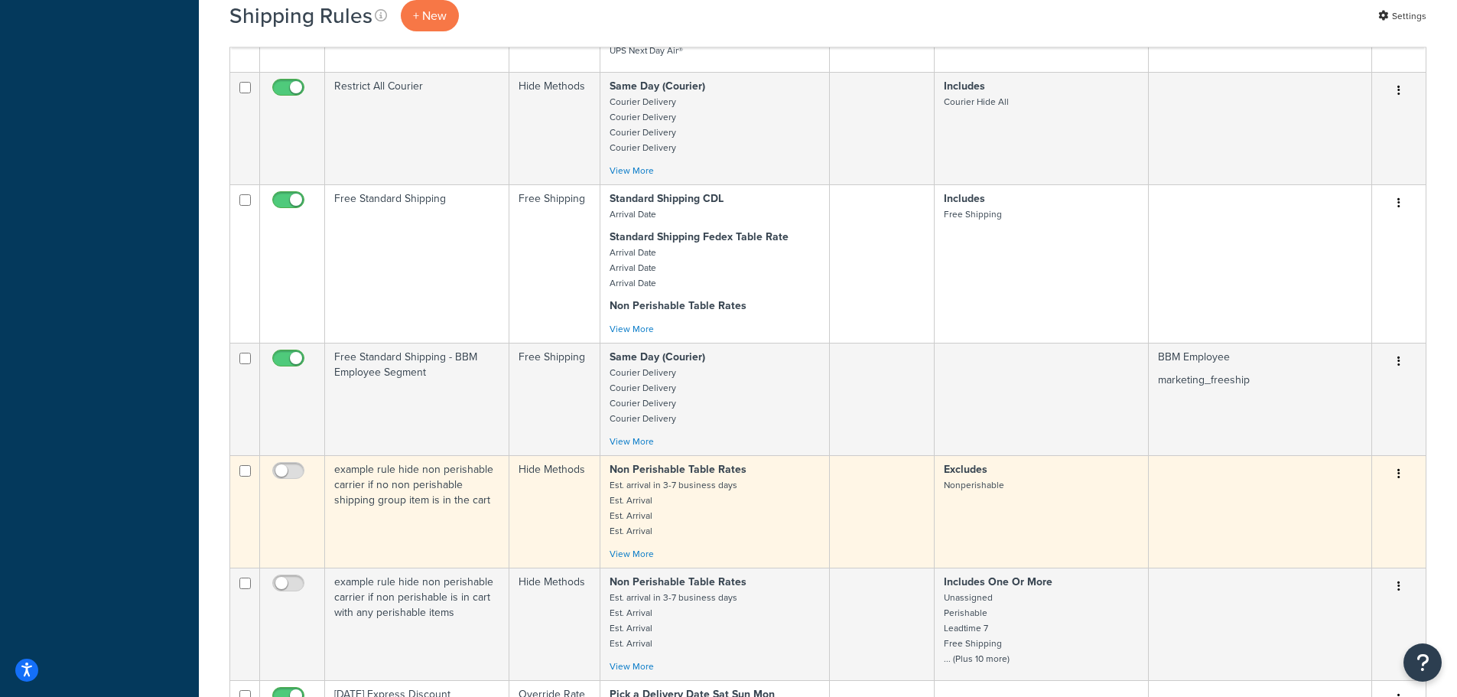
scroll to position [994, 0]
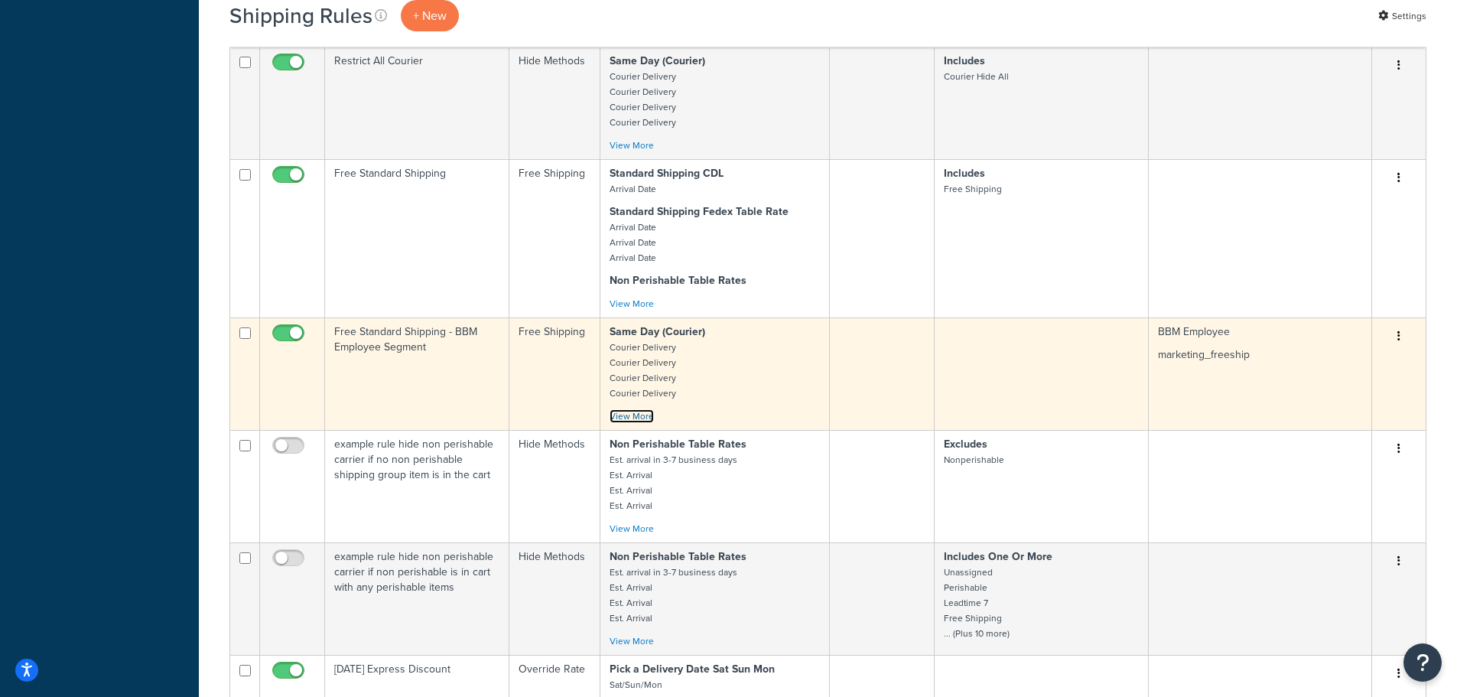
click at [633, 418] on link "View More" at bounding box center [632, 416] width 44 height 14
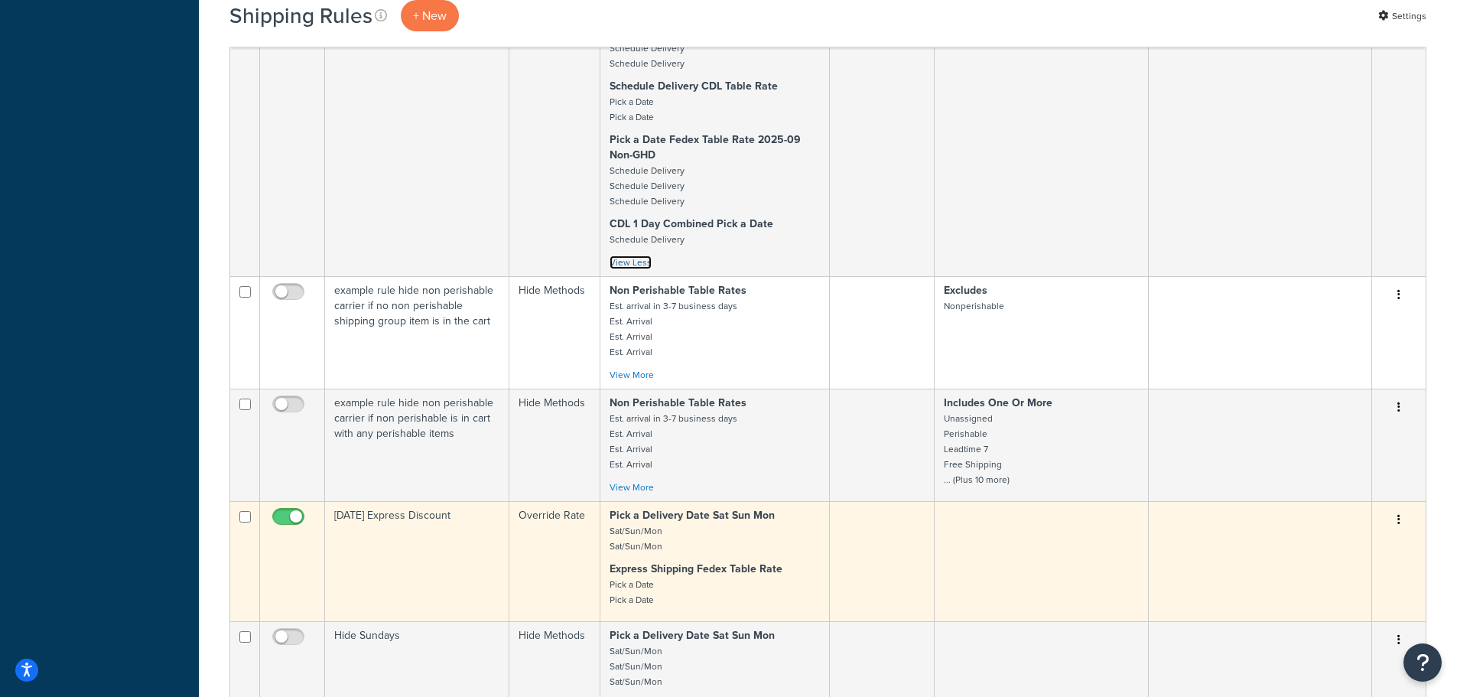
scroll to position [1836, 0]
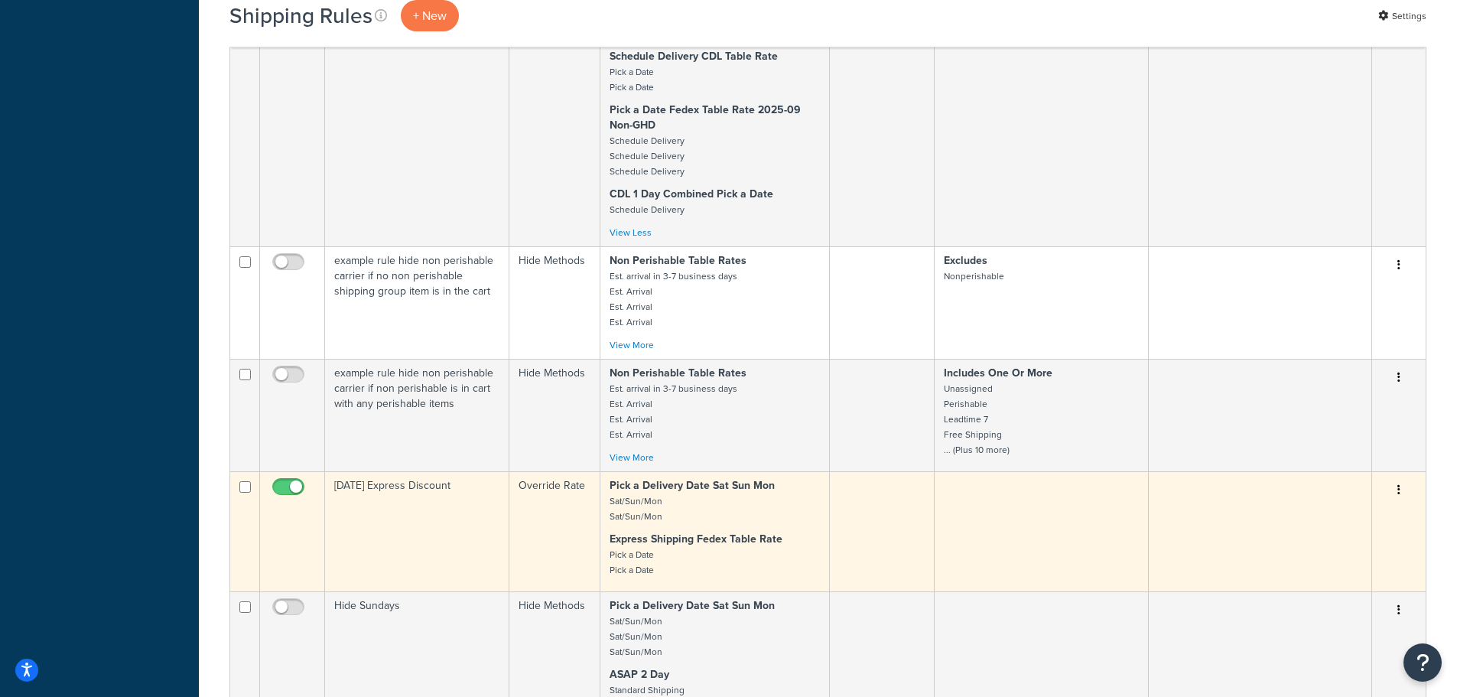
click at [289, 488] on input "checkbox" at bounding box center [290, 490] width 42 height 19
checkbox input "false"
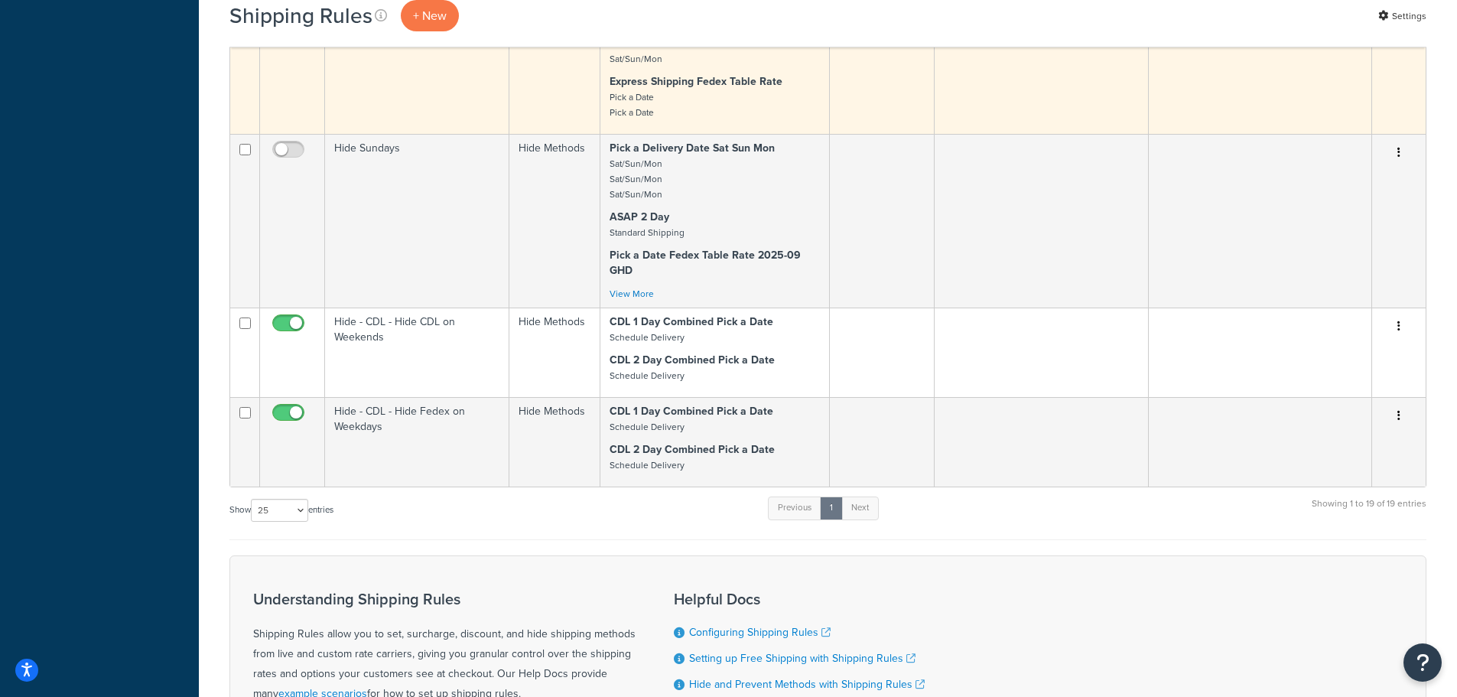
scroll to position [2294, 0]
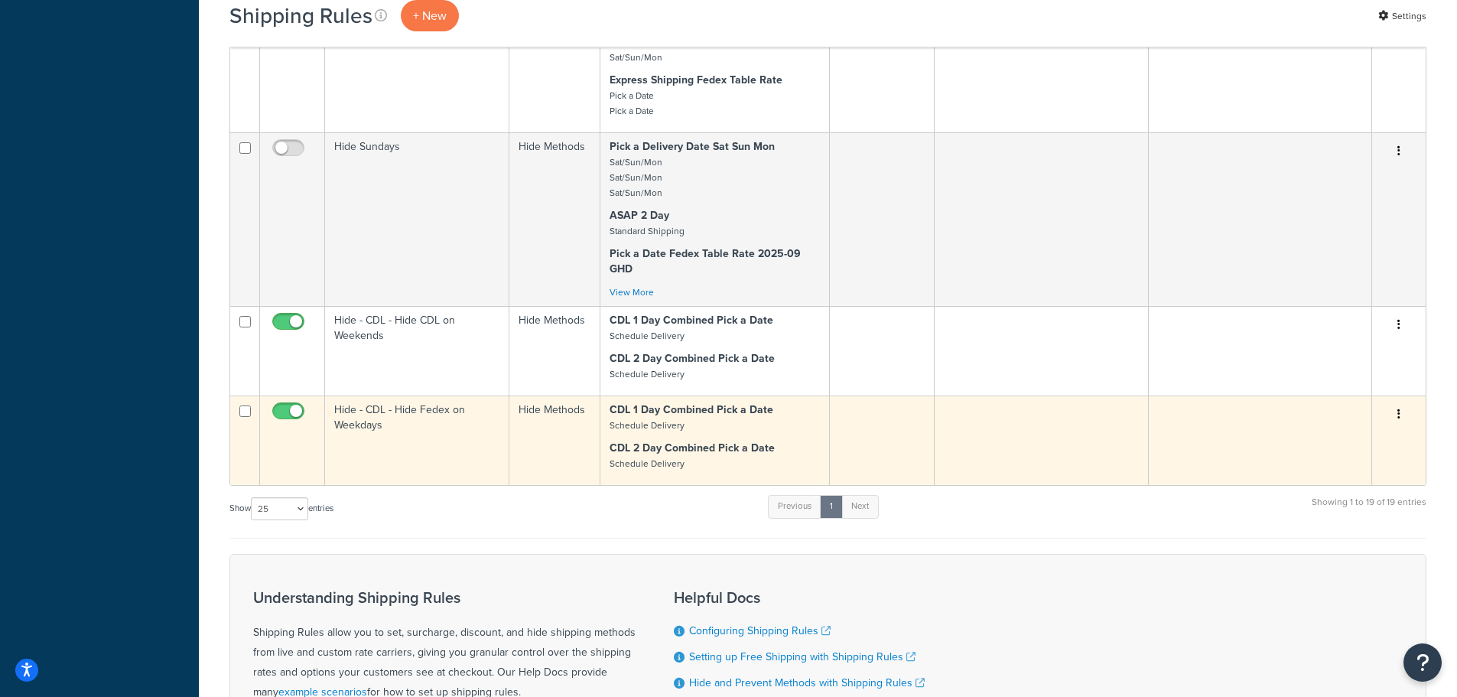
click at [287, 411] on input "checkbox" at bounding box center [290, 414] width 42 height 19
checkbox input "false"
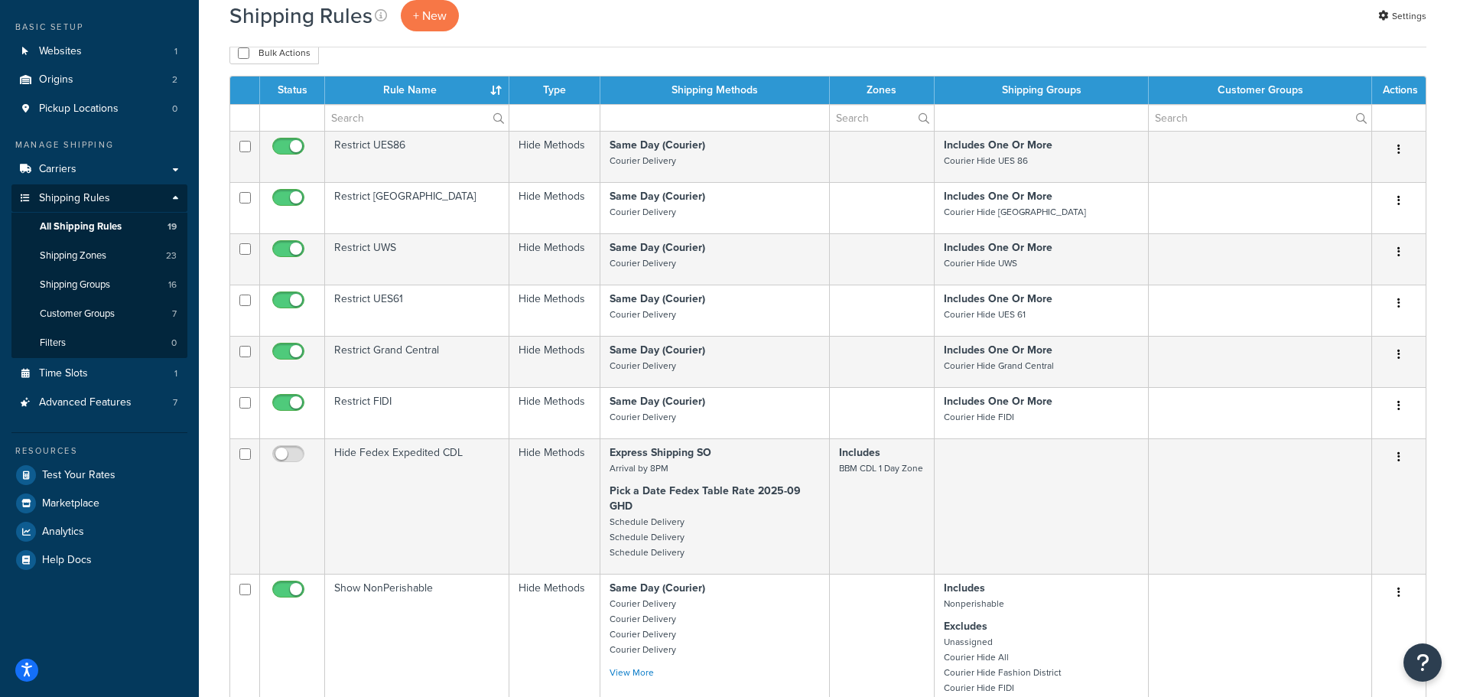
scroll to position [0, 0]
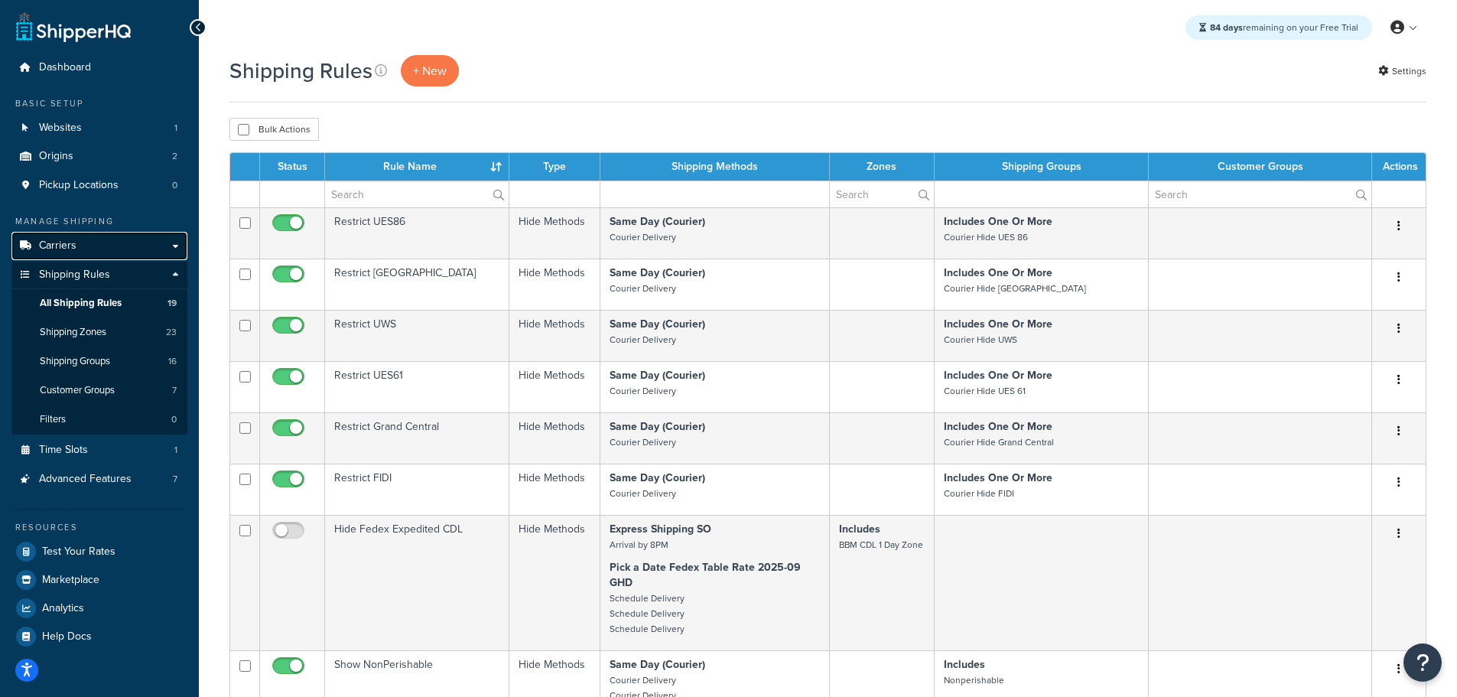
click at [83, 249] on link "Carriers" at bounding box center [99, 246] width 176 height 28
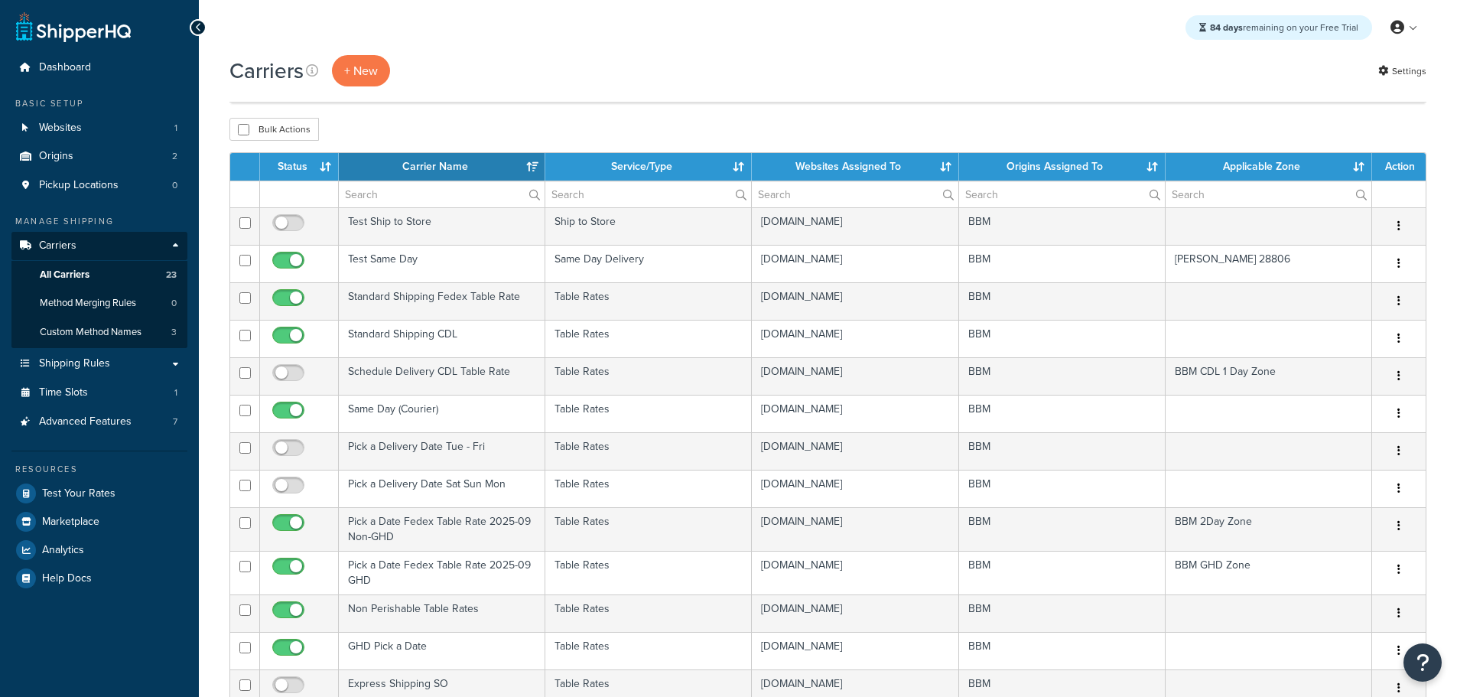
select select "15"
click at [304, 166] on th "Status" at bounding box center [299, 167] width 79 height 28
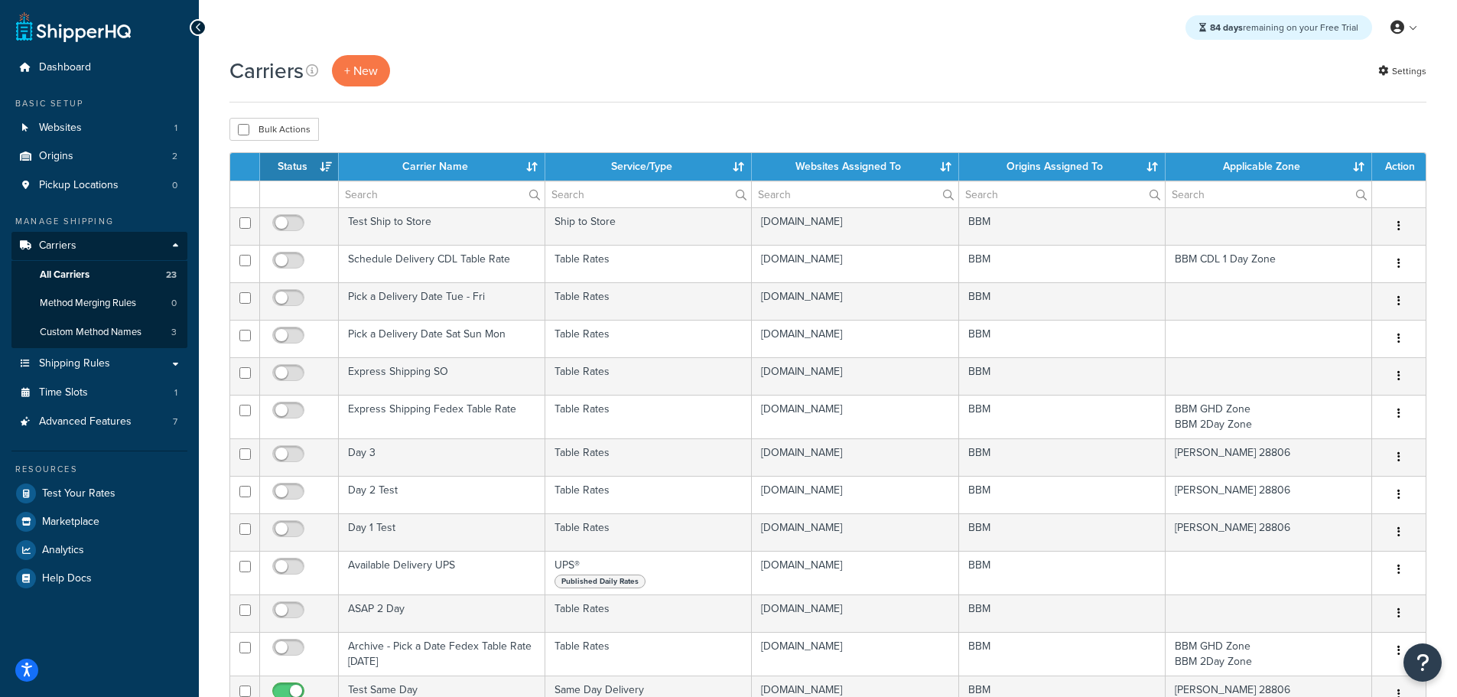
click at [304, 166] on th "Status" at bounding box center [299, 167] width 79 height 28
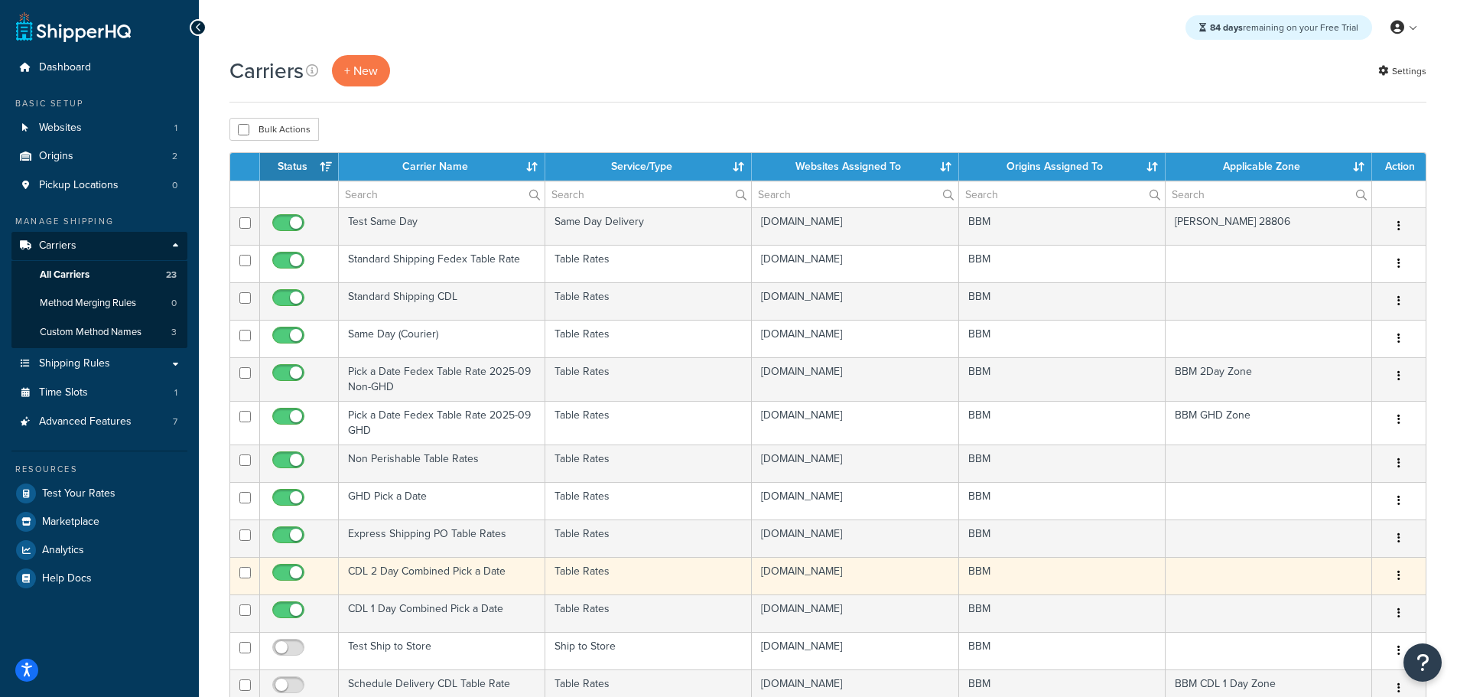
click at [388, 568] on td "CDL 2 Day Combined Pick a Date" at bounding box center [442, 575] width 207 height 37
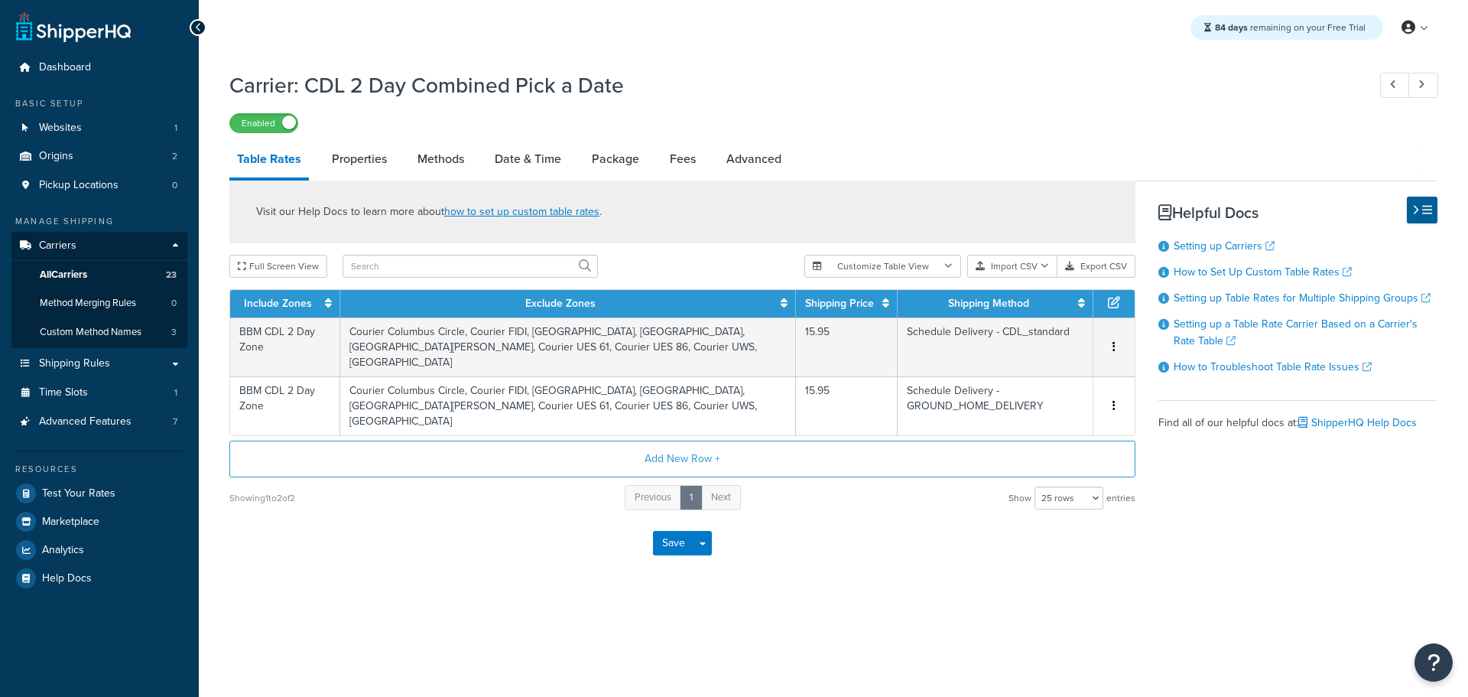
select select "25"
click at [99, 367] on span "Shipping Rules" at bounding box center [74, 363] width 71 height 13
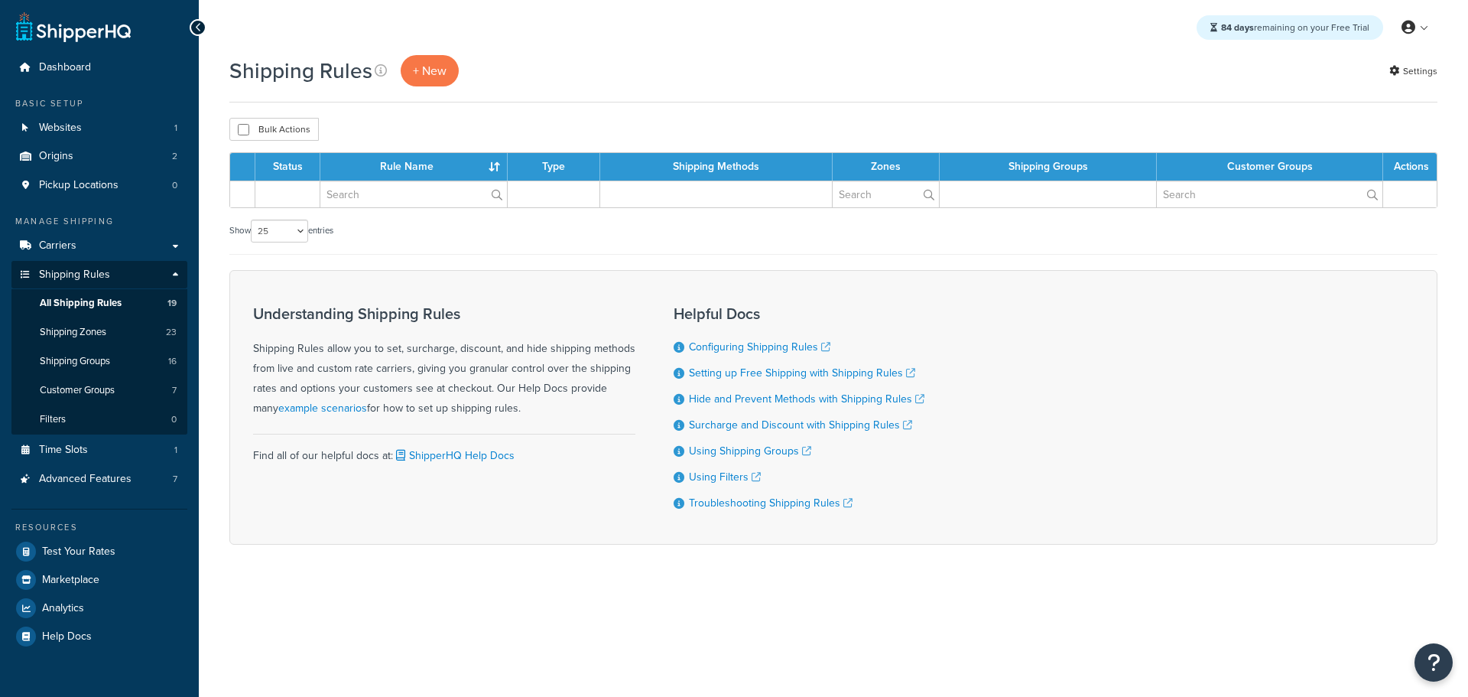
select select "25"
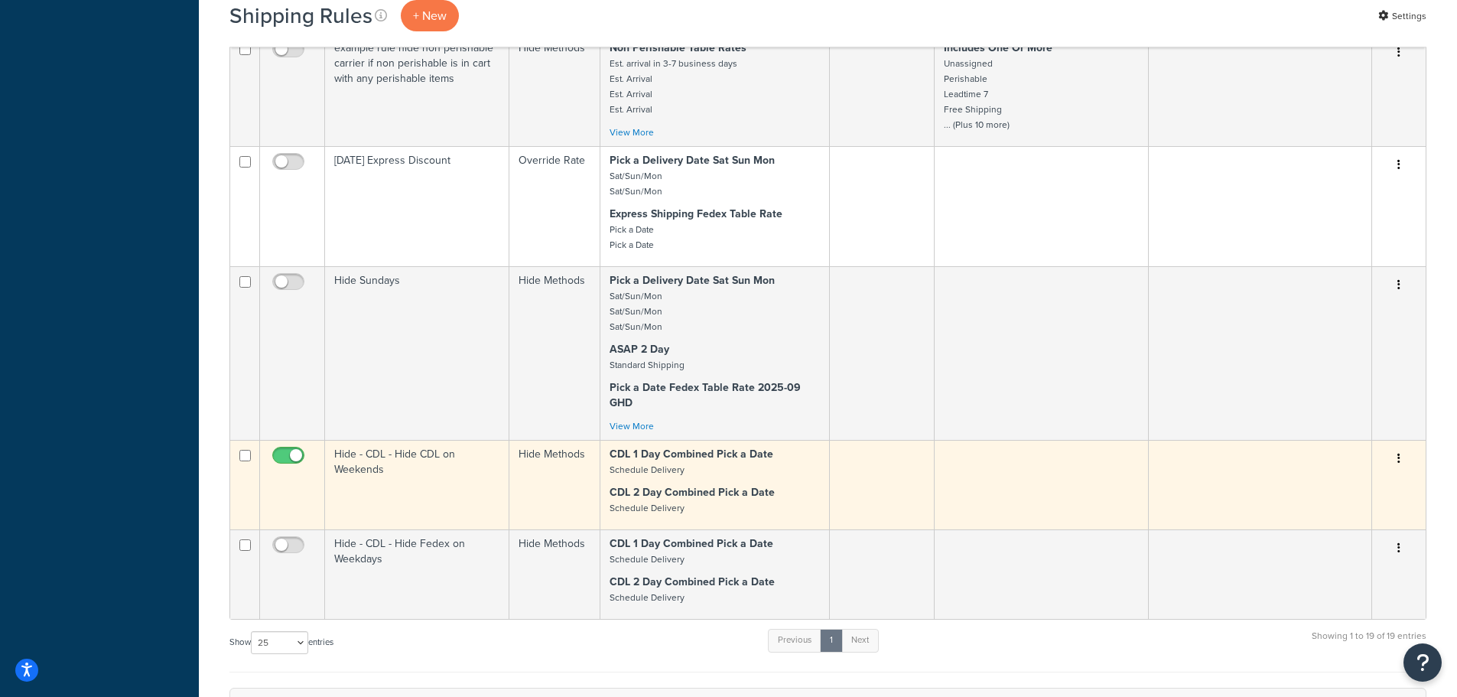
scroll to position [1530, 0]
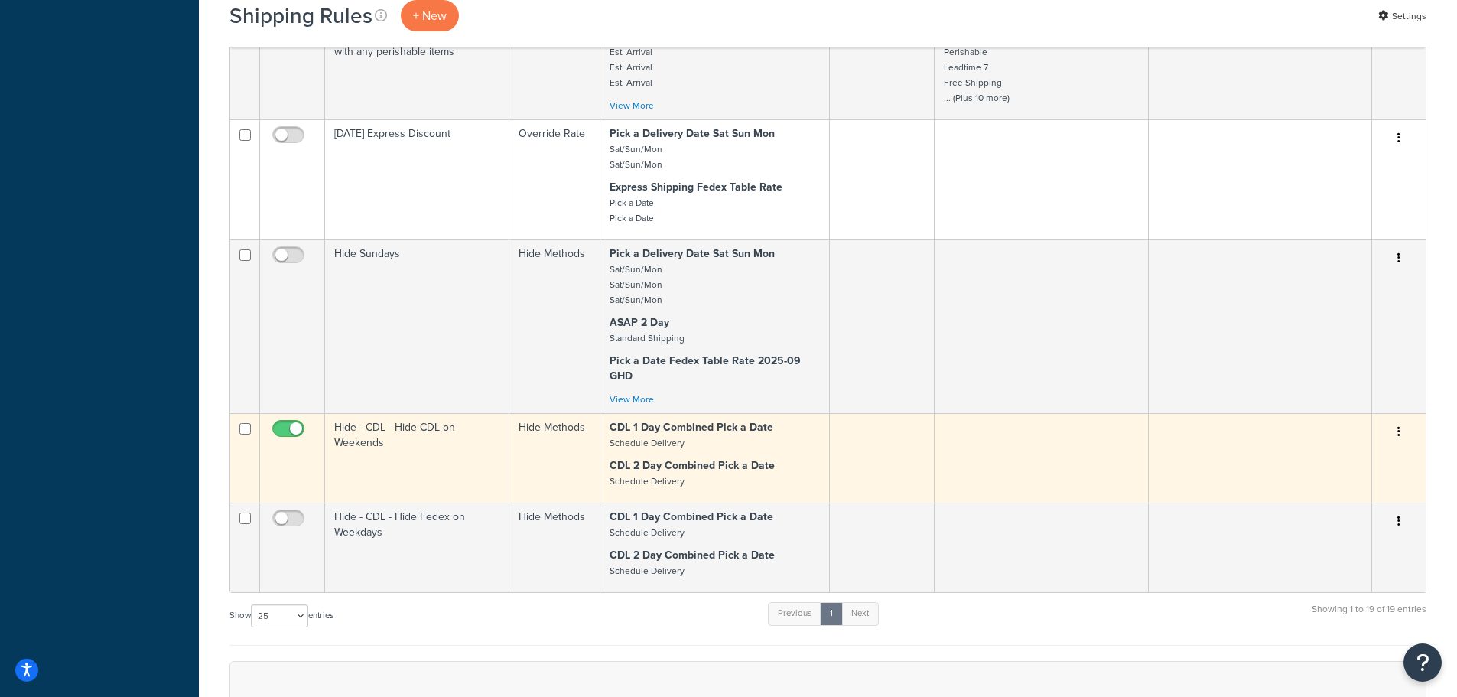
click at [294, 432] on input "checkbox" at bounding box center [290, 432] width 42 height 19
checkbox input "false"
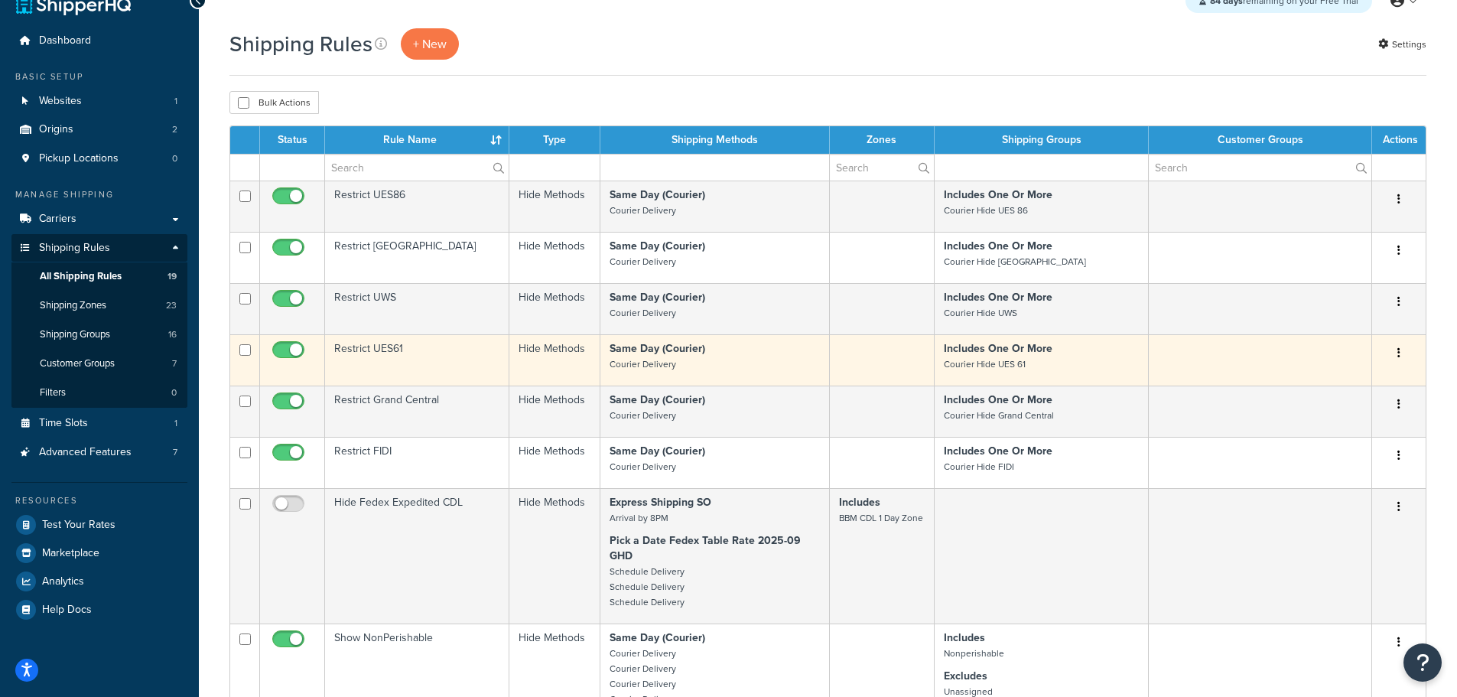
scroll to position [0, 0]
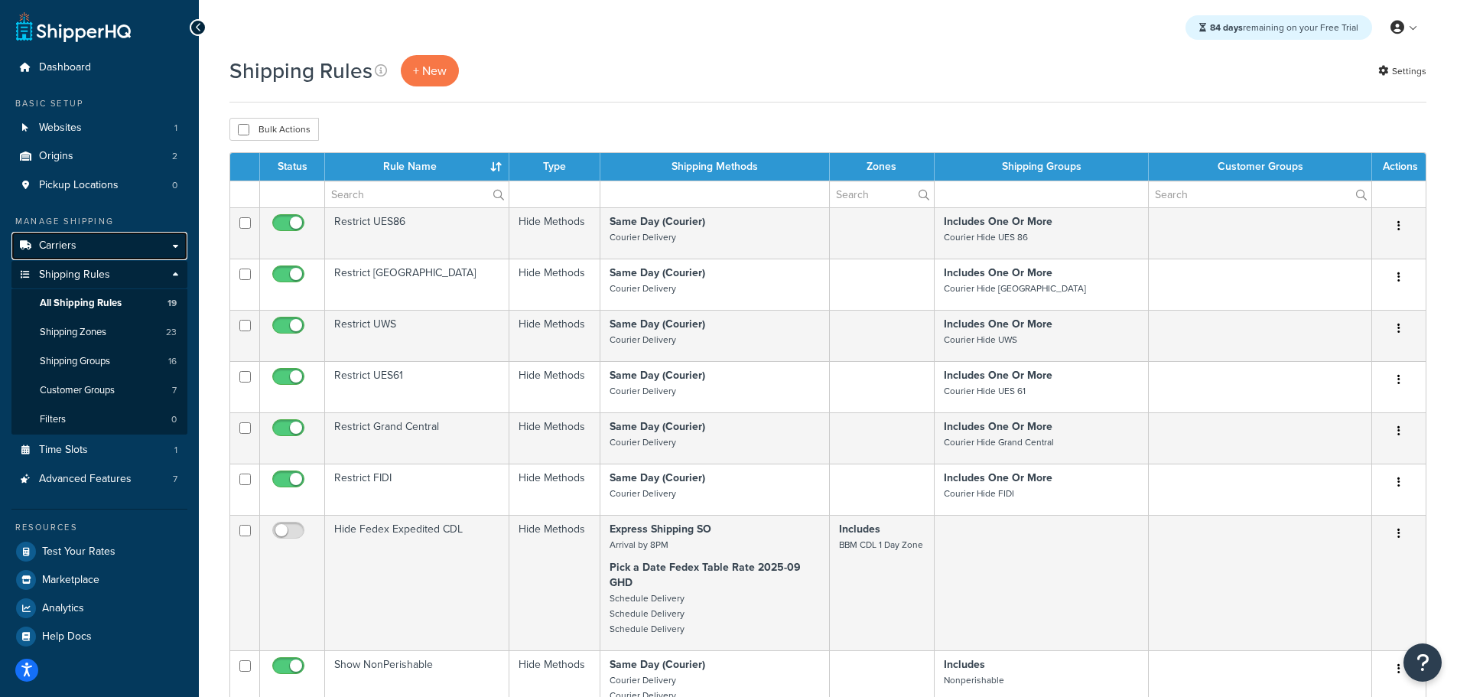
click at [69, 247] on span "Carriers" at bounding box center [57, 245] width 37 height 13
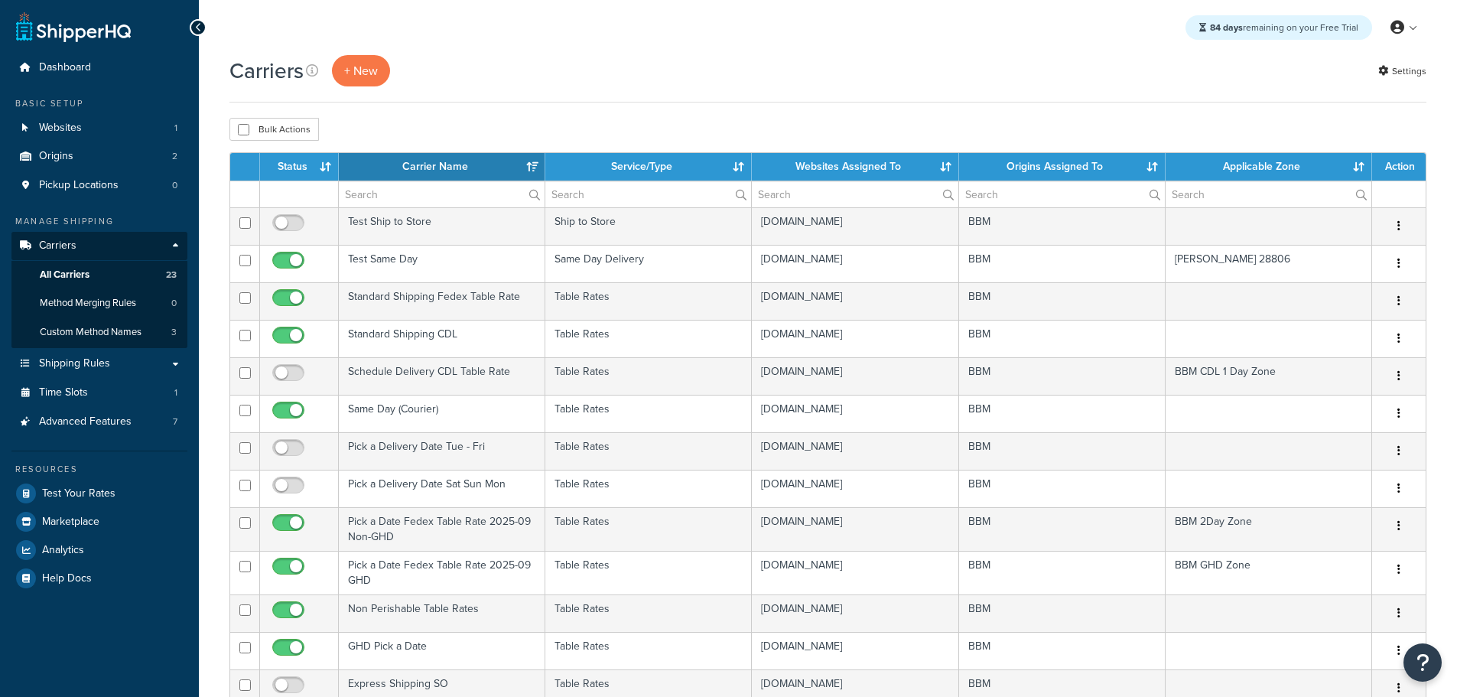
select select "15"
click at [288, 165] on th "Status" at bounding box center [299, 167] width 79 height 28
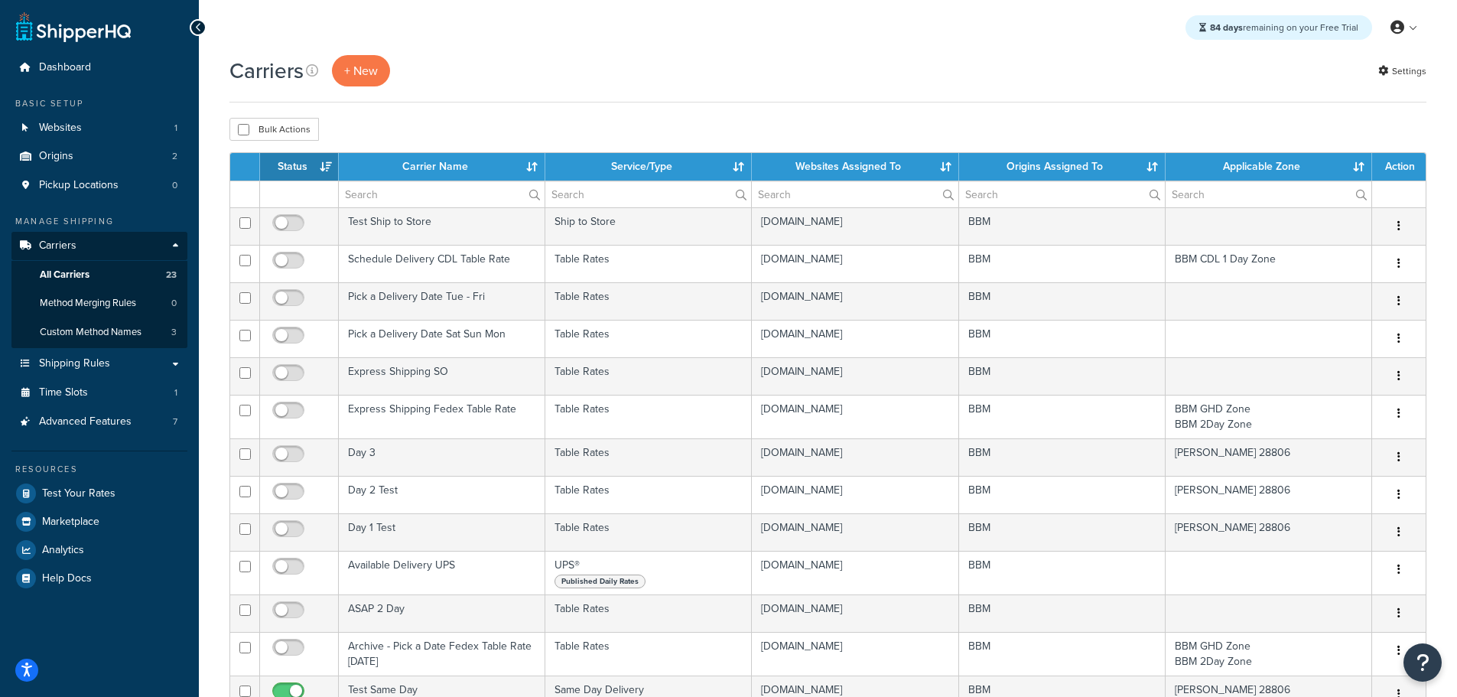
click at [307, 167] on th "Status" at bounding box center [299, 167] width 79 height 28
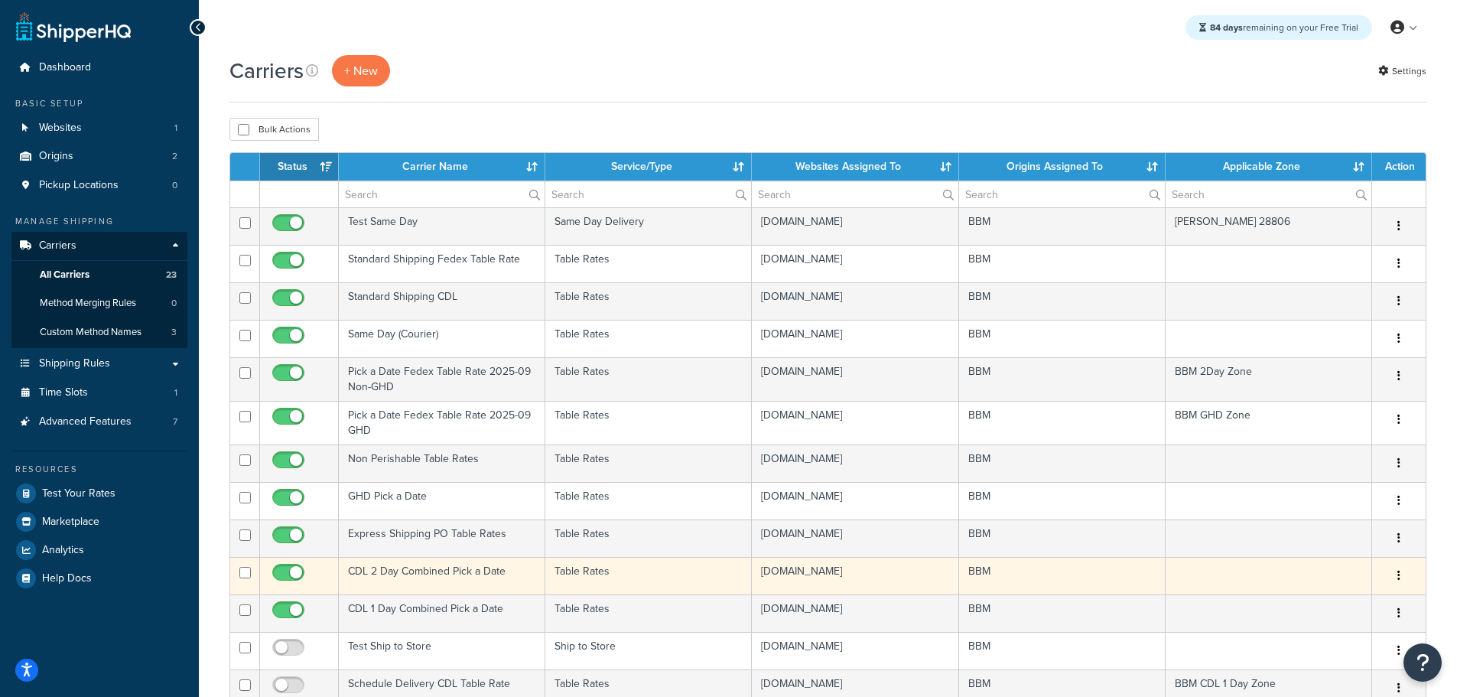
click at [410, 574] on td "CDL 2 Day Combined Pick a Date" at bounding box center [442, 575] width 207 height 37
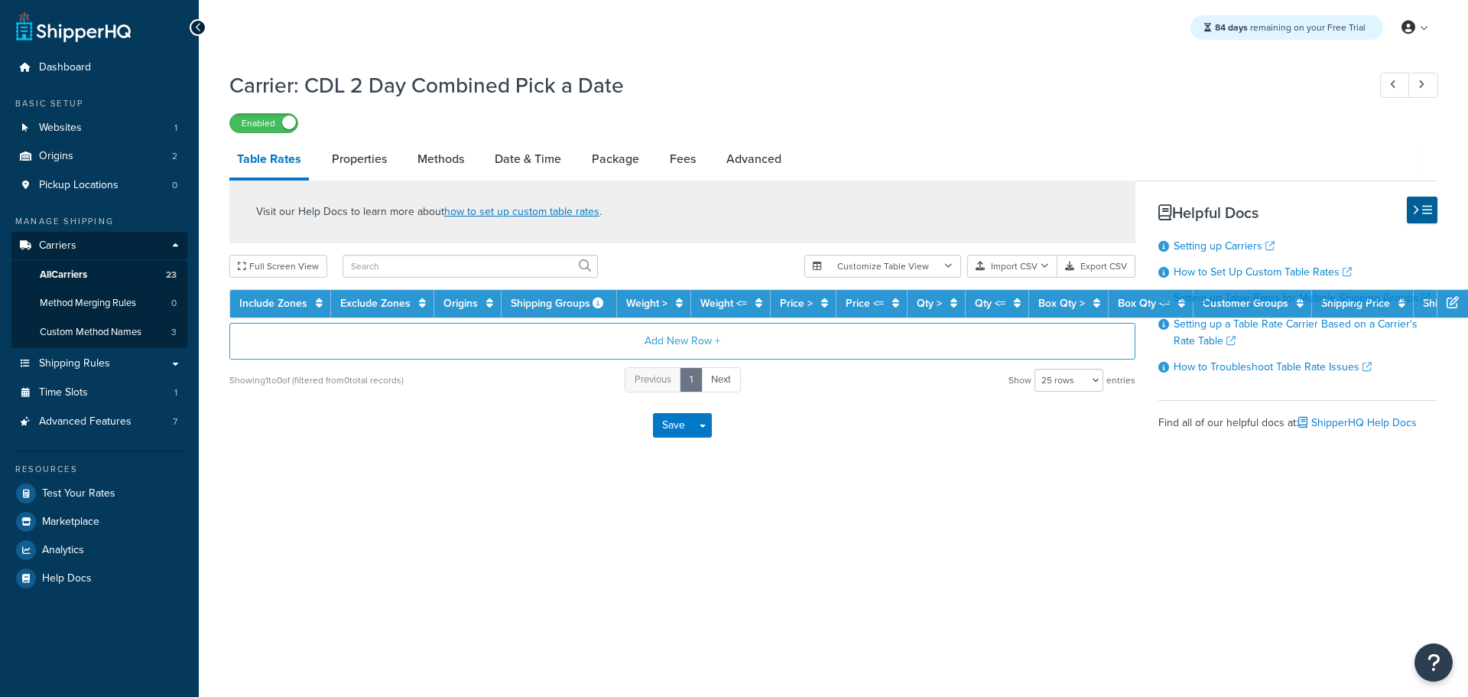
select select "25"
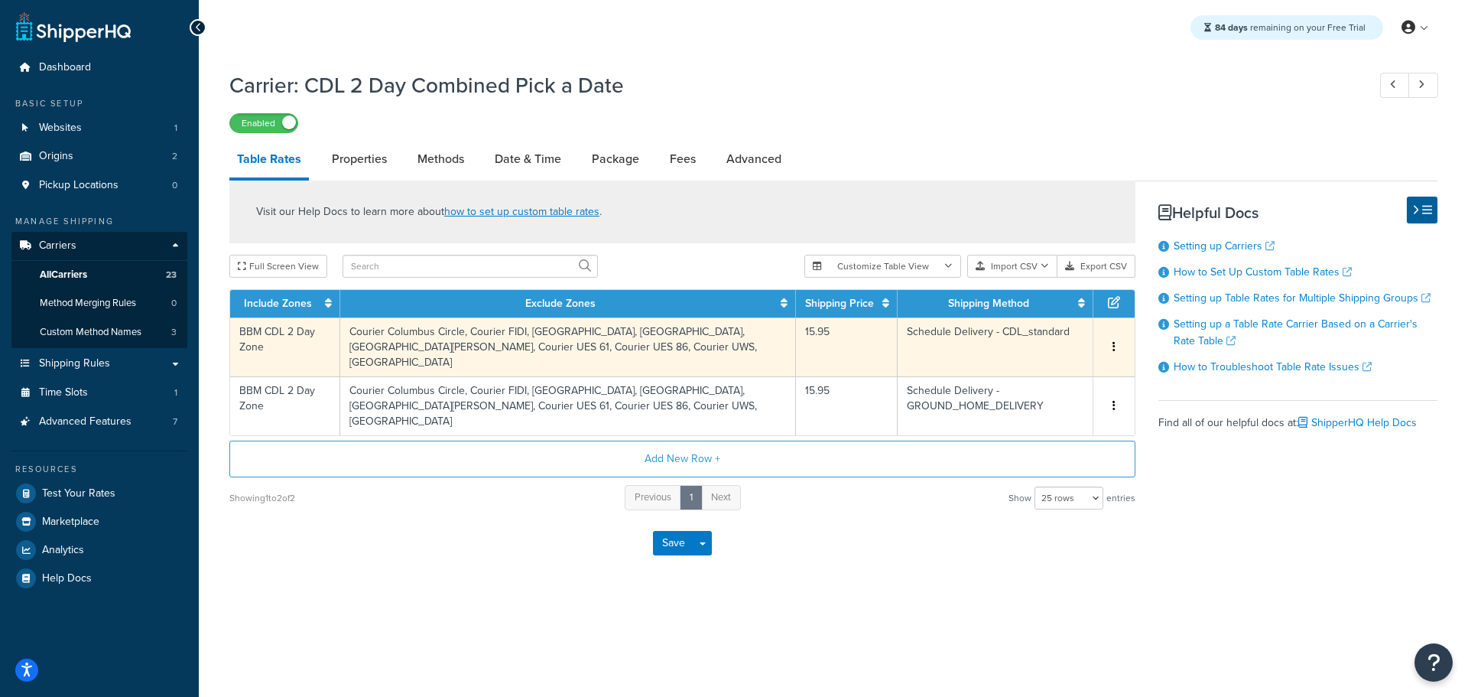
click at [1114, 341] on icon "button" at bounding box center [1114, 346] width 3 height 11
click at [1059, 363] on div "Delete" at bounding box center [1036, 371] width 109 height 31
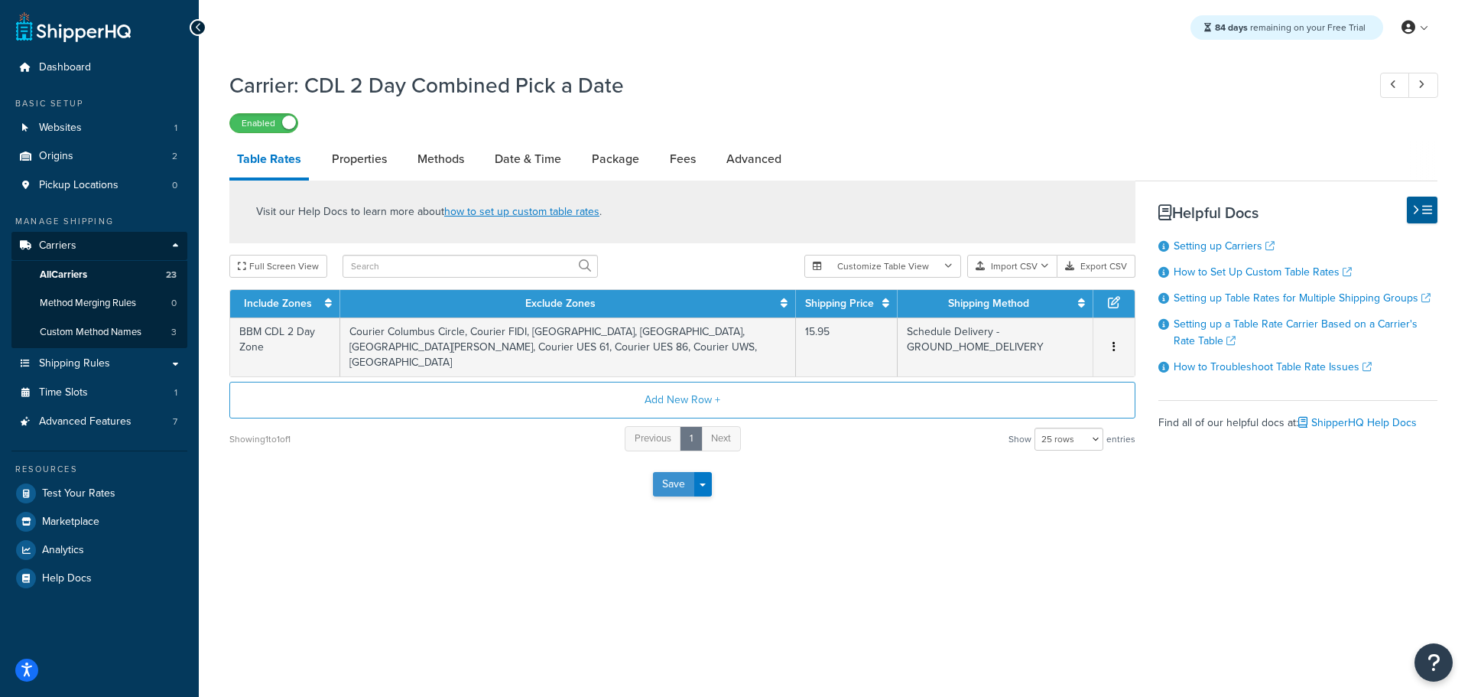
click at [684, 472] on button "Save" at bounding box center [673, 484] width 41 height 24
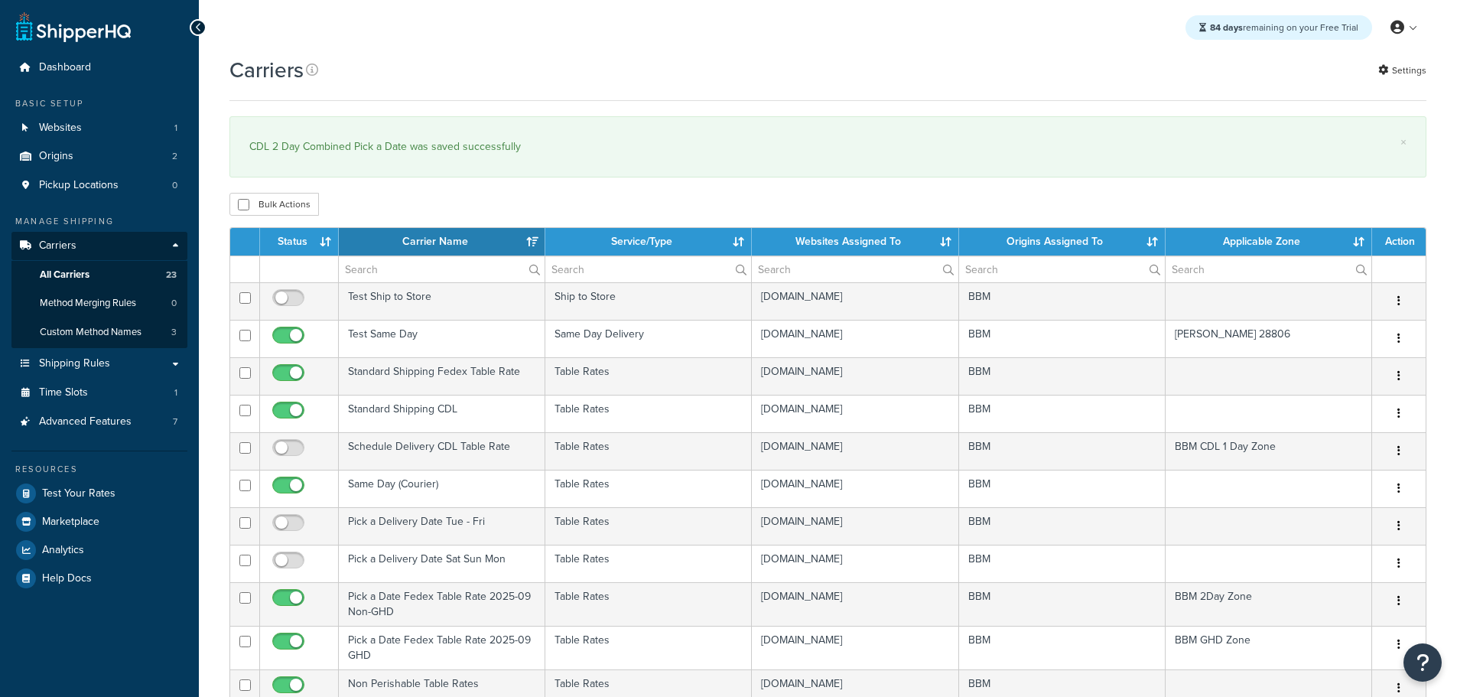
select select "15"
